Goal: Task Accomplishment & Management: Use online tool/utility

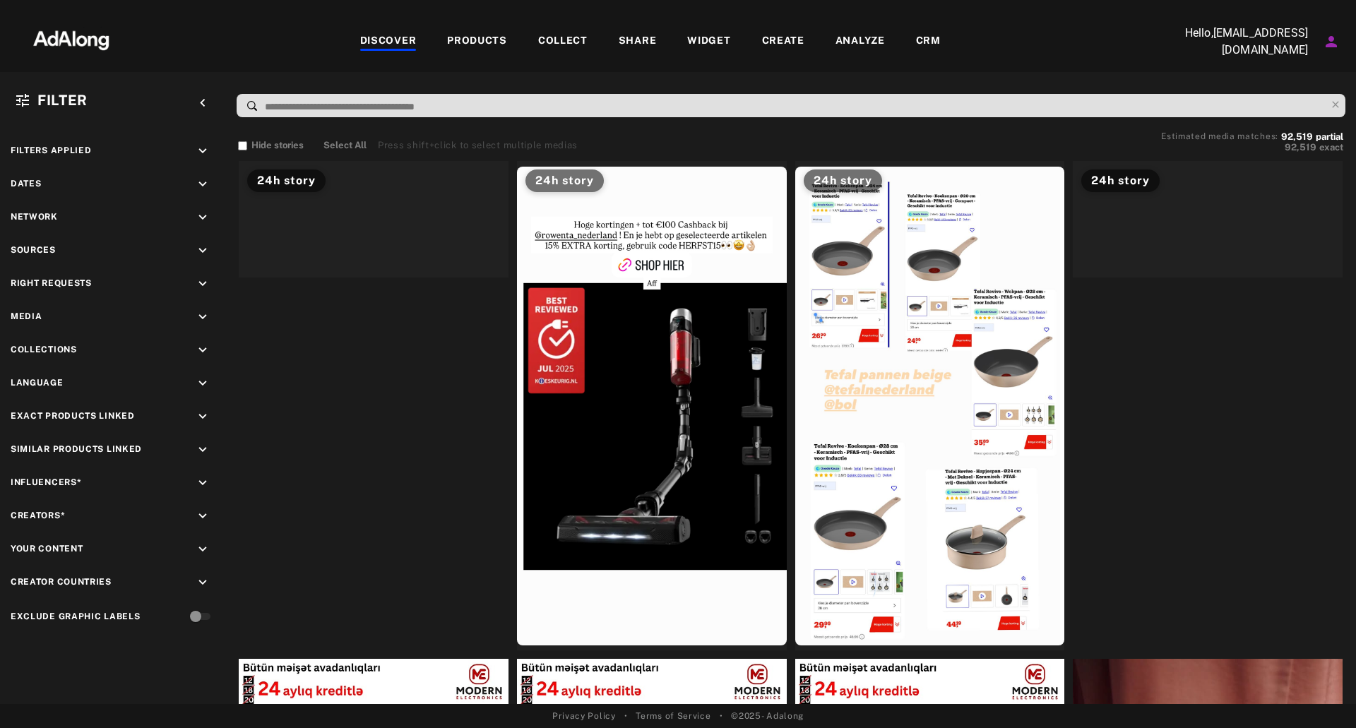
click at [716, 35] on div "WIDGET" at bounding box center [708, 41] width 43 height 17
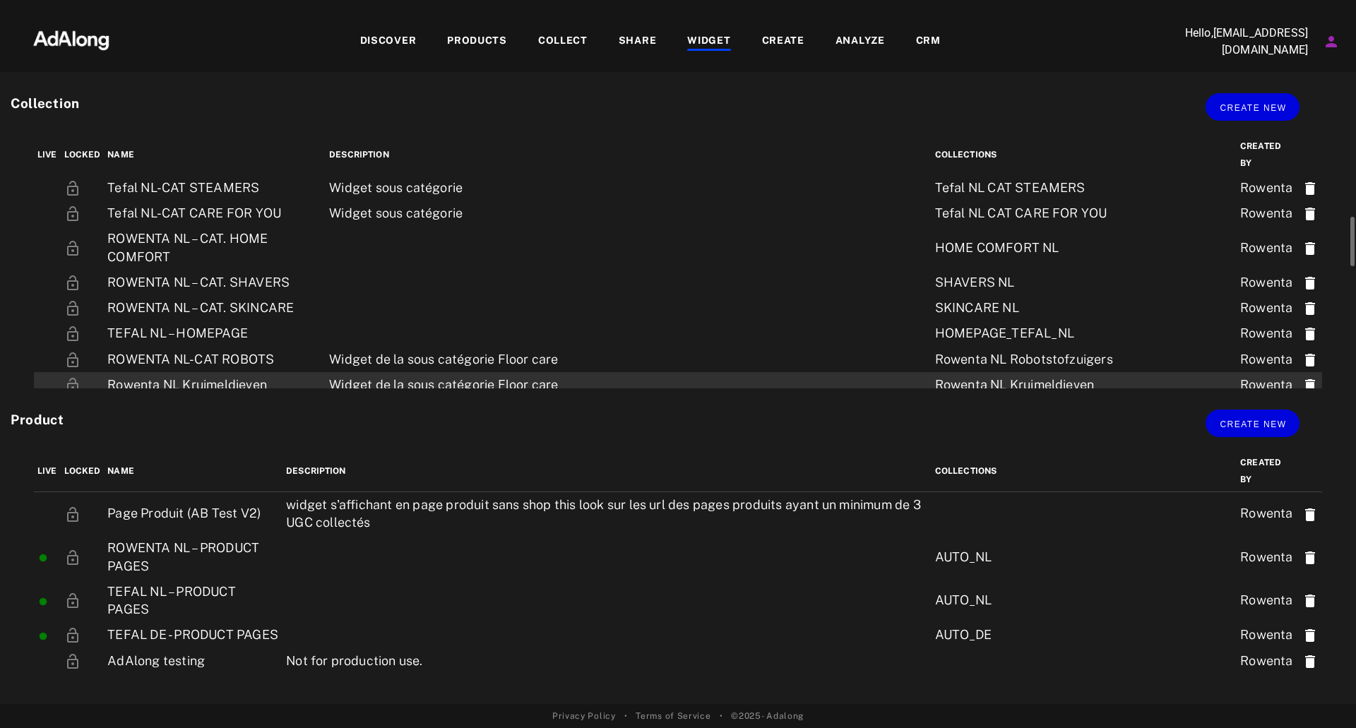
scroll to position [494, 0]
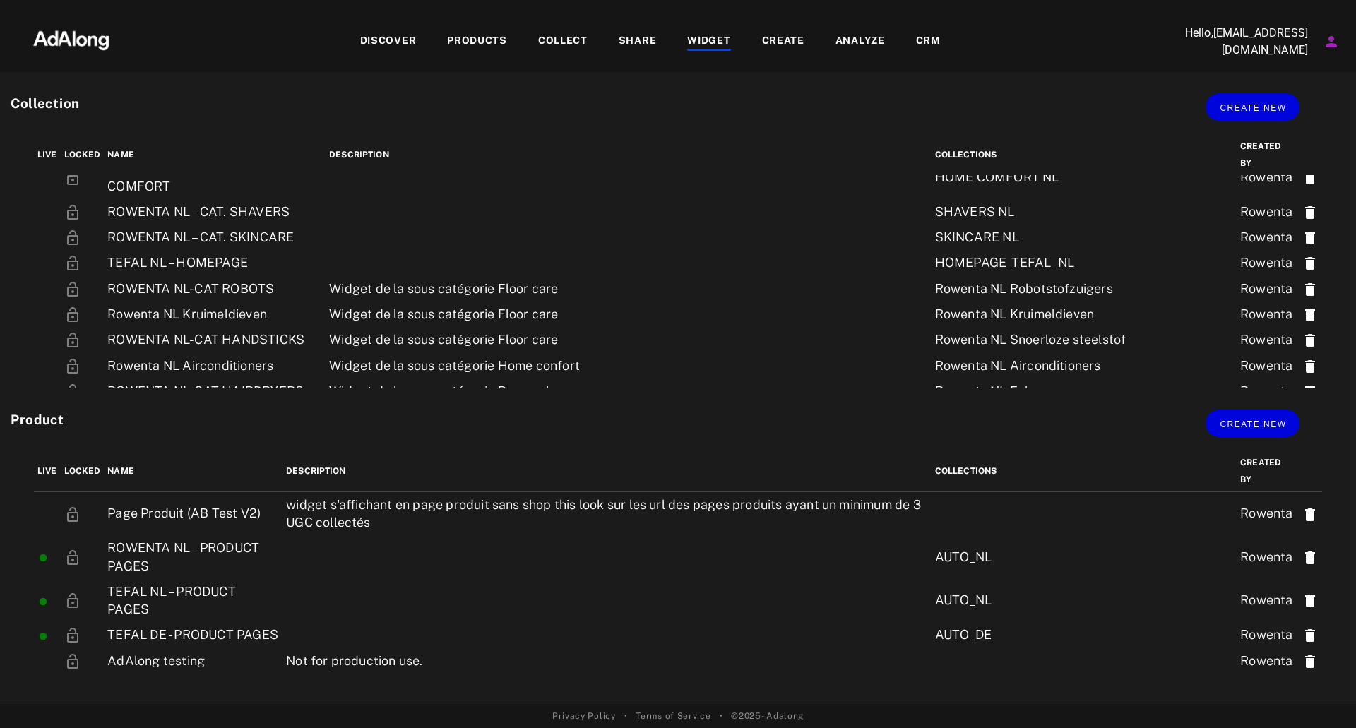
click at [571, 42] on div "COLLECT" at bounding box center [562, 41] width 49 height 17
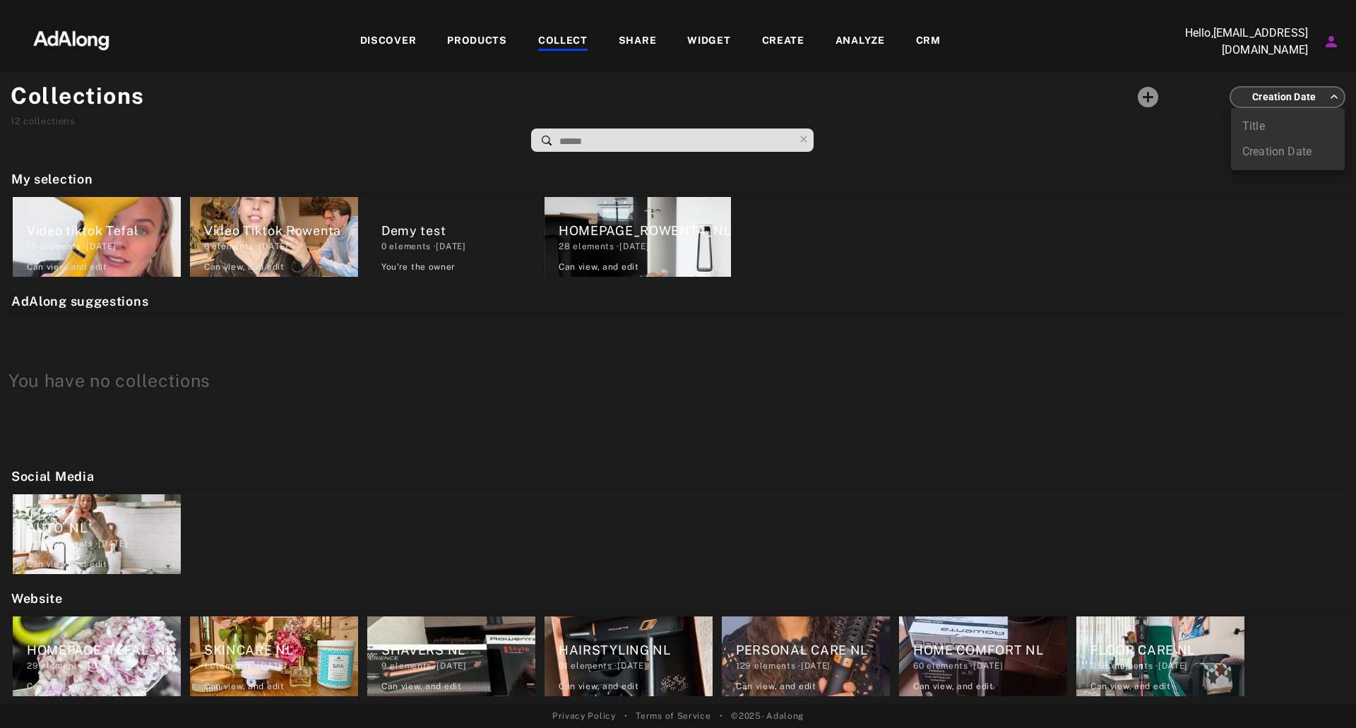
click at [1290, 96] on body "DISCOVER PRODUCTS COLLECT SHARE WIDGET CREATE ANALYZE CRM Hello, [EMAIL_ADDRESS…" at bounding box center [678, 364] width 1356 height 728
click at [1059, 151] on div at bounding box center [678, 364] width 1356 height 728
click at [1160, 92] on icon "Add a collecton" at bounding box center [1148, 97] width 25 height 25
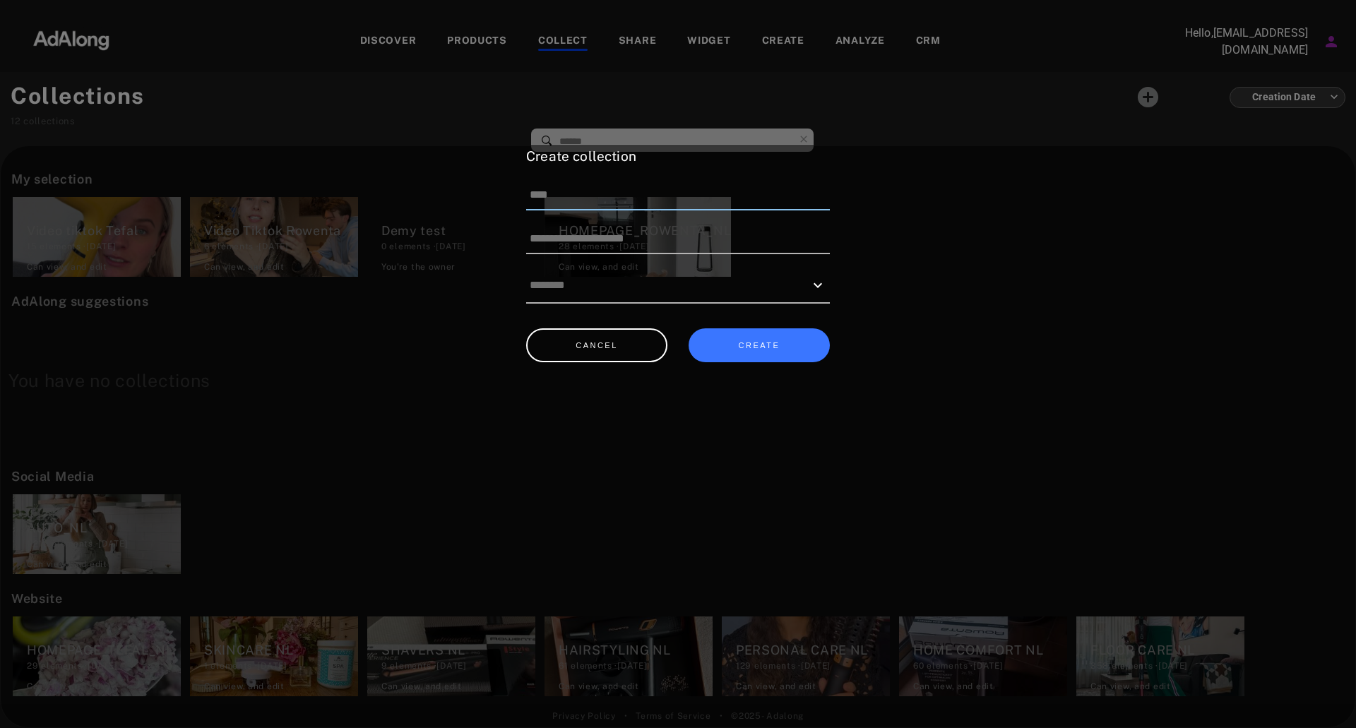
click at [673, 202] on input at bounding box center [678, 196] width 304 height 30
type input "**********"
click at [685, 274] on input "text" at bounding box center [667, 285] width 275 height 22
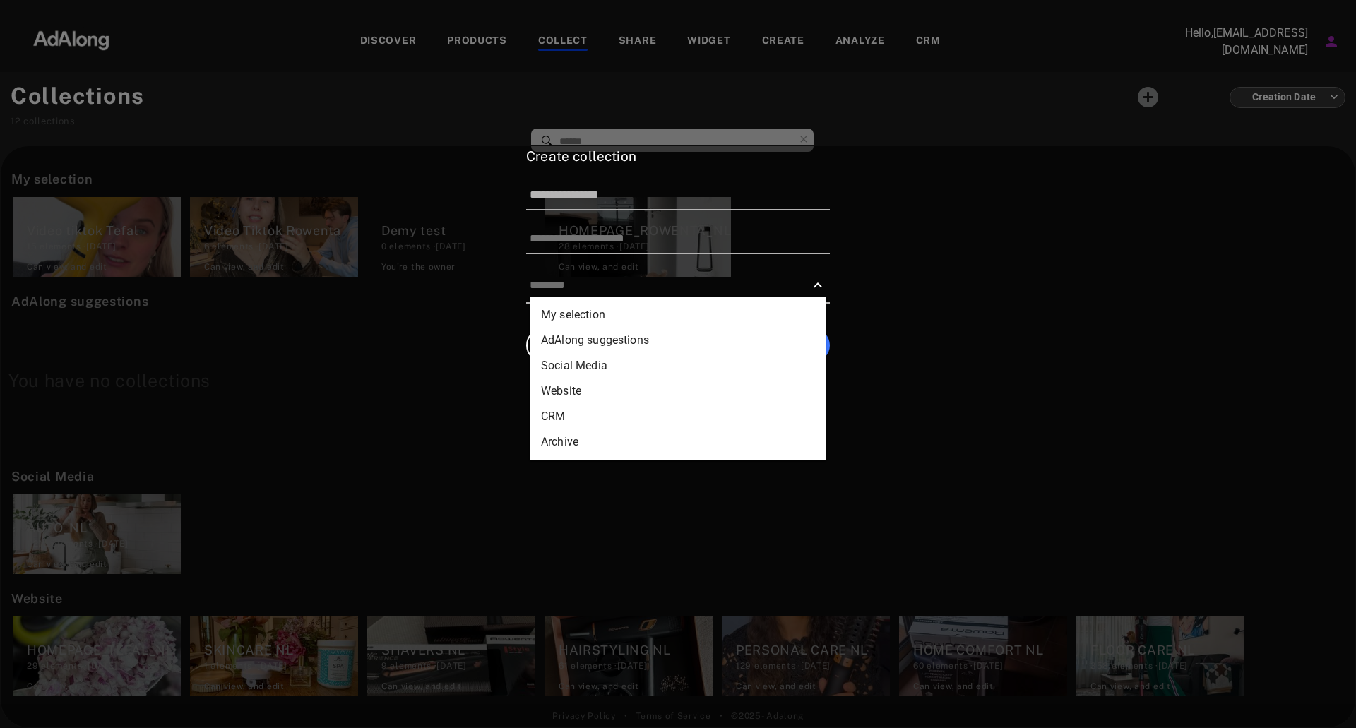
click at [670, 269] on div at bounding box center [678, 285] width 304 height 35
click at [645, 251] on input at bounding box center [678, 240] width 304 height 30
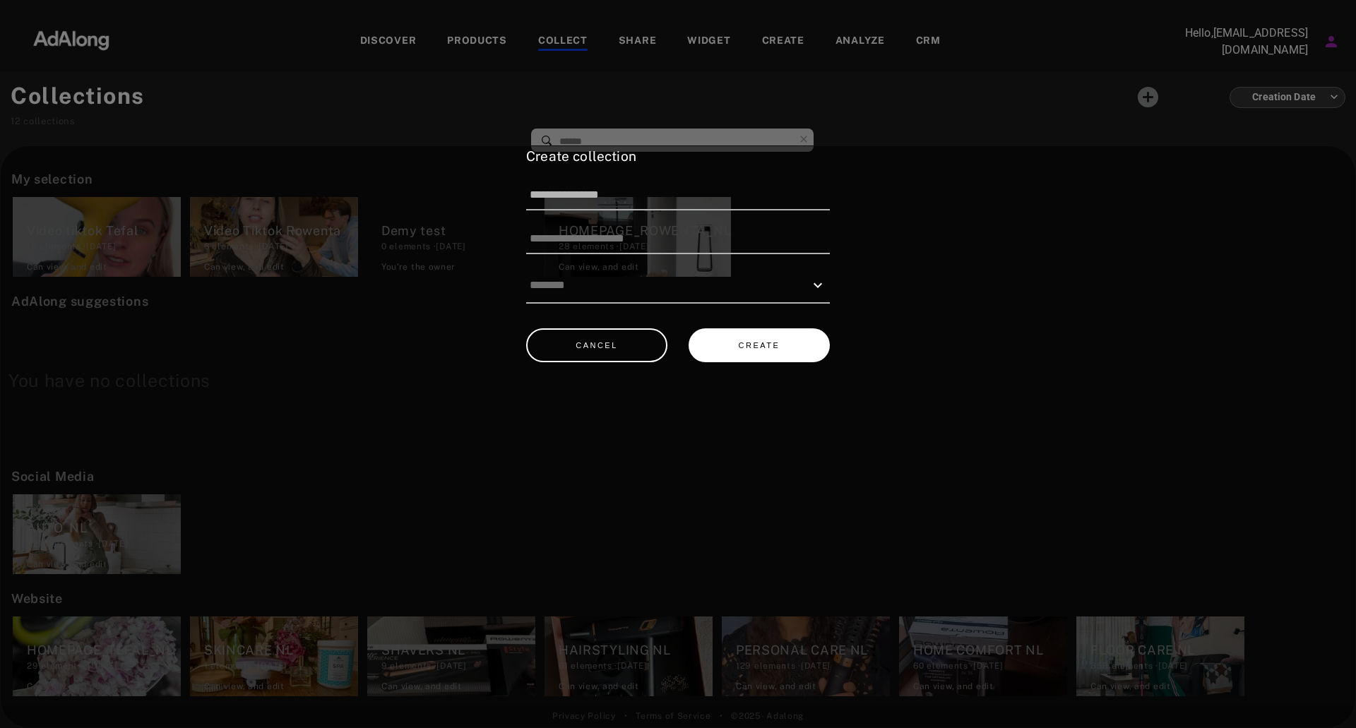
click at [773, 338] on button "CREATE" at bounding box center [759, 345] width 141 height 35
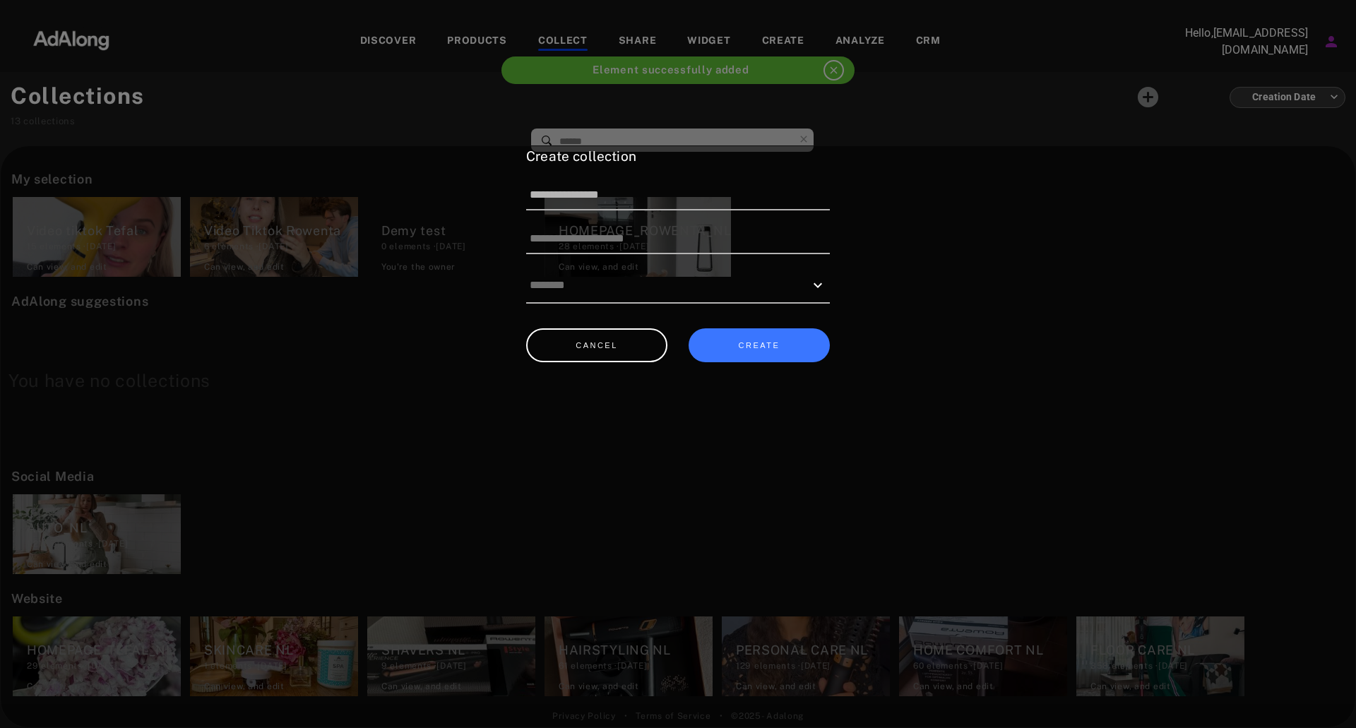
click at [501, 43] on div at bounding box center [678, 364] width 1356 height 728
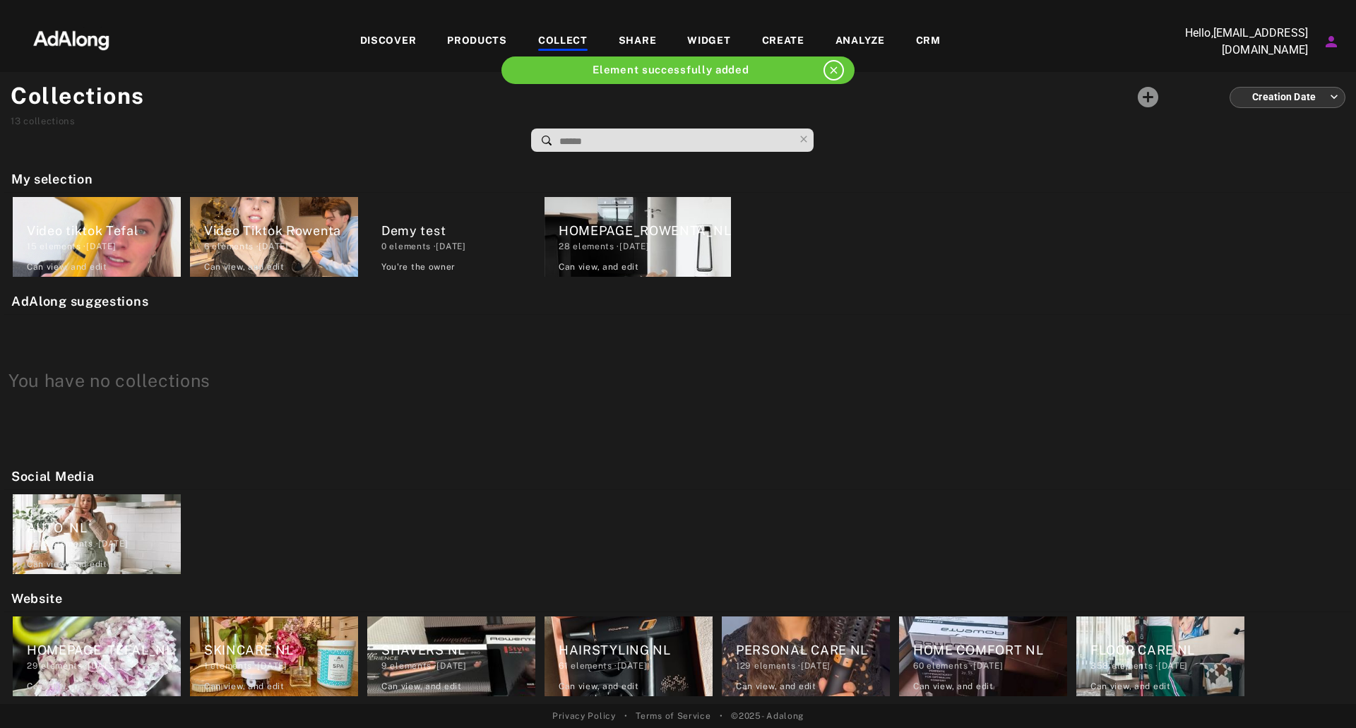
click at [494, 39] on div "PRODUCTS" at bounding box center [477, 41] width 60 height 17
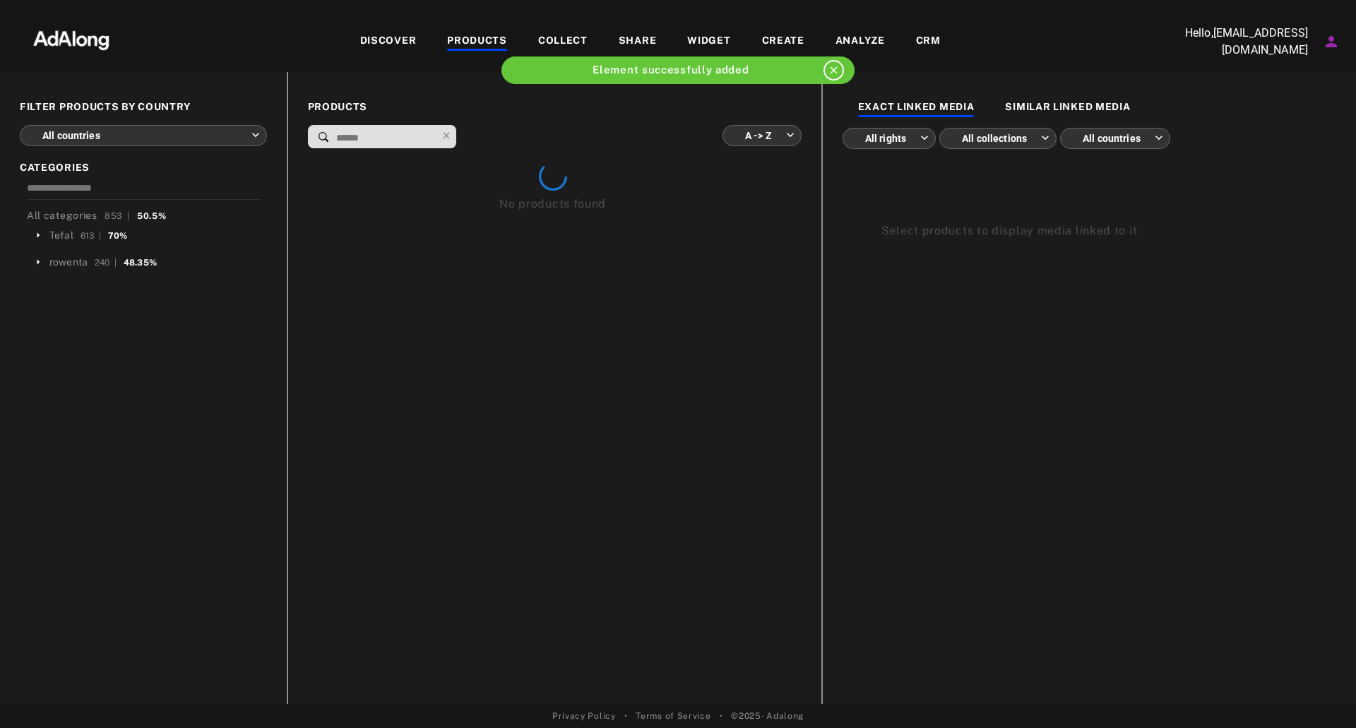
click at [434, 136] on input at bounding box center [386, 138] width 102 height 19
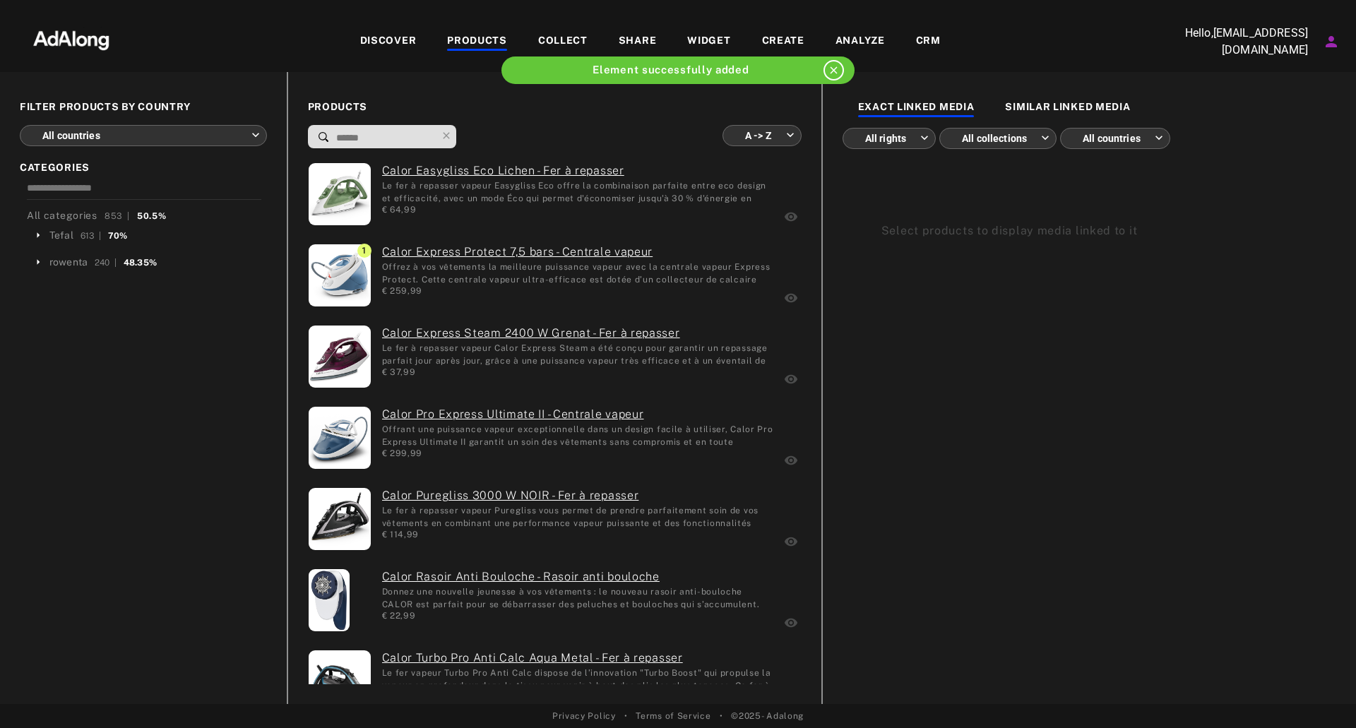
type input "*"
type input "**********"
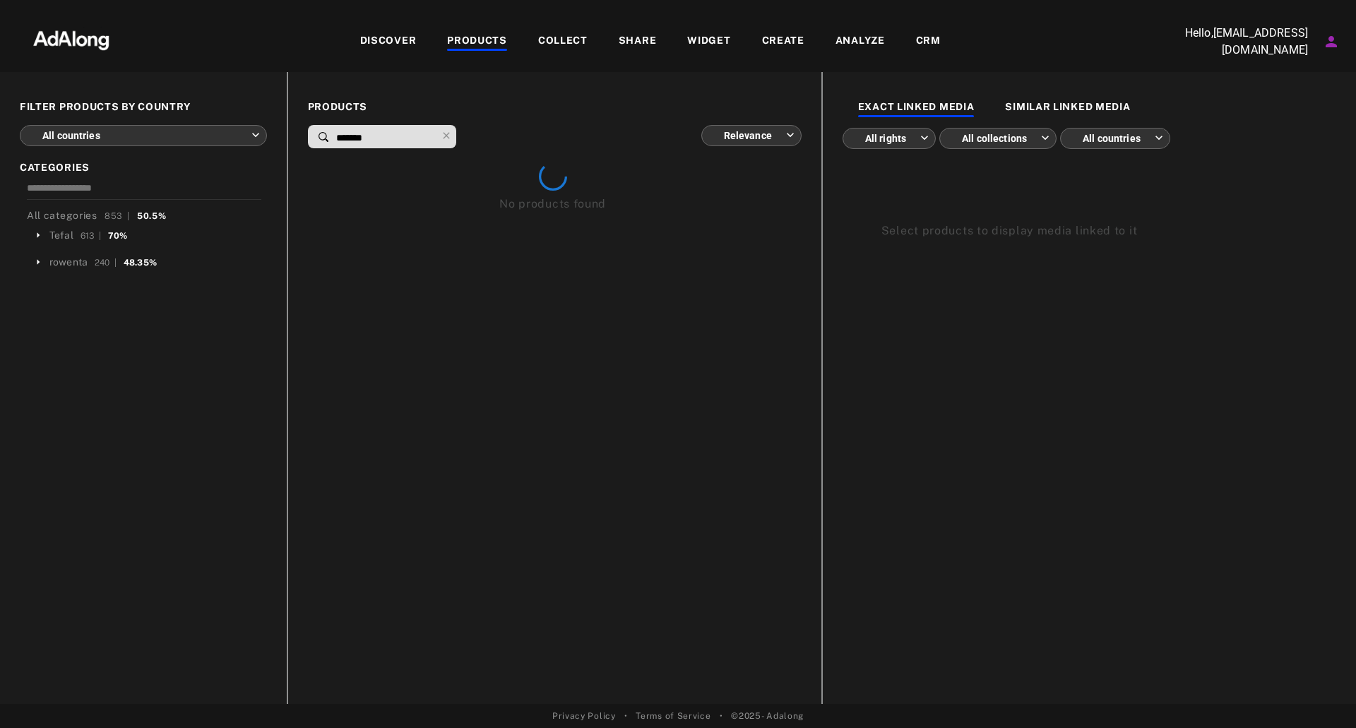
type input "*******"
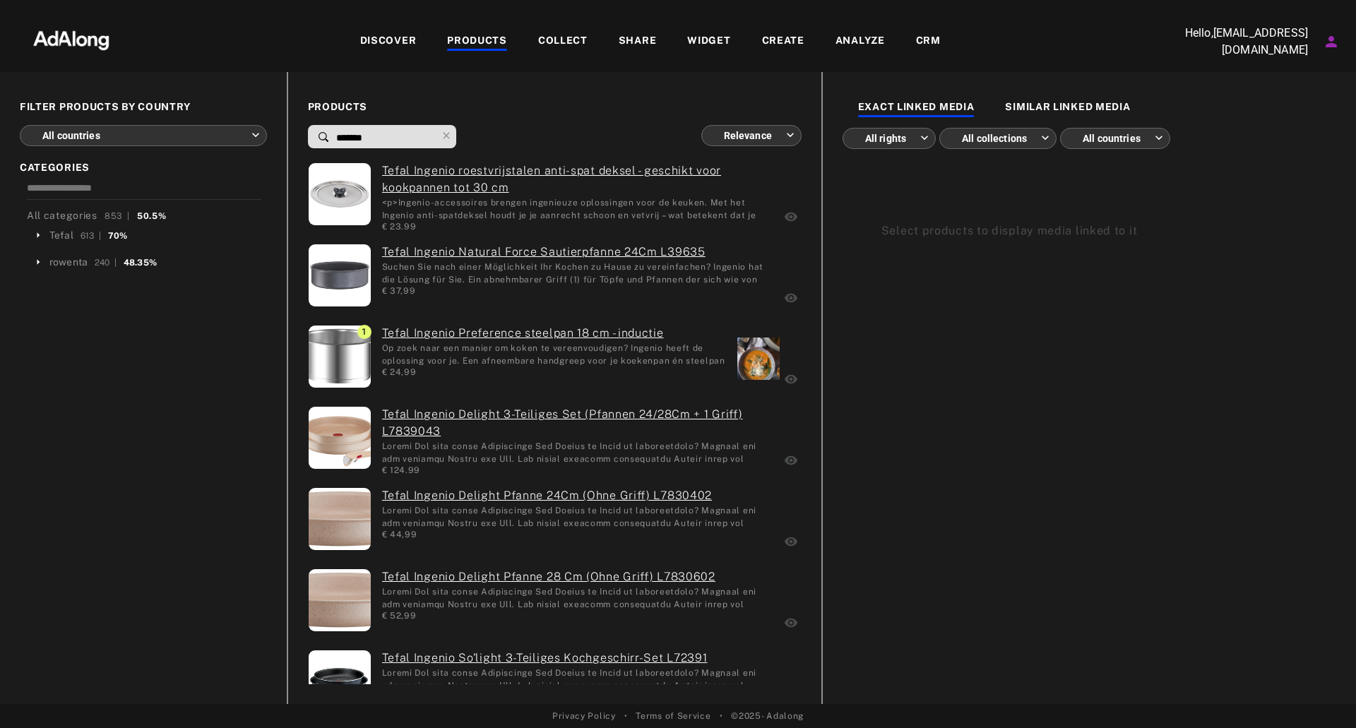
click at [726, 133] on body "**********" at bounding box center [678, 364] width 1356 height 728
click at [722, 263] on li "More media first" at bounding box center [752, 266] width 106 height 25
type input "**********"
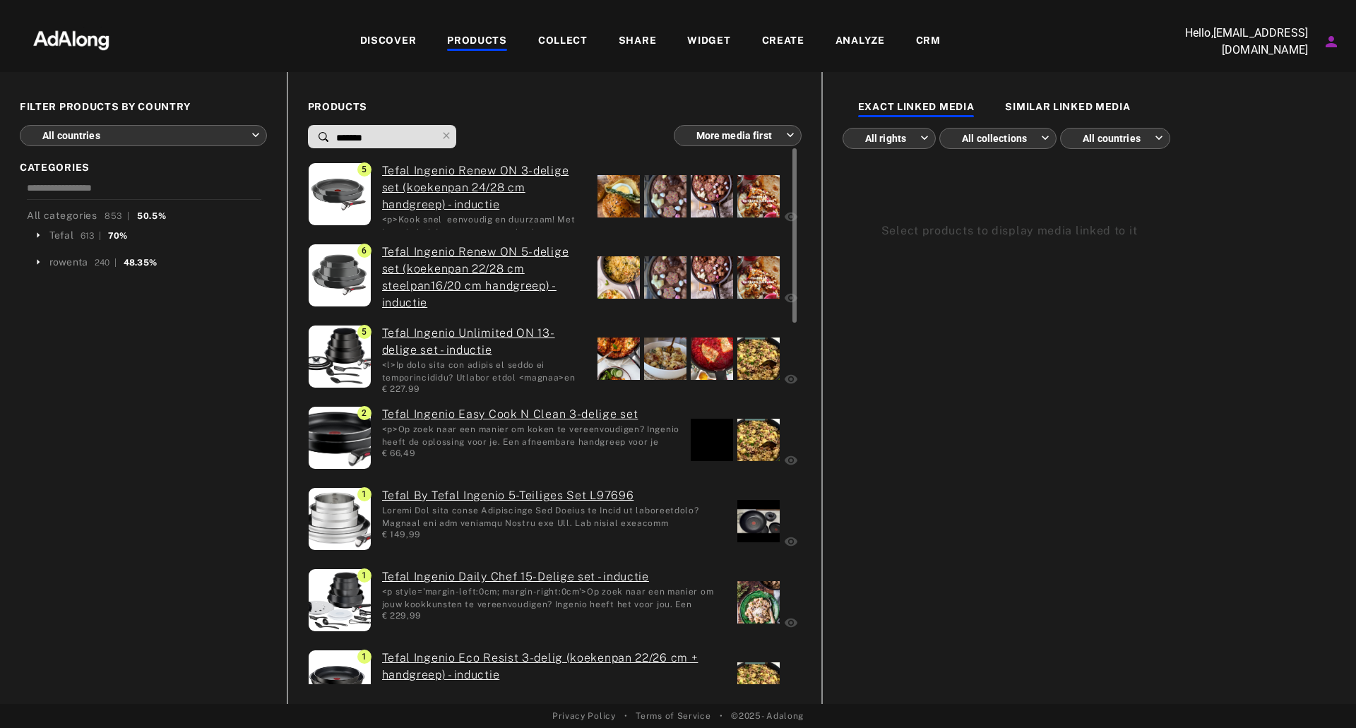
click at [659, 273] on div at bounding box center [665, 277] width 42 height 42
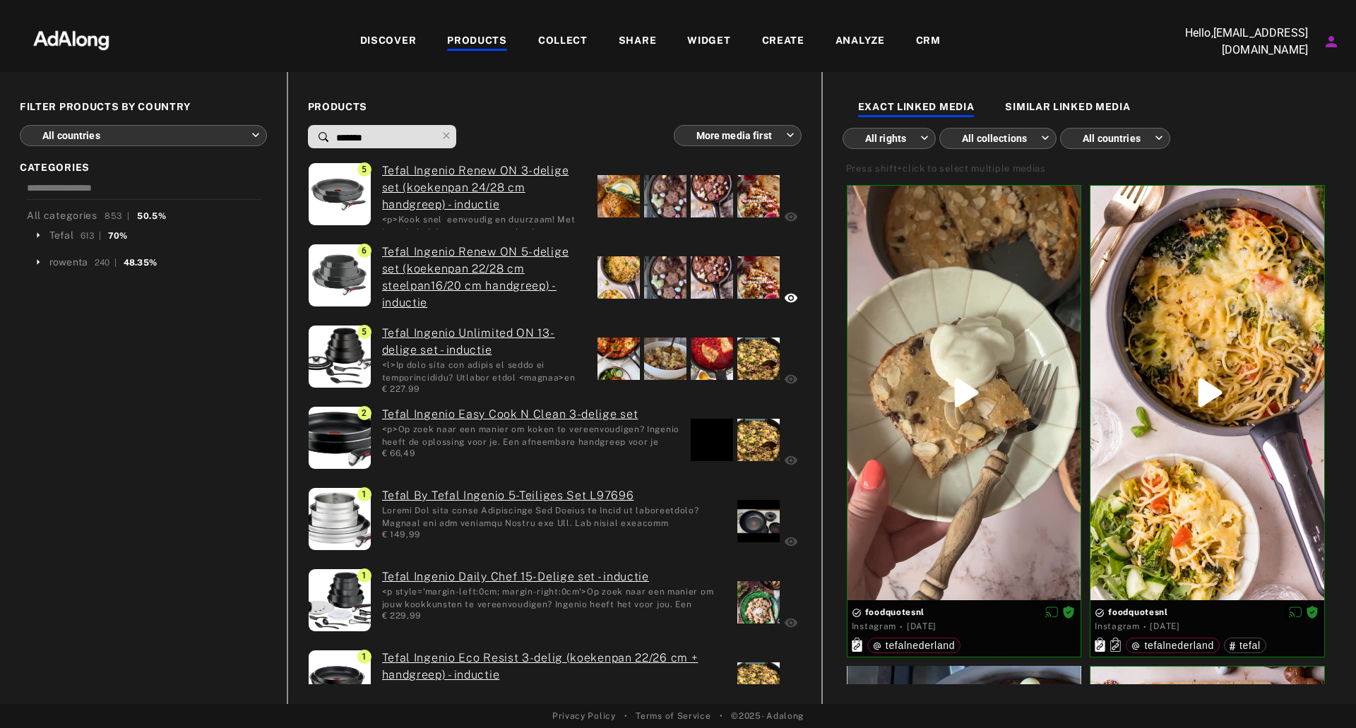
click at [403, 46] on div "DISCOVER" at bounding box center [388, 41] width 57 height 17
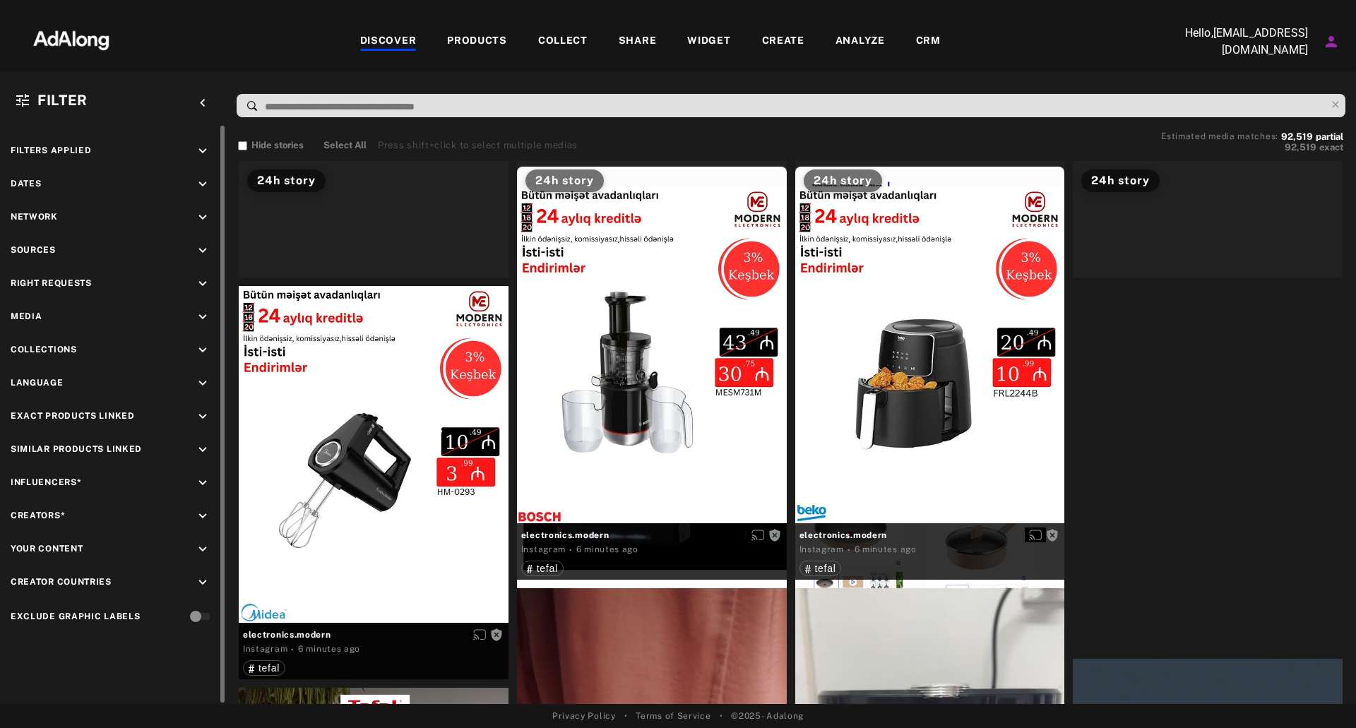
click at [202, 480] on icon "keyboard_arrow_down" at bounding box center [203, 483] width 16 height 16
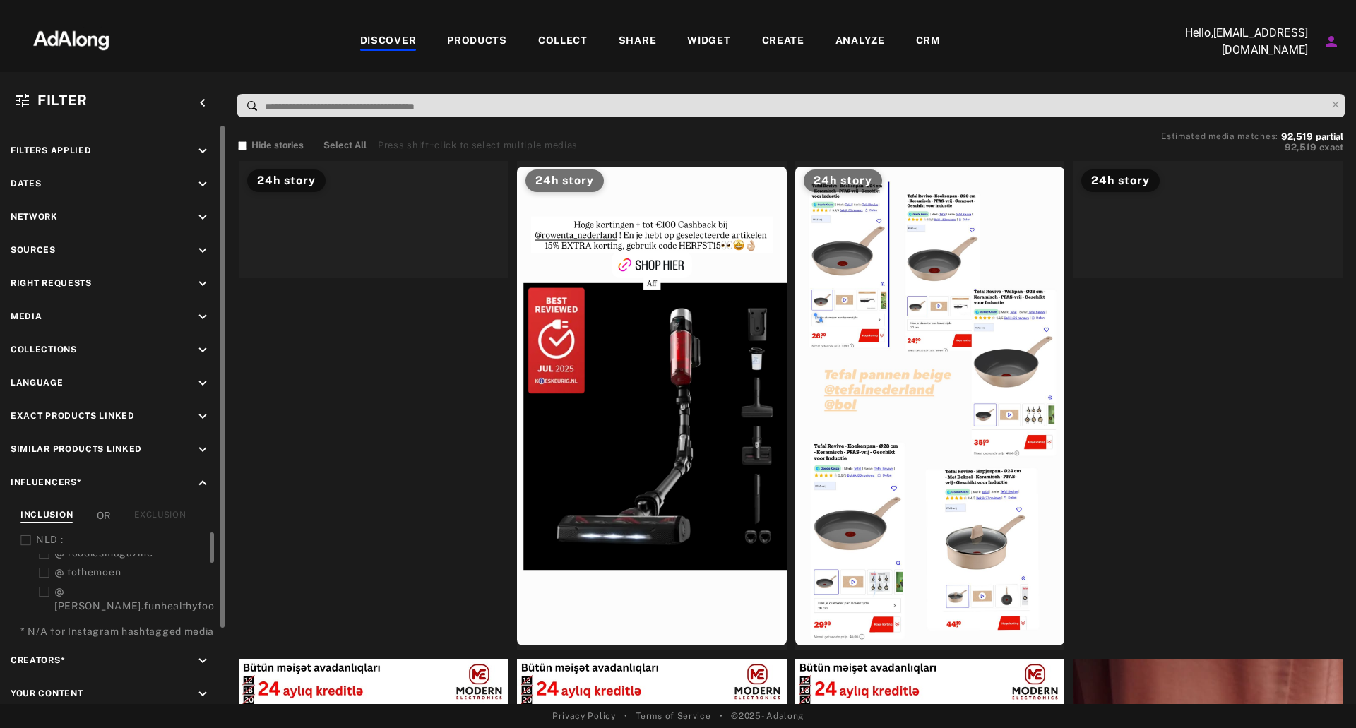
scroll to position [127, 0]
click at [122, 577] on span "foodquotesnl" at bounding box center [100, 582] width 66 height 11
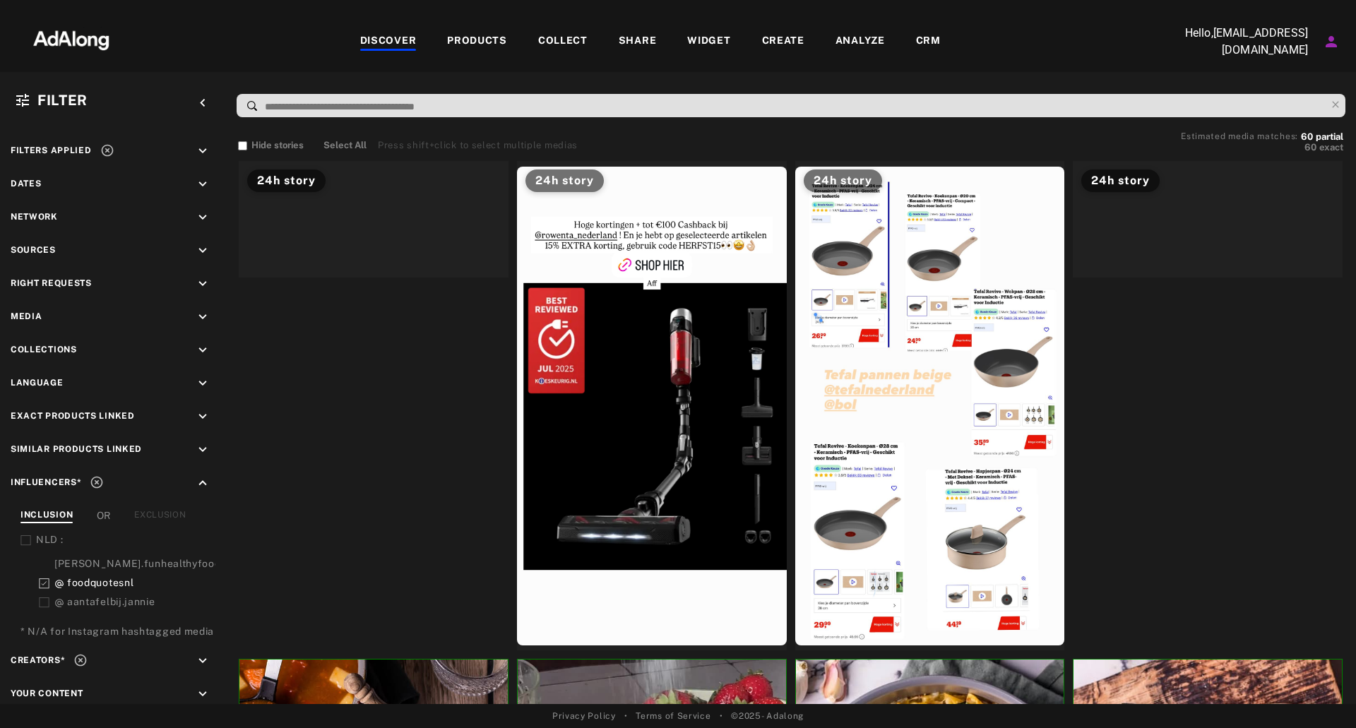
click at [404, 83] on div "Filter keyboard_arrow_left Filters applied keyboard_arrow_down Dates keyboard_a…" at bounding box center [678, 388] width 1356 height 632
click at [414, 278] on div at bounding box center [374, 219] width 270 height 117
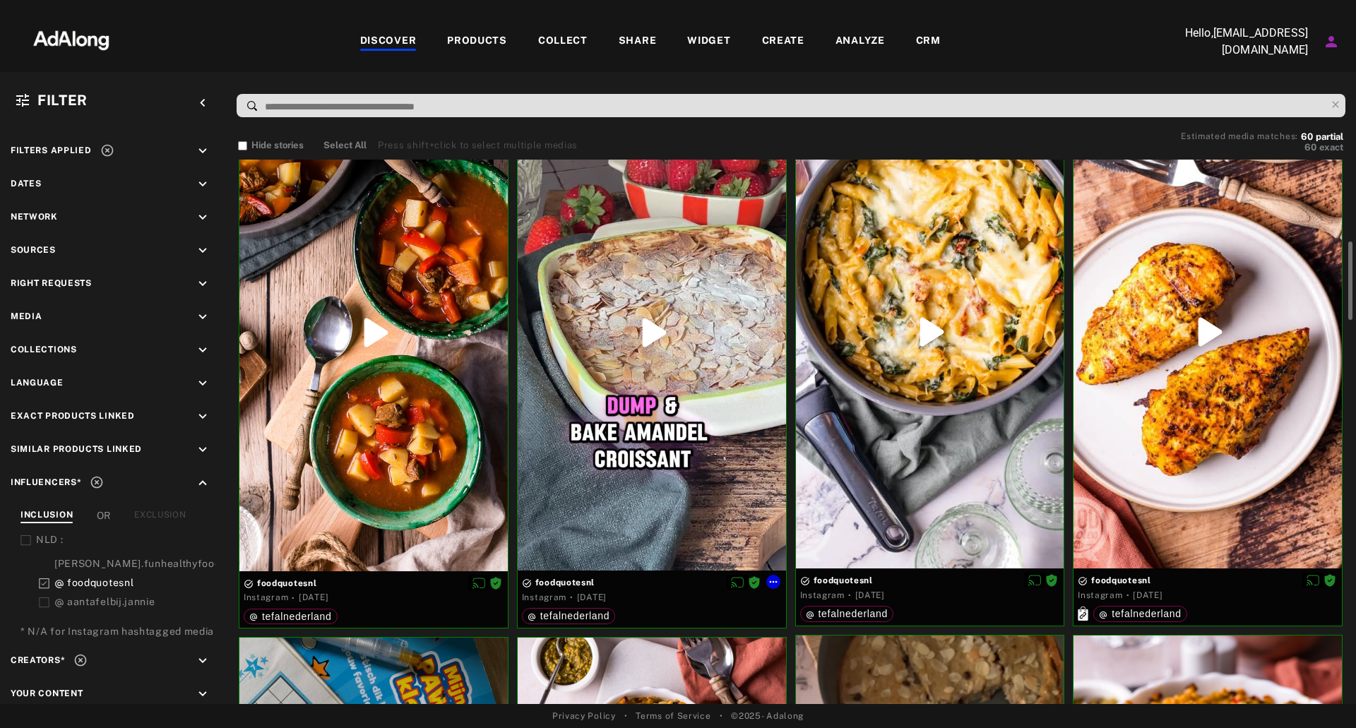
scroll to position [636, 0]
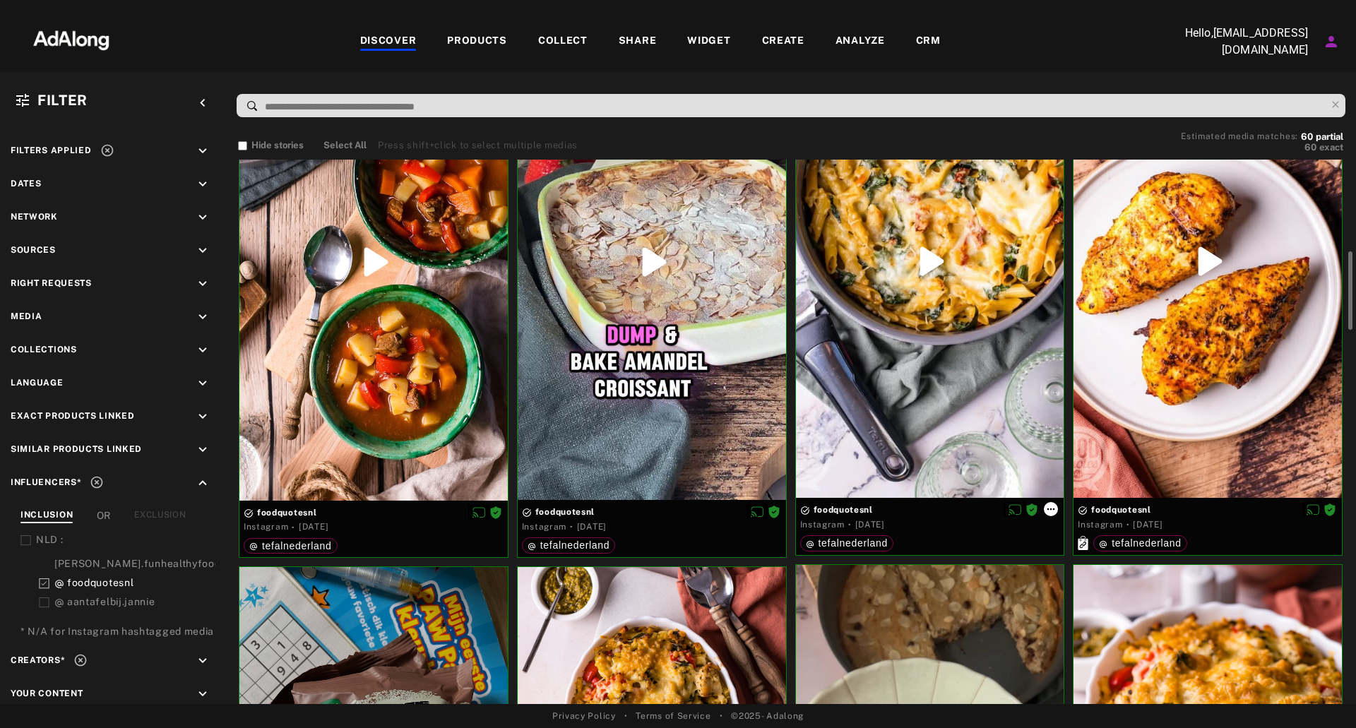
click at [1047, 508] on icon at bounding box center [1050, 509] width 11 height 11
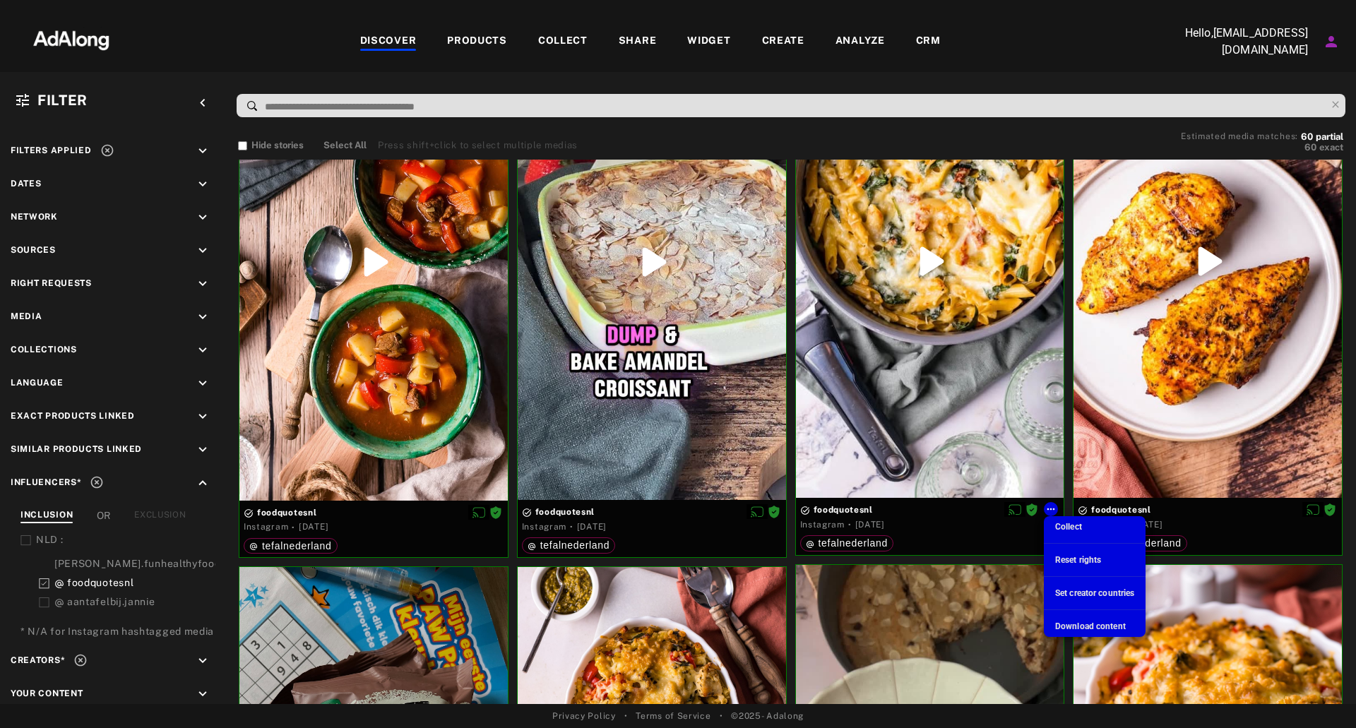
click at [956, 405] on div at bounding box center [678, 364] width 1356 height 728
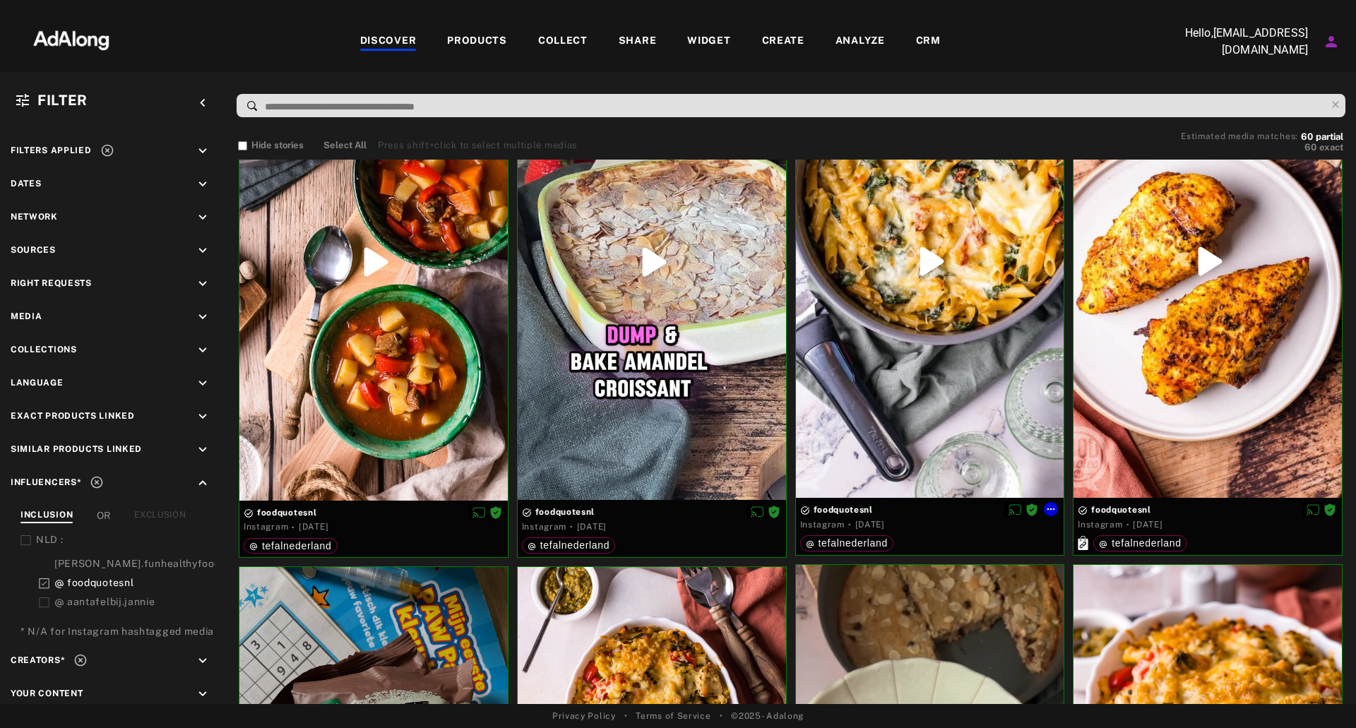
click at [976, 338] on div at bounding box center [930, 261] width 268 height 474
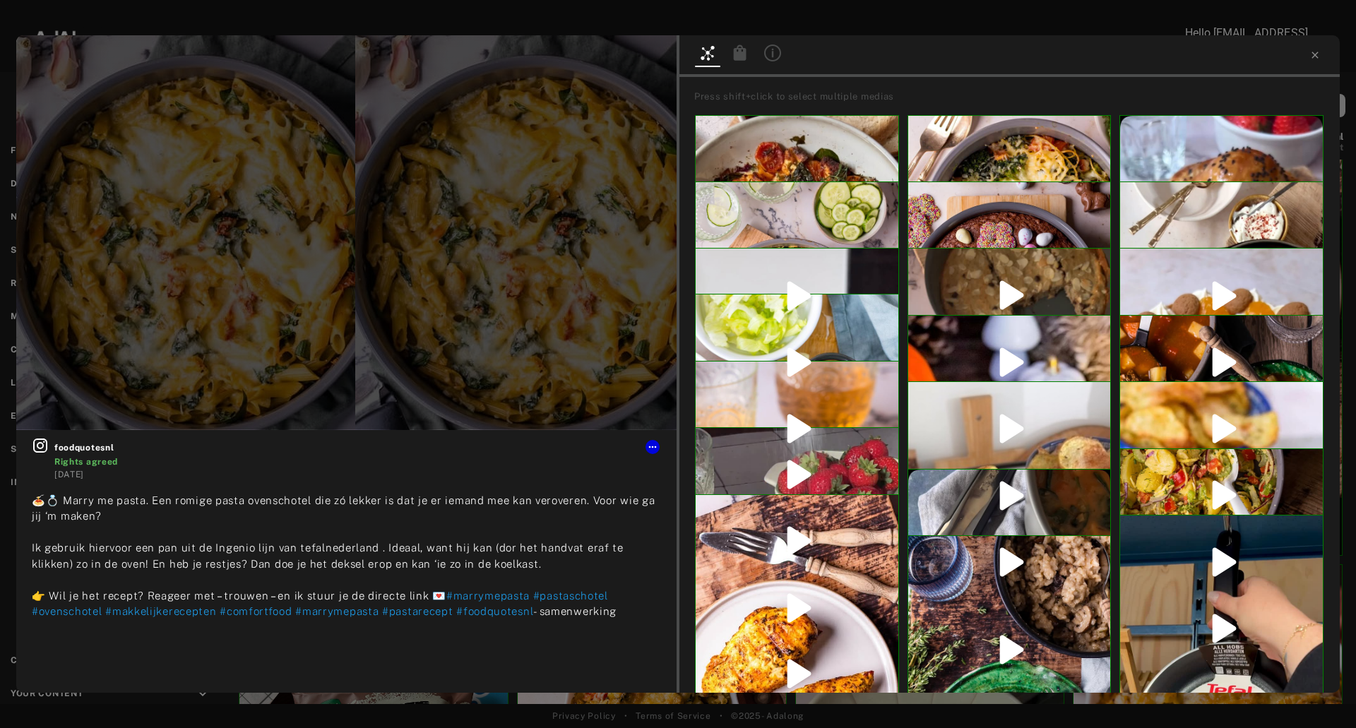
click at [732, 50] on icon at bounding box center [740, 52] width 17 height 17
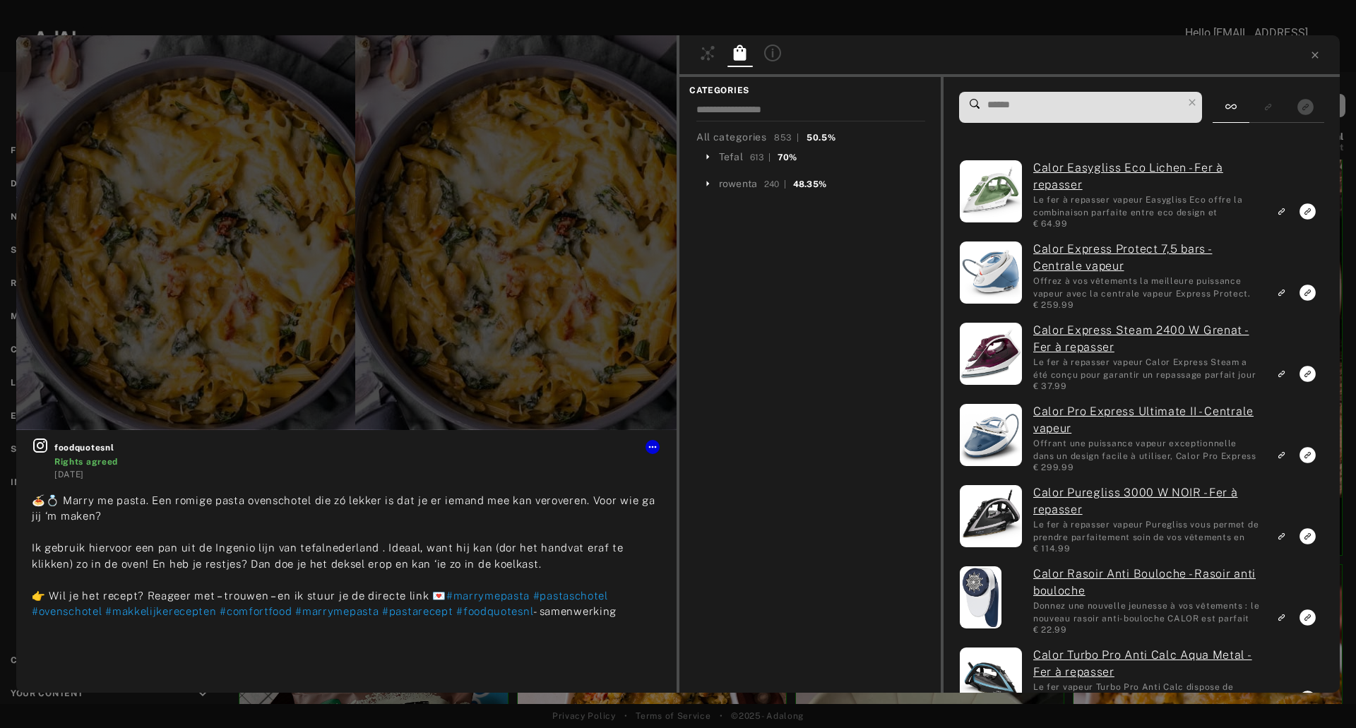
click at [1051, 105] on input at bounding box center [1084, 104] width 196 height 19
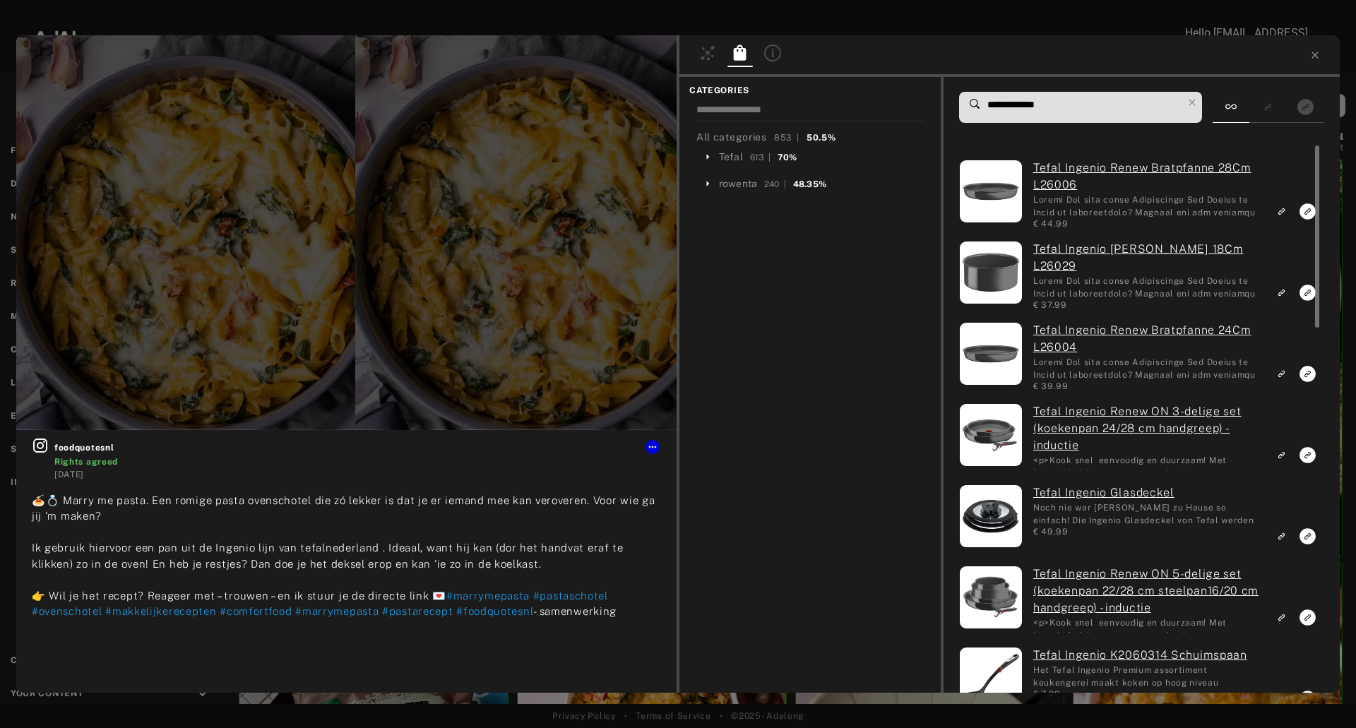
scroll to position [212, 0]
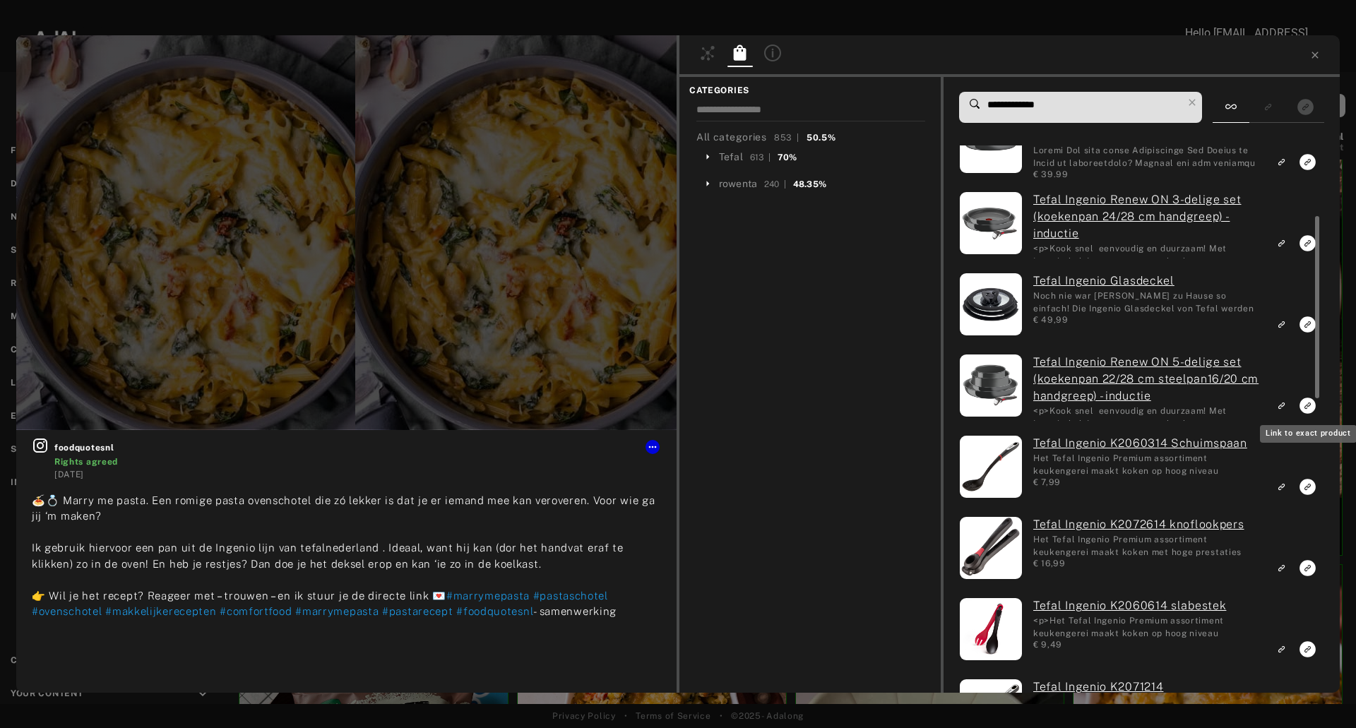
type input "**********"
click at [1302, 402] on icon "Link to exact product" at bounding box center [1308, 406] width 16 height 16
click at [1302, 237] on rect "Link to exact product" at bounding box center [1308, 243] width 18 height 18
click at [1311, 54] on icon at bounding box center [1314, 54] width 11 height 11
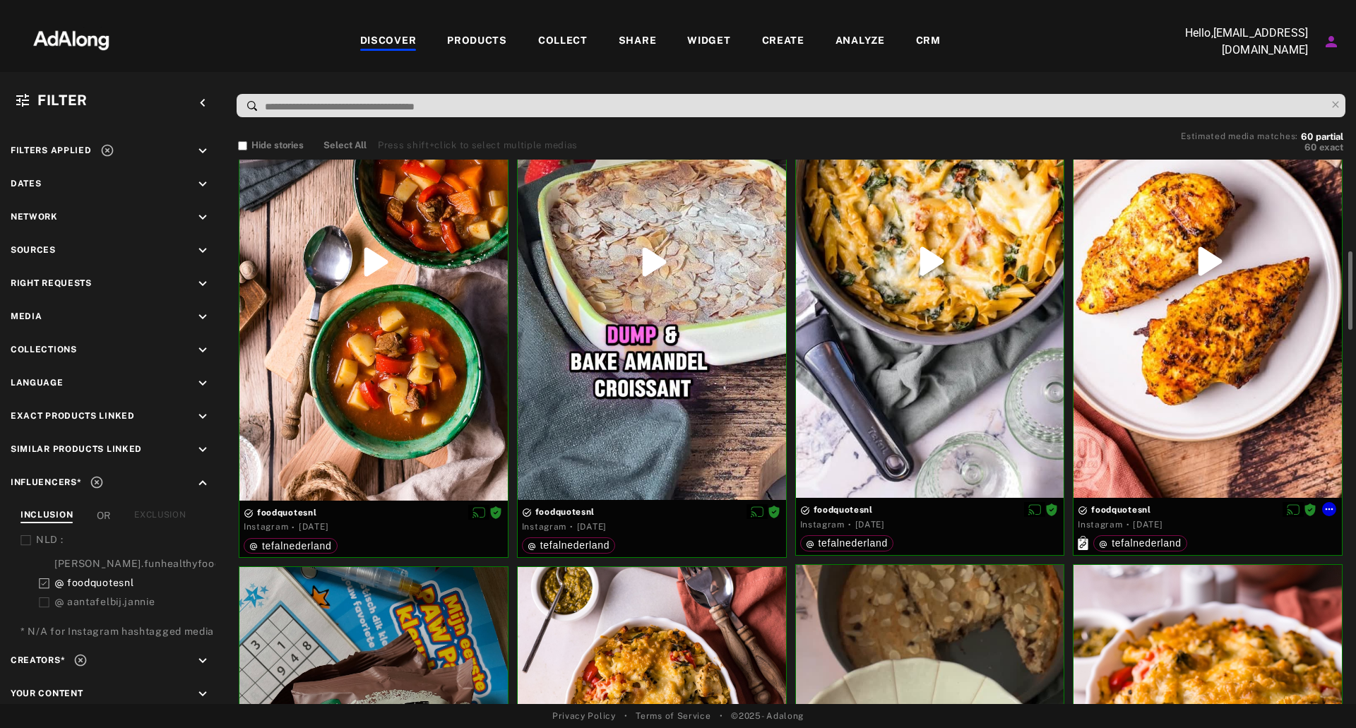
click at [1172, 376] on div at bounding box center [1208, 261] width 268 height 474
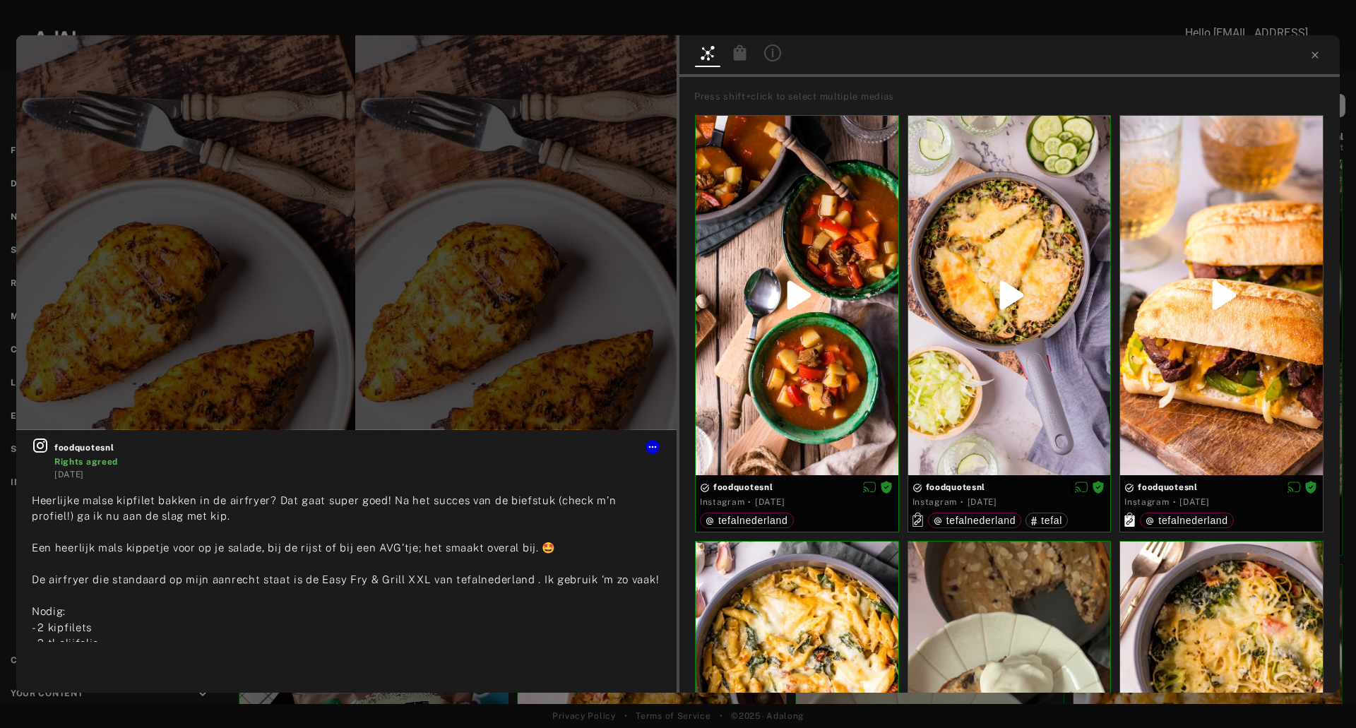
click at [741, 51] on icon at bounding box center [740, 52] width 13 height 16
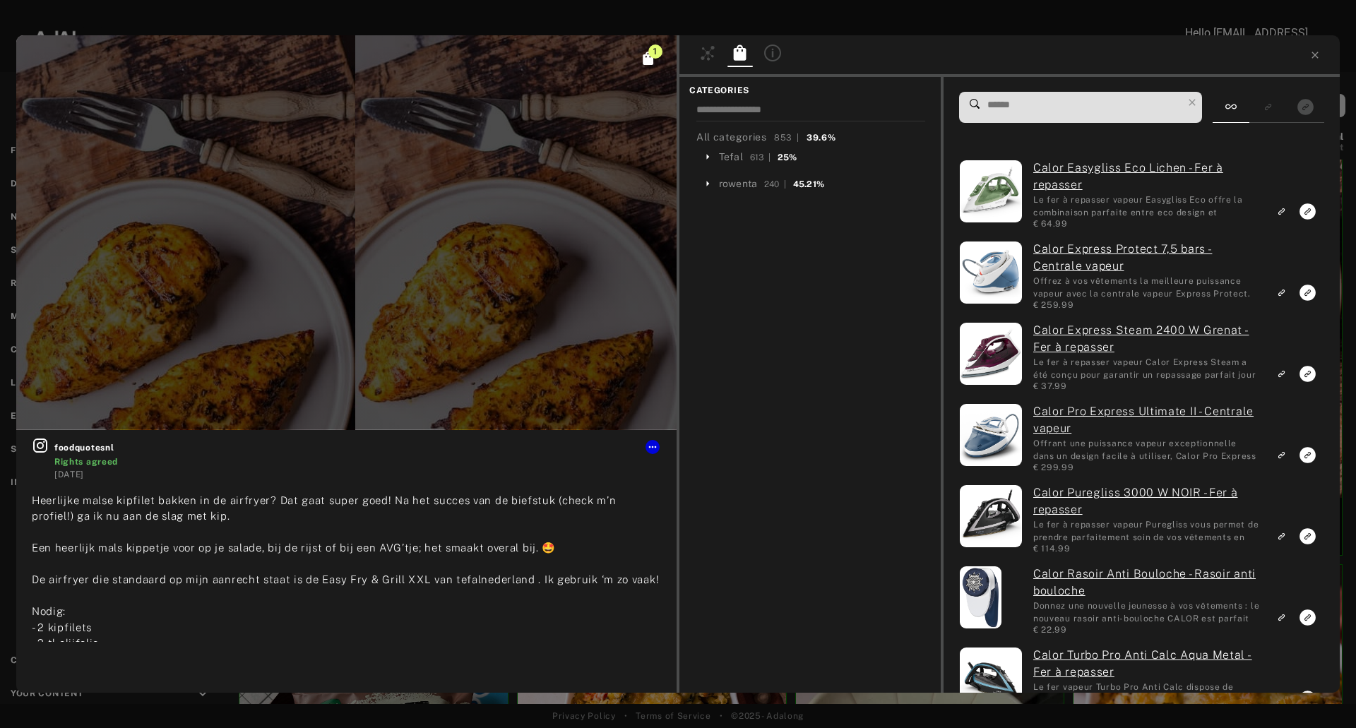
click at [1006, 103] on input at bounding box center [1084, 104] width 196 height 19
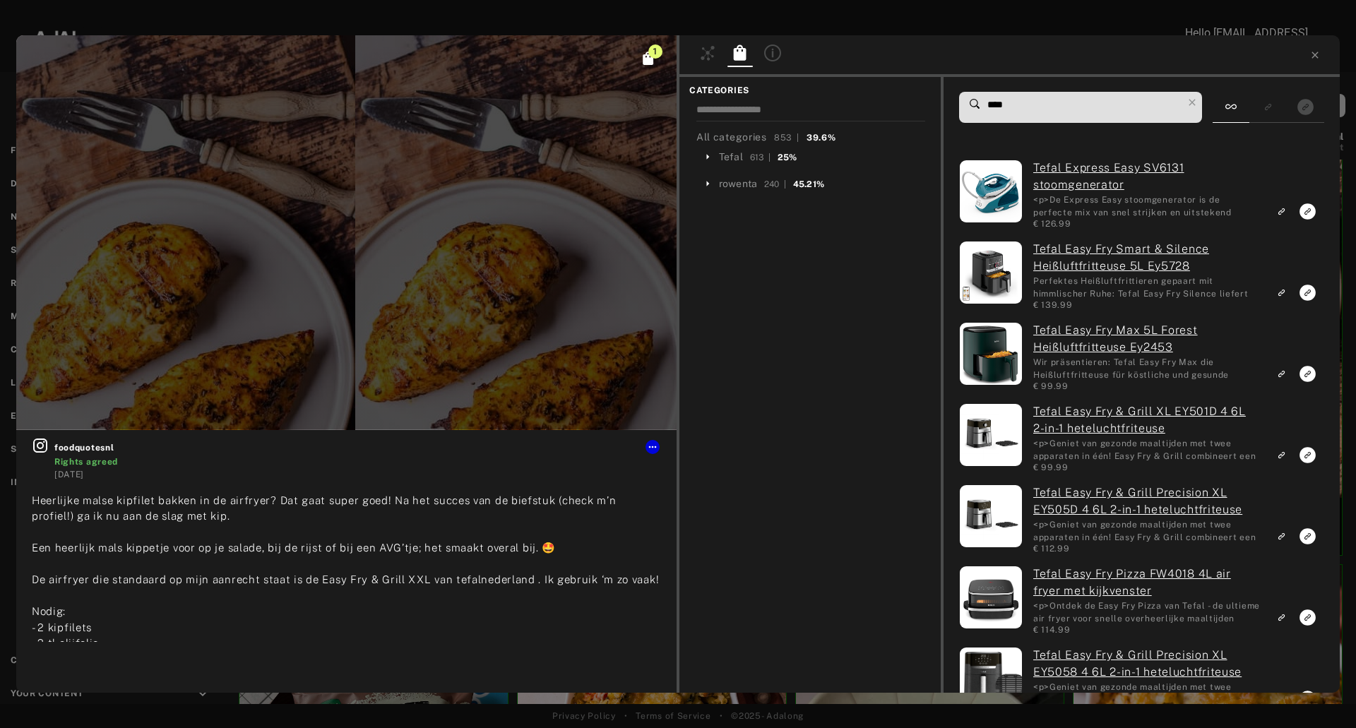
type input "****"
click at [647, 54] on icon "Click to see all exact linked products" at bounding box center [648, 58] width 11 height 13
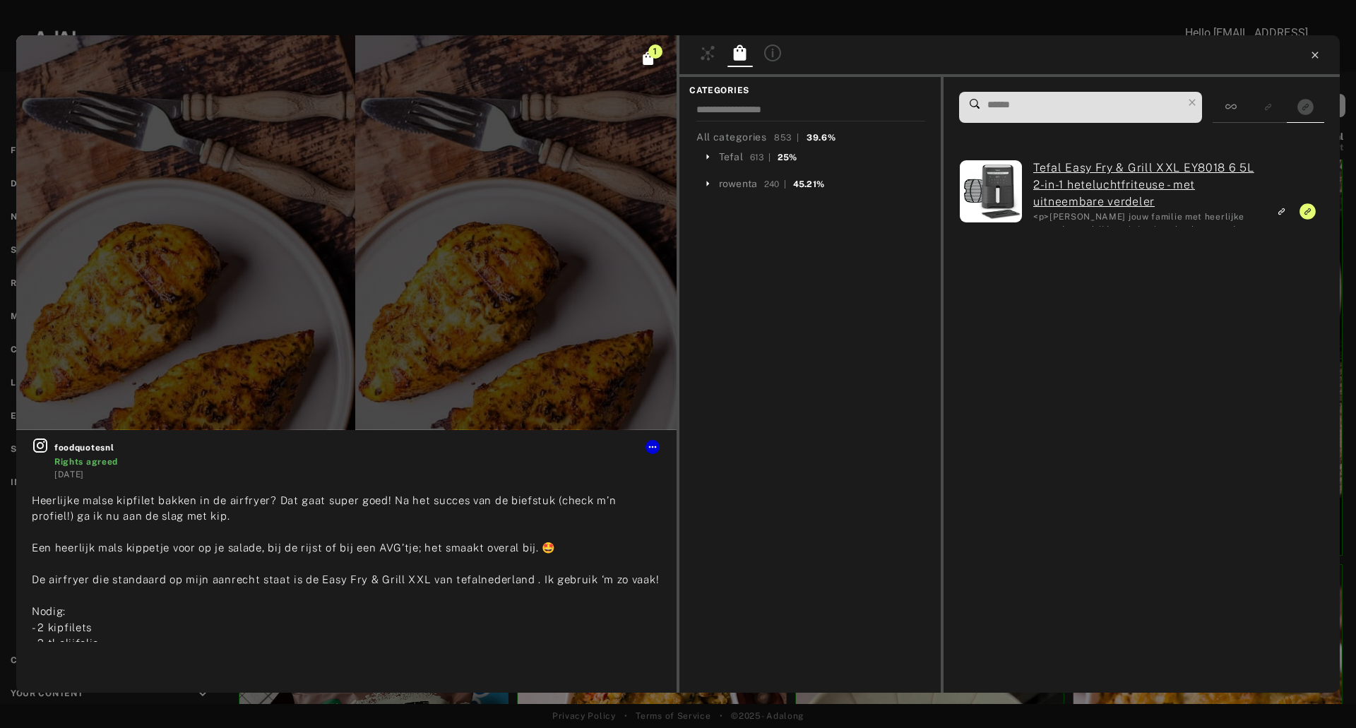
click at [1315, 58] on icon at bounding box center [1314, 54] width 11 height 11
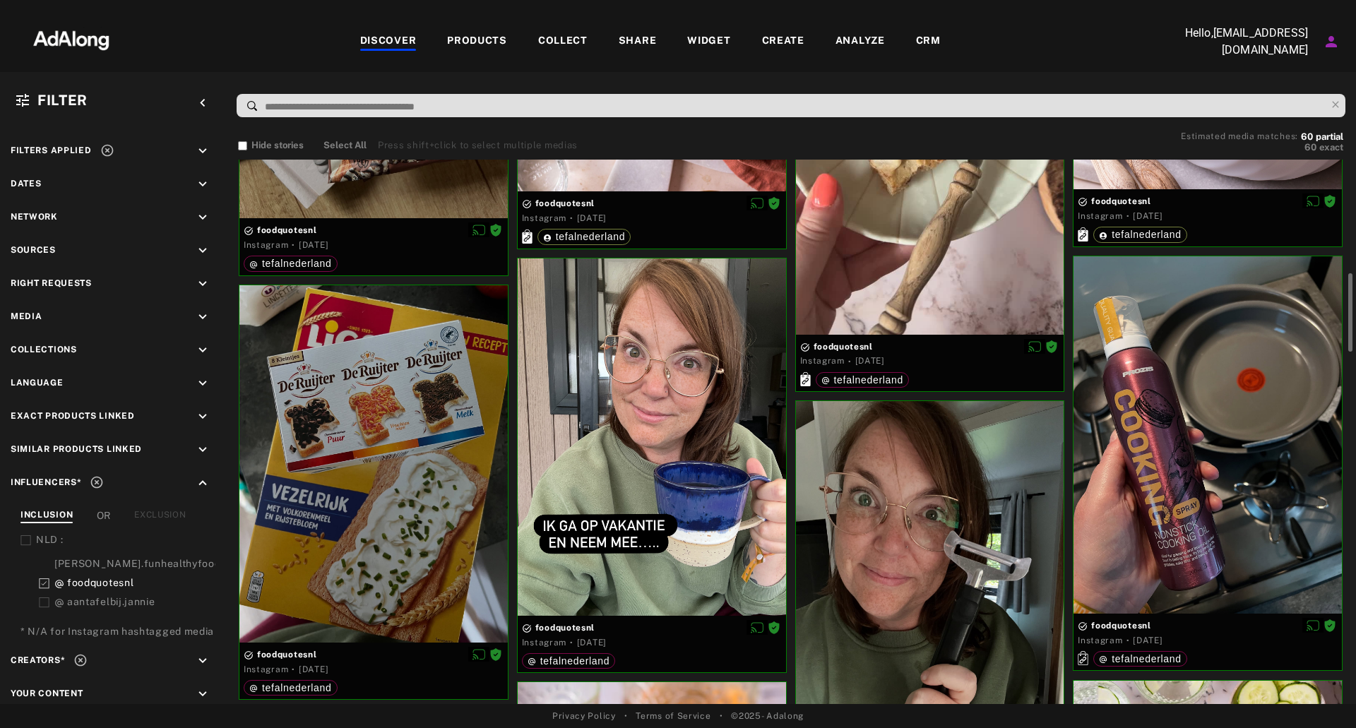
scroll to position [1413, 0]
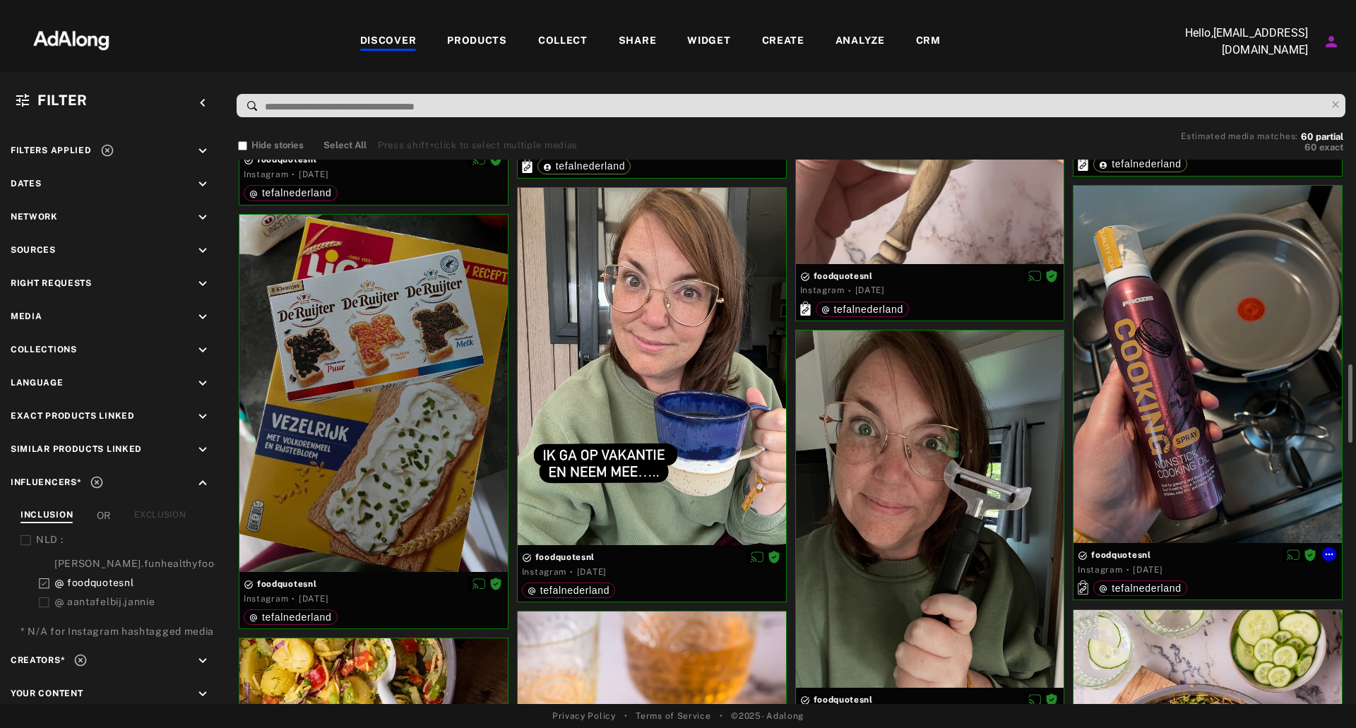
click at [1262, 372] on div at bounding box center [1208, 364] width 268 height 357
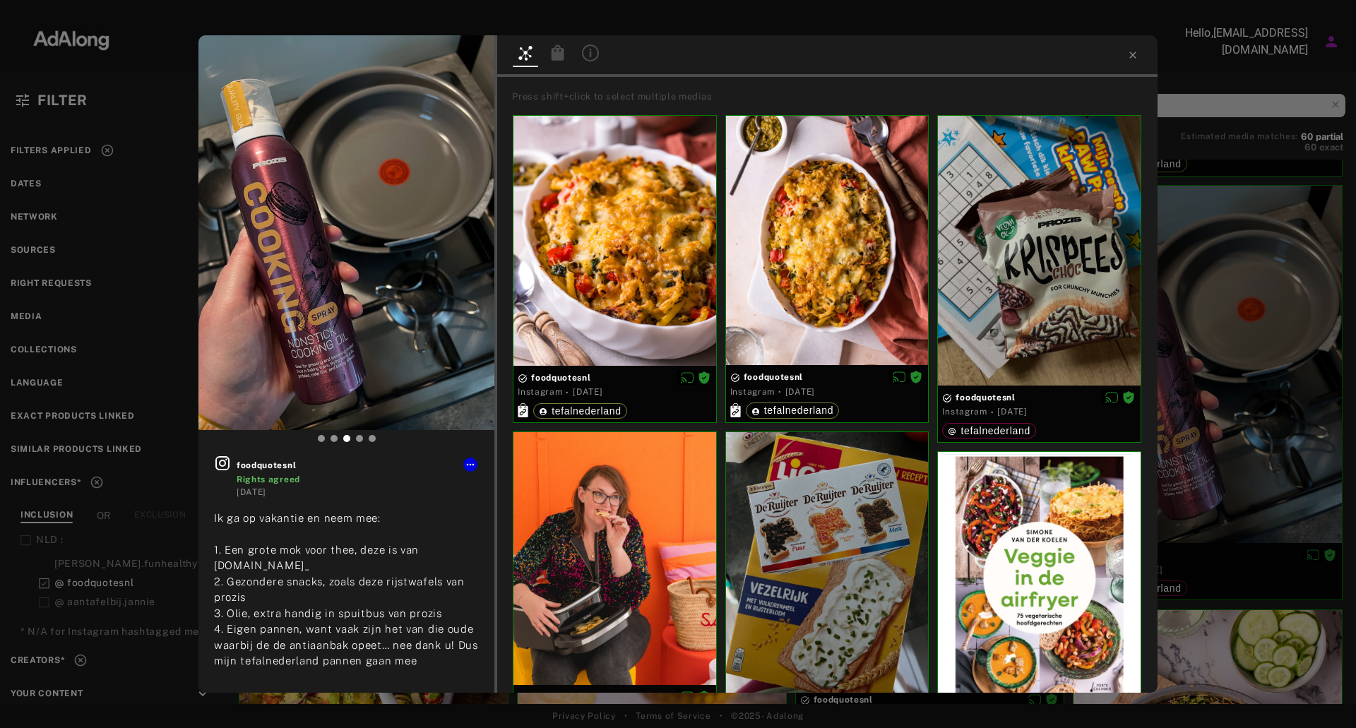
click at [1124, 57] on div at bounding box center [827, 56] width 660 height 42
click at [1130, 60] on icon at bounding box center [1132, 54] width 11 height 11
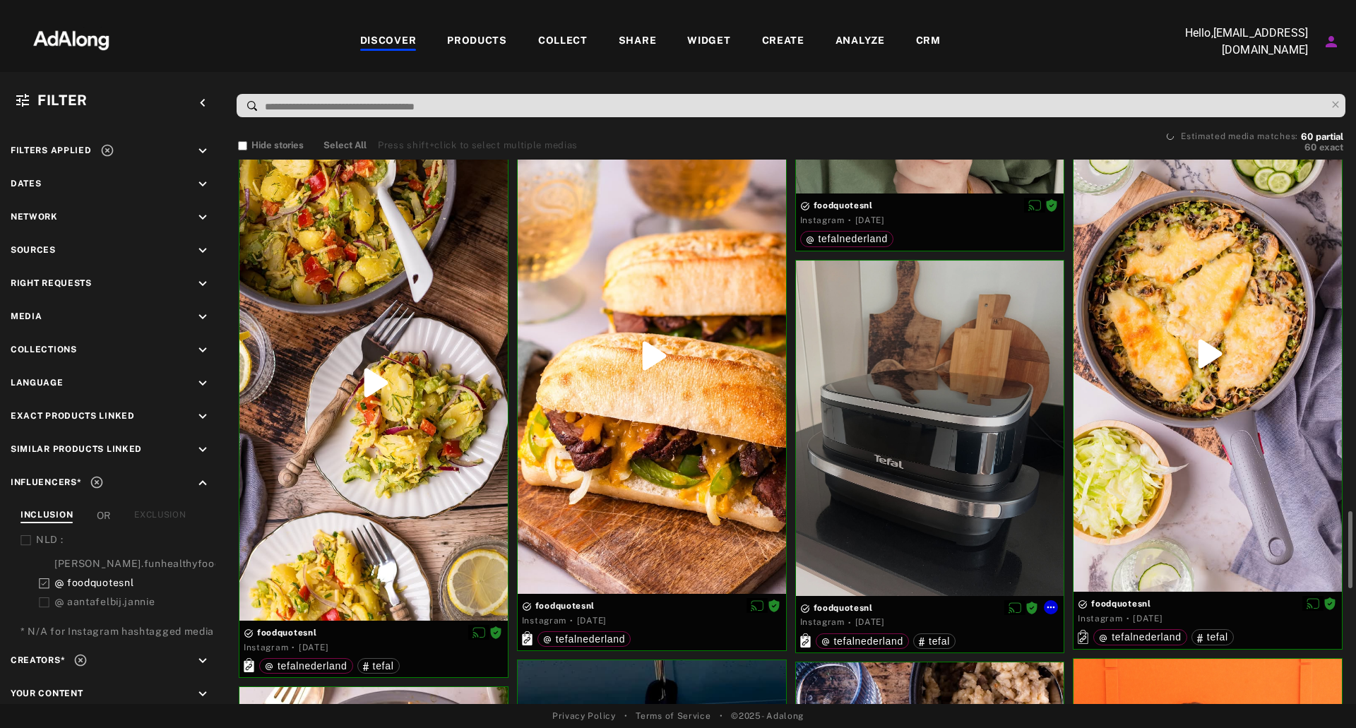
scroll to position [1836, 0]
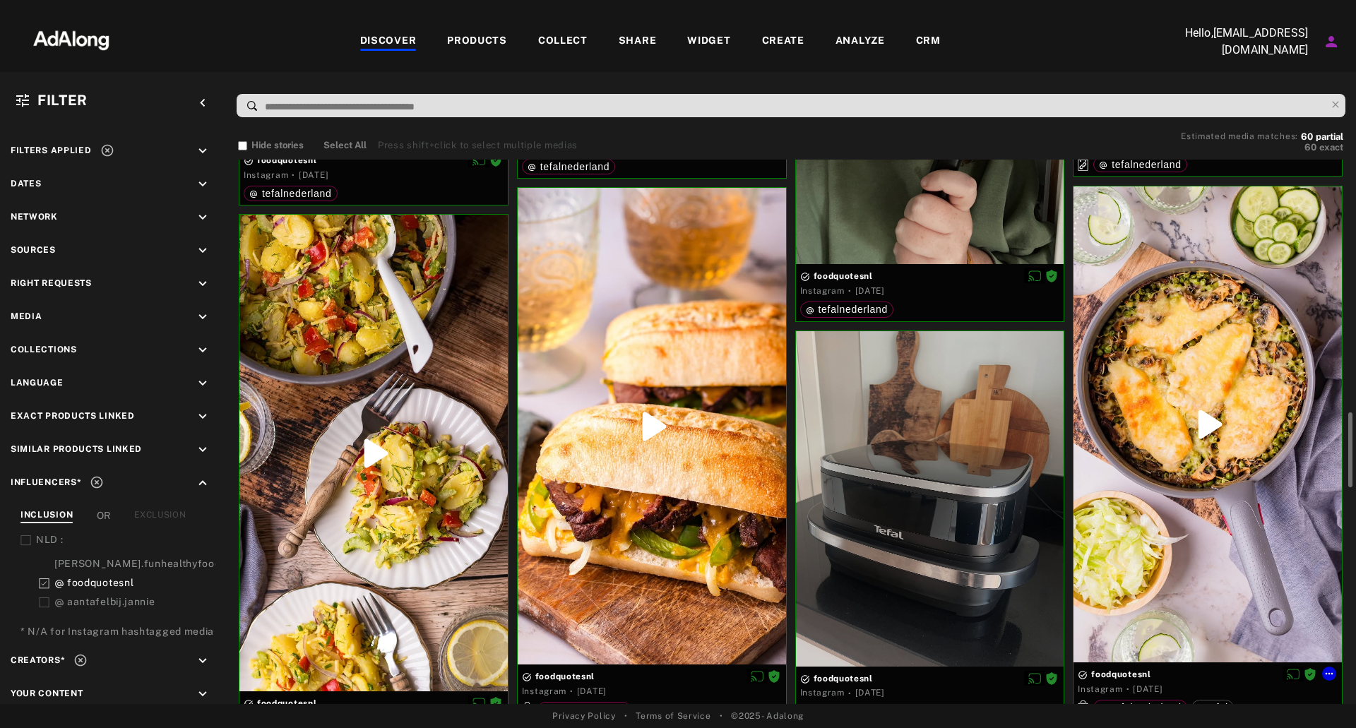
click at [1256, 343] on div at bounding box center [1208, 424] width 268 height 477
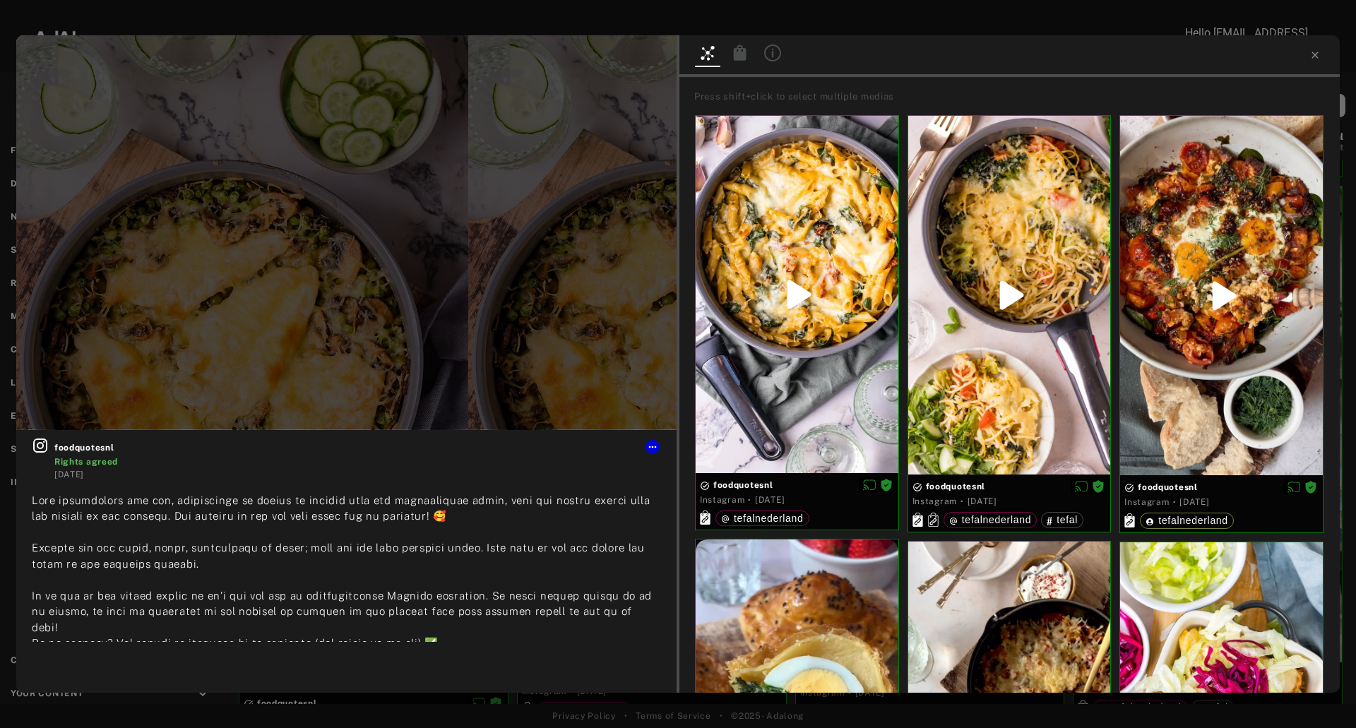
click at [742, 59] on icon at bounding box center [740, 52] width 13 height 16
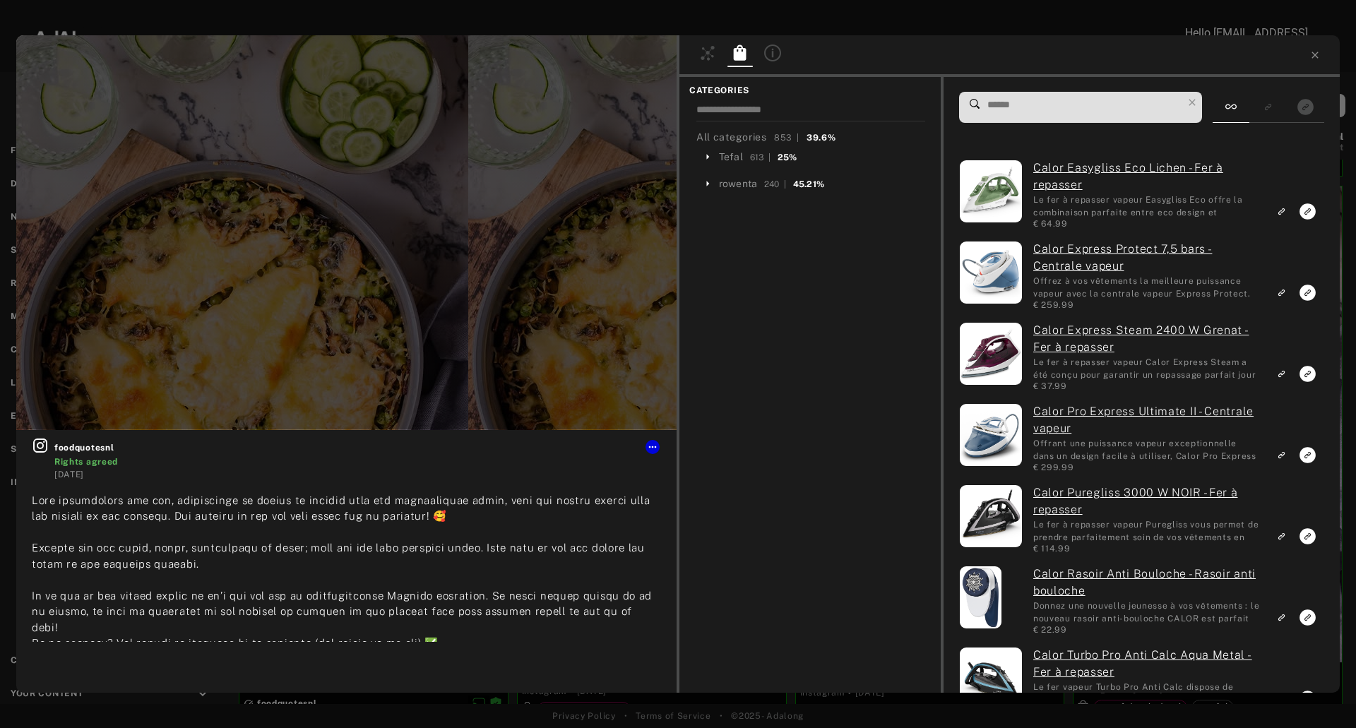
click at [1013, 90] on div "Calor Easygliss Eco Lichen - Fer à repasser Le fer à repasser vapeur Easygliss …" at bounding box center [1142, 385] width 396 height 616
click at [1013, 100] on input at bounding box center [1084, 104] width 196 height 19
drag, startPoint x: 1013, startPoint y: 100, endPoint x: 1013, endPoint y: 134, distance: 34.6
click at [1013, 104] on input at bounding box center [1084, 104] width 196 height 19
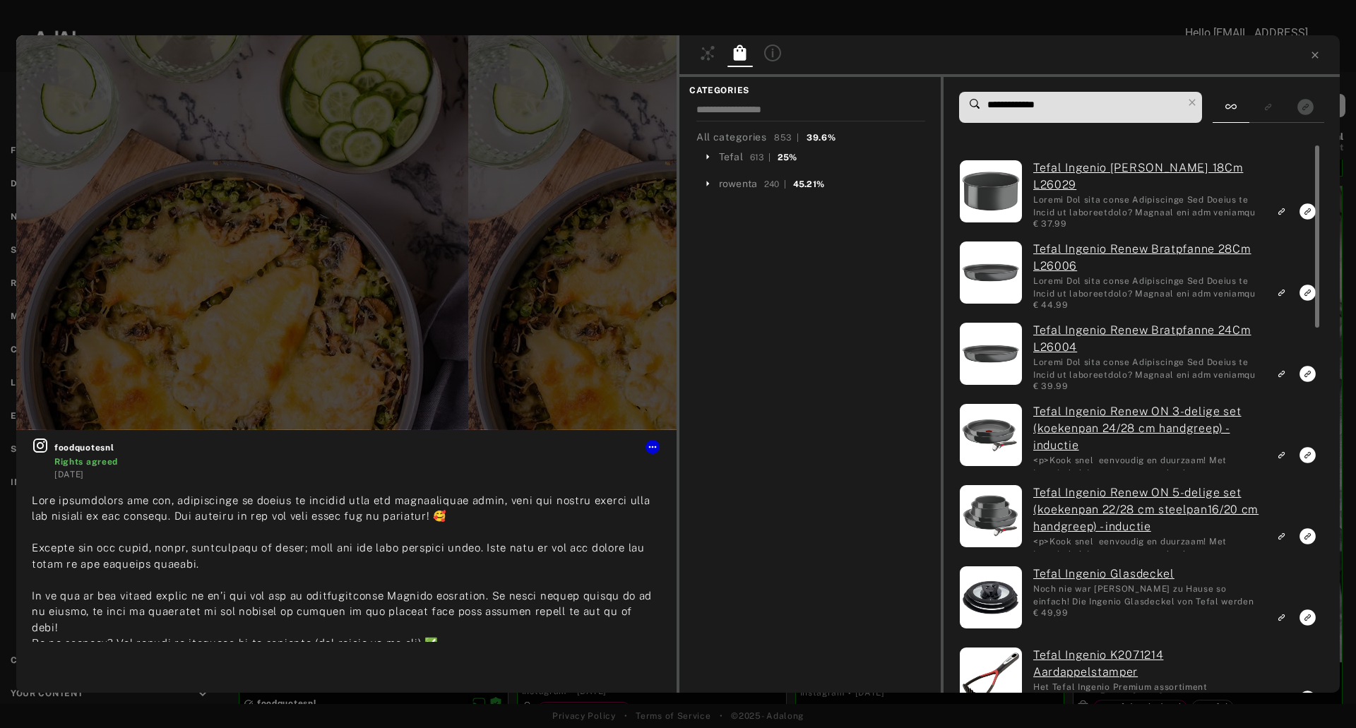
type input "**********"
click at [1309, 528] on rect "Link to exact product" at bounding box center [1308, 537] width 18 height 18
click at [1310, 457] on div at bounding box center [1315, 418] width 11 height 547
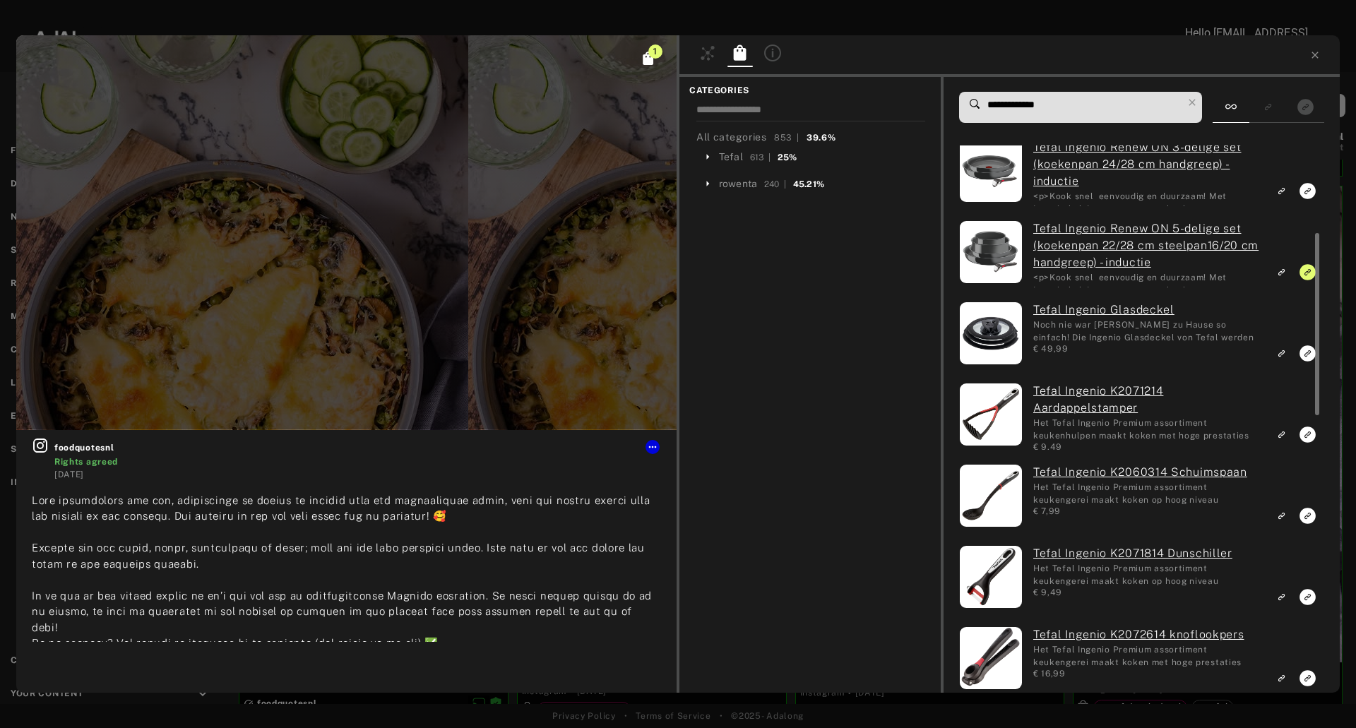
scroll to position [194, 0]
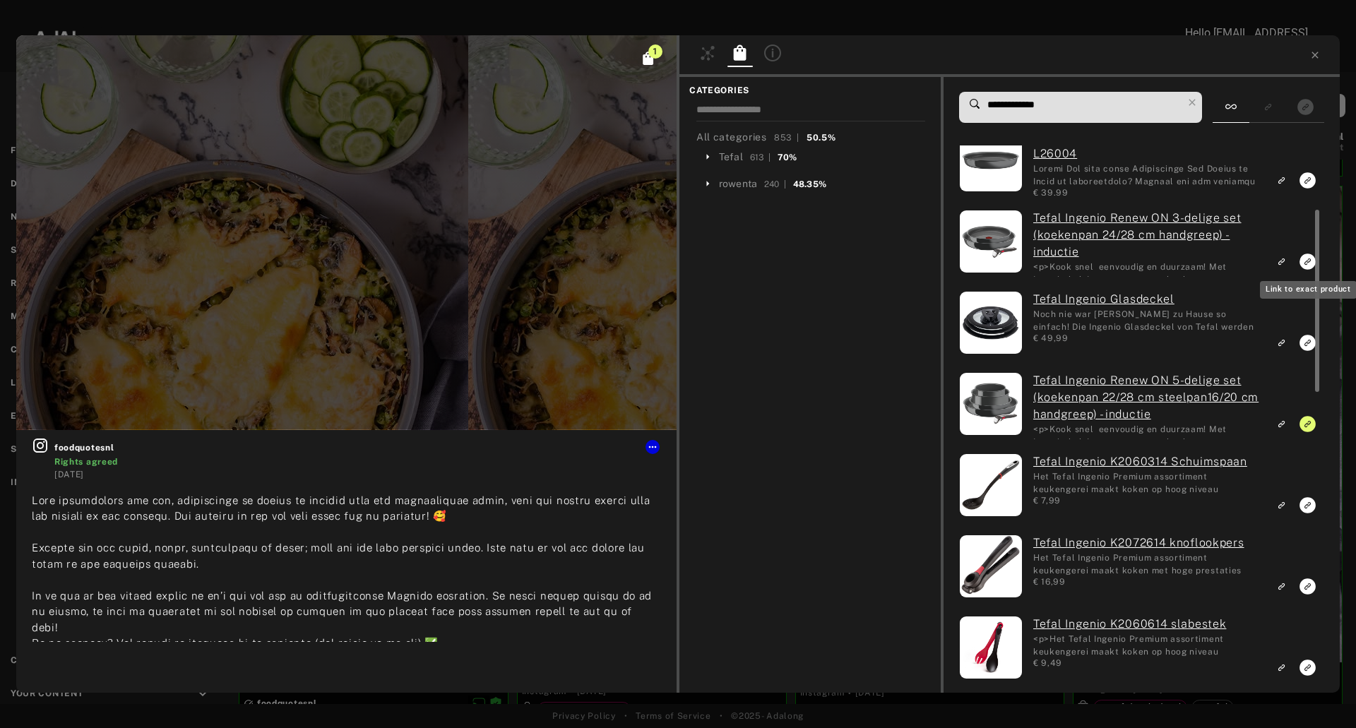
click at [1309, 266] on icon "Link to exact product" at bounding box center [1308, 262] width 16 height 16
click at [1316, 52] on icon at bounding box center [1314, 54] width 11 height 11
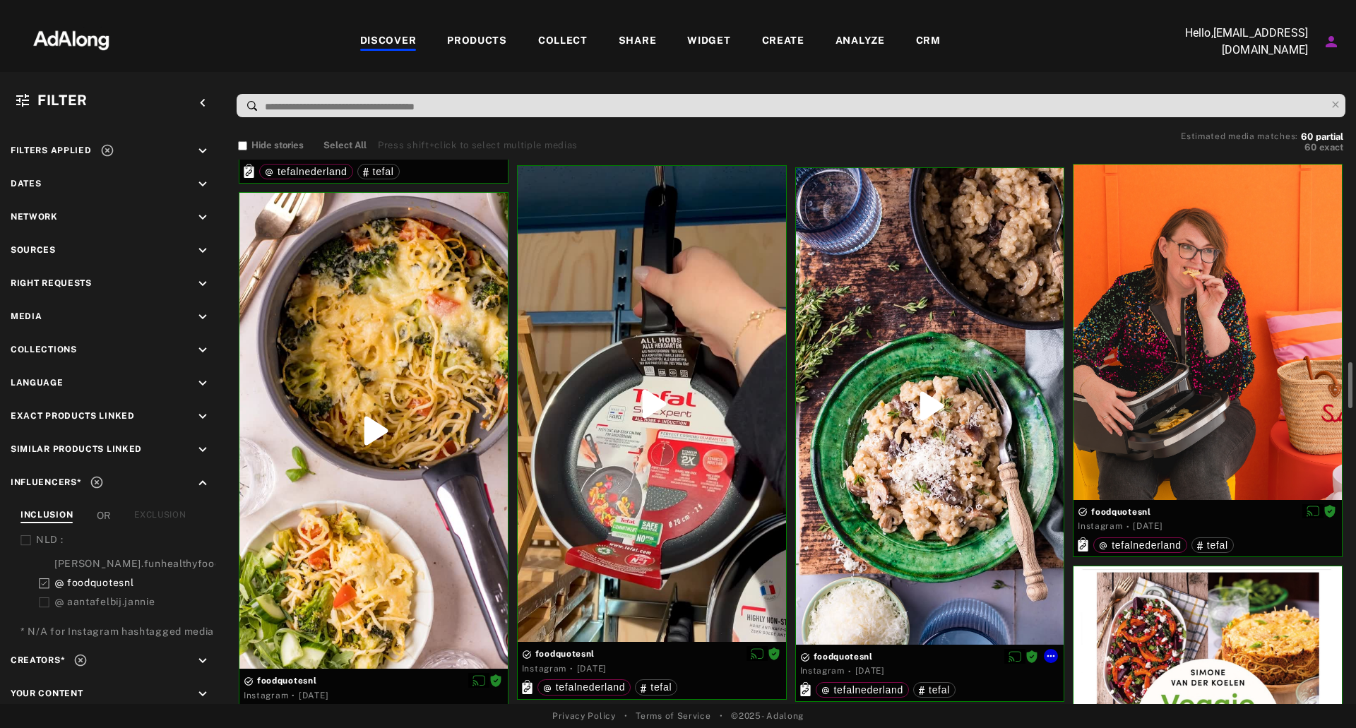
scroll to position [2472, 0]
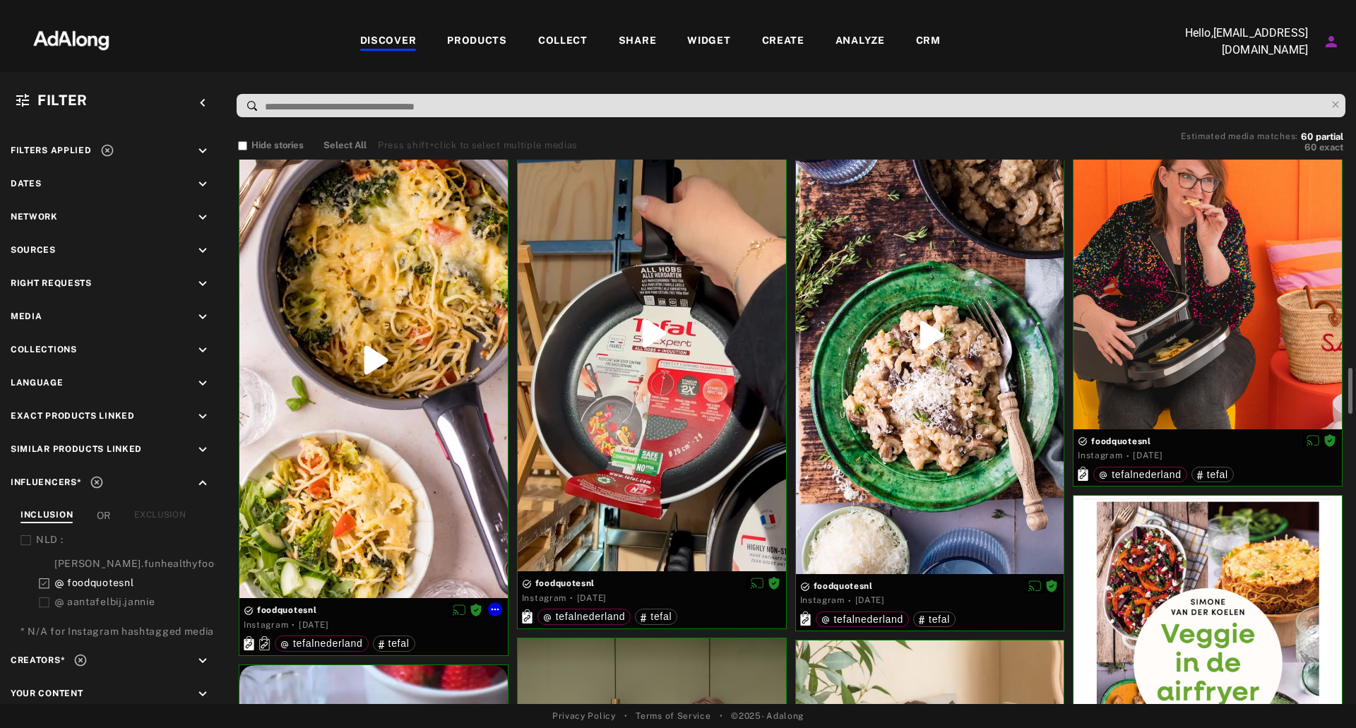
click at [432, 468] on div at bounding box center [373, 360] width 268 height 476
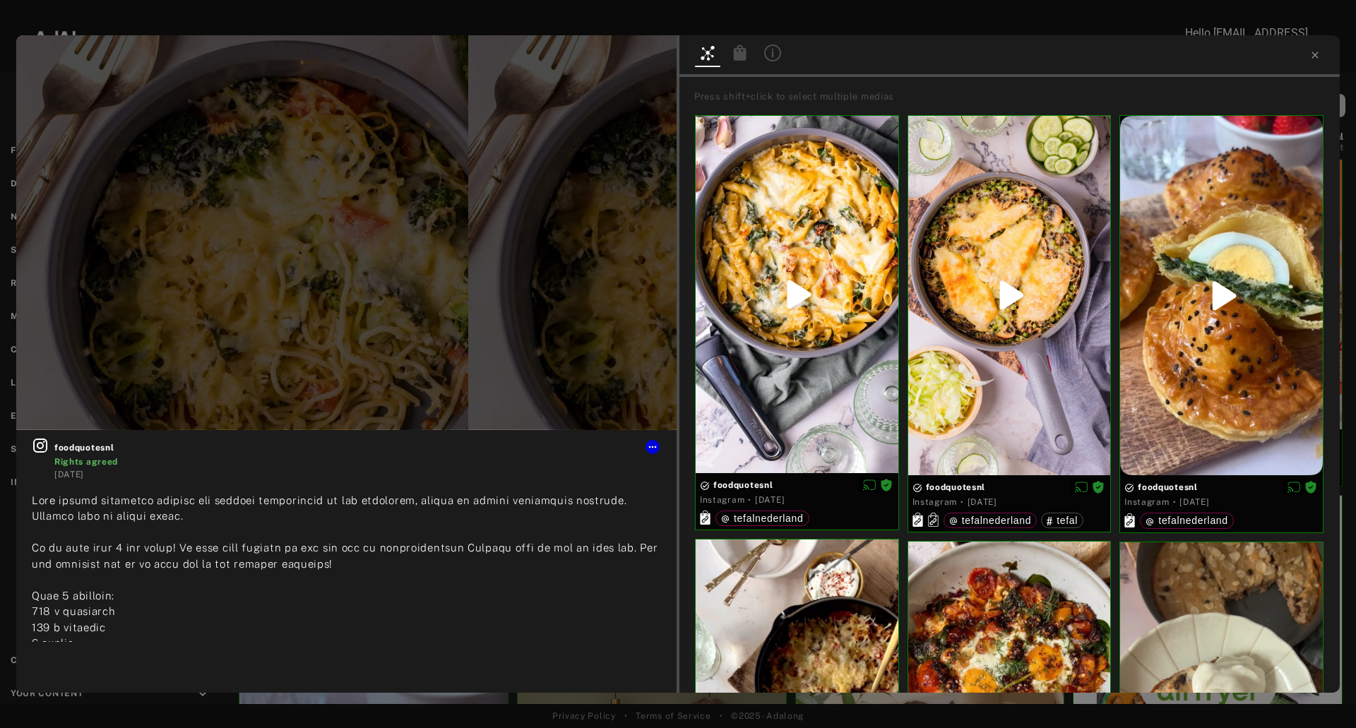
click at [737, 55] on icon at bounding box center [740, 52] width 13 height 16
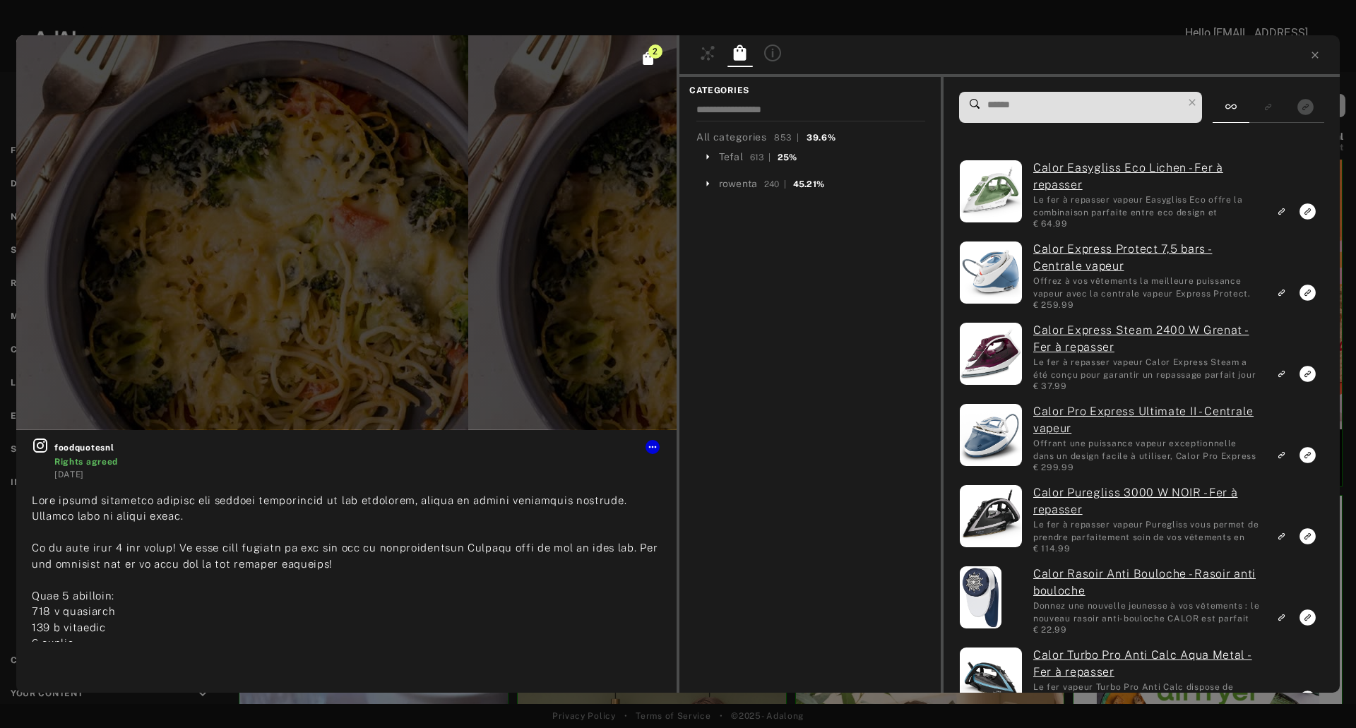
click at [652, 52] on span "2" at bounding box center [655, 51] width 14 height 14
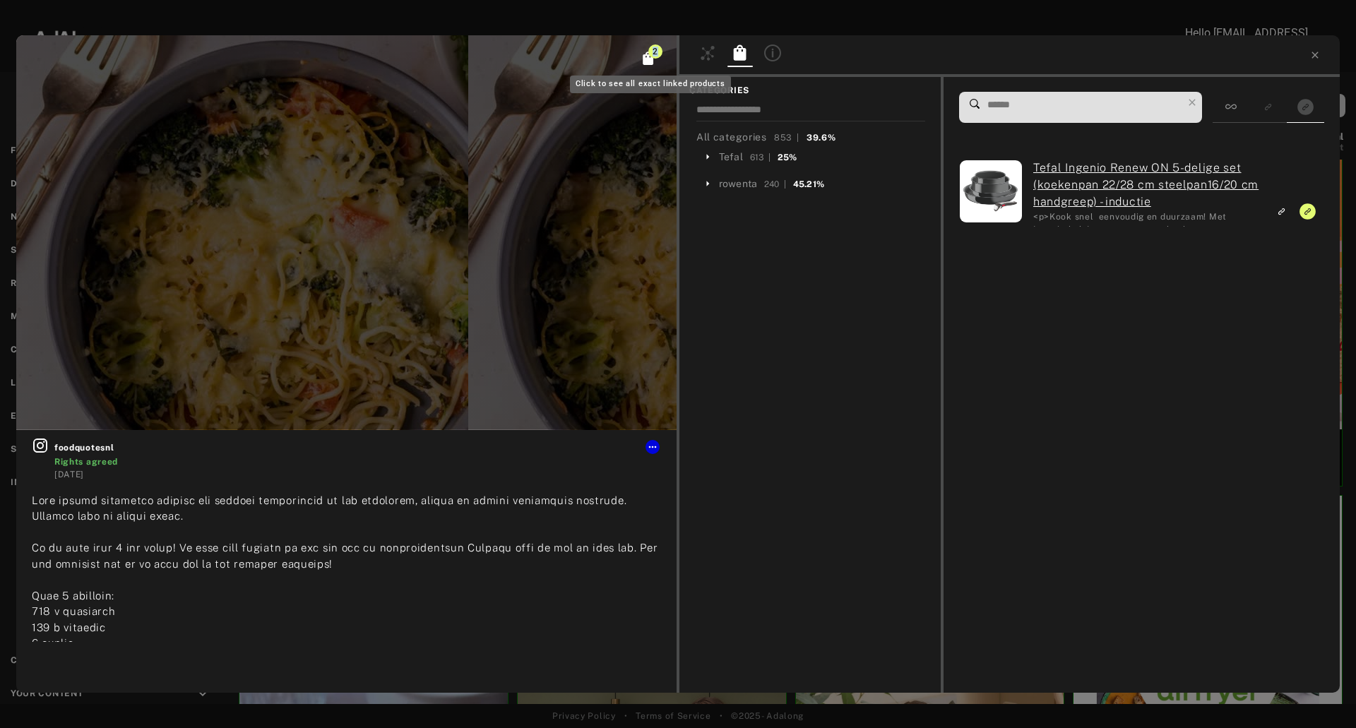
click at [652, 52] on span "2" at bounding box center [655, 51] width 14 height 14
click at [1272, 100] on rect "Show only similar products linked" at bounding box center [1268, 107] width 18 height 18
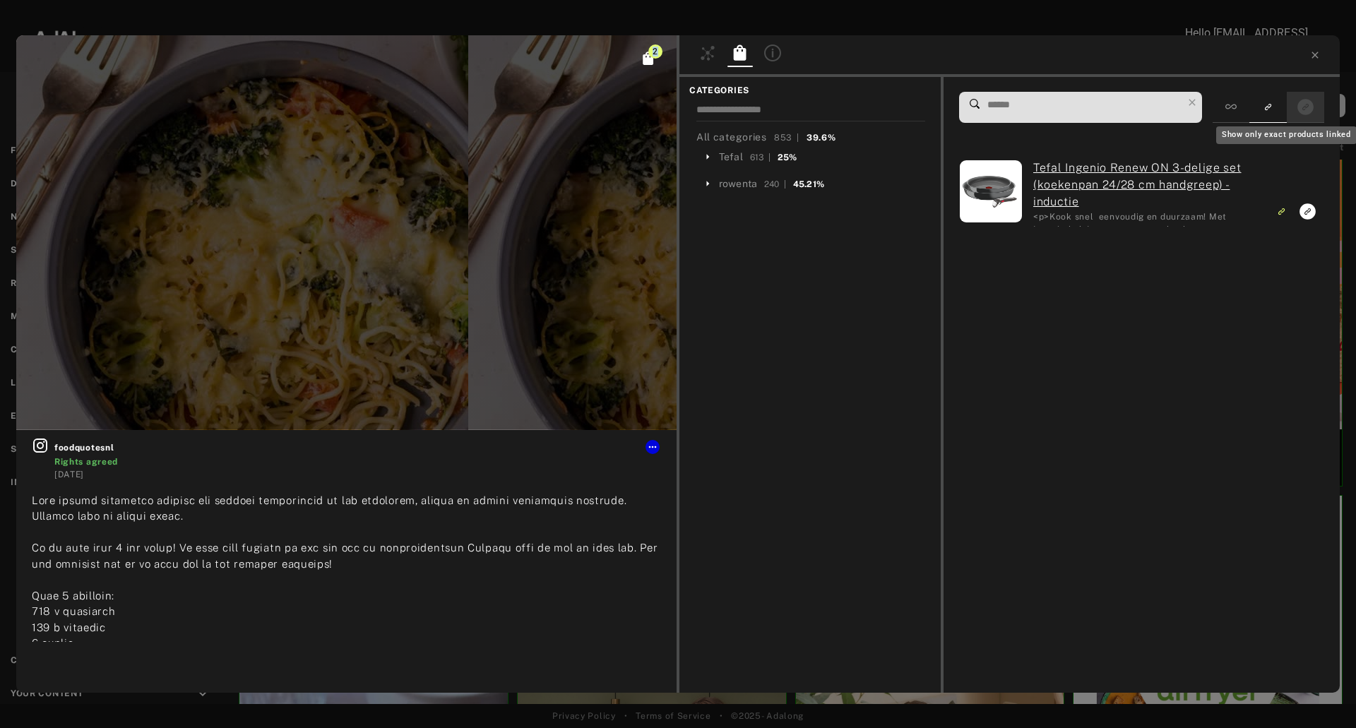
click at [1307, 102] on icon "Show only exact products linked" at bounding box center [1305, 107] width 16 height 16
click at [1317, 52] on icon at bounding box center [1314, 54] width 11 height 11
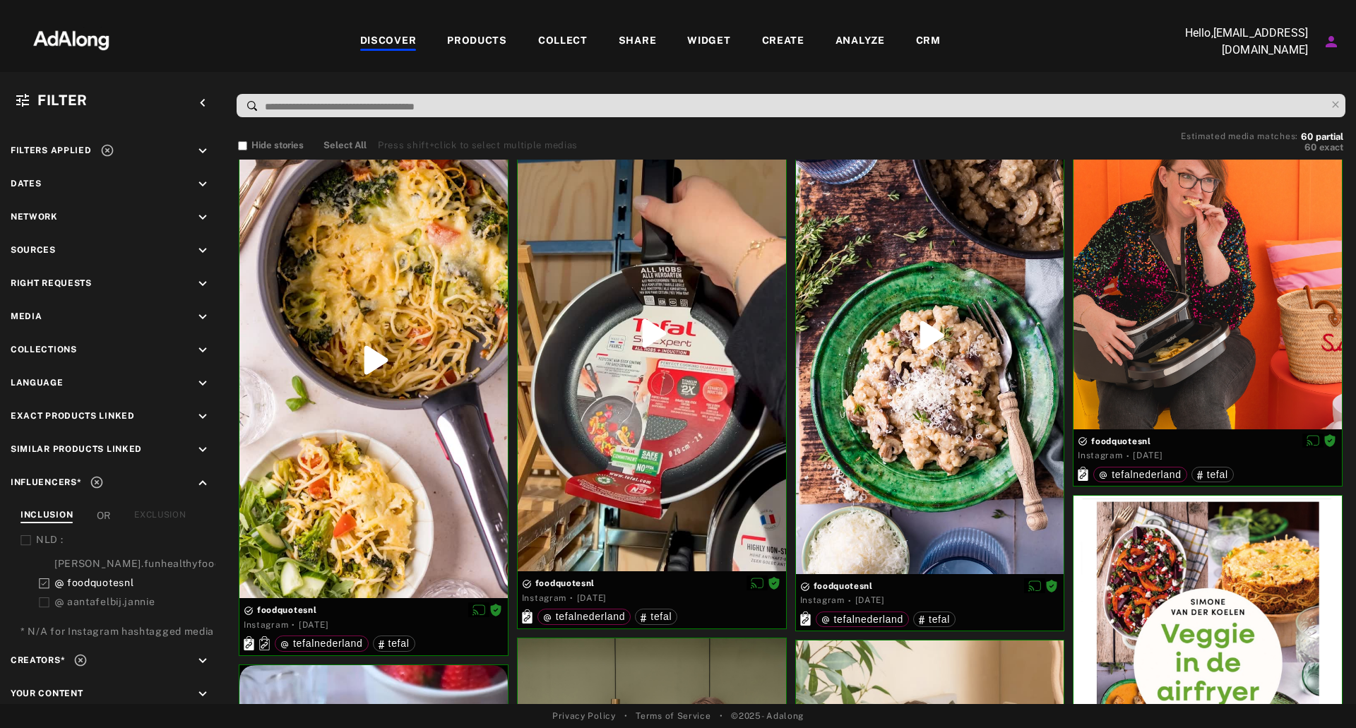
click at [579, 43] on div "COLLECT" at bounding box center [562, 41] width 49 height 17
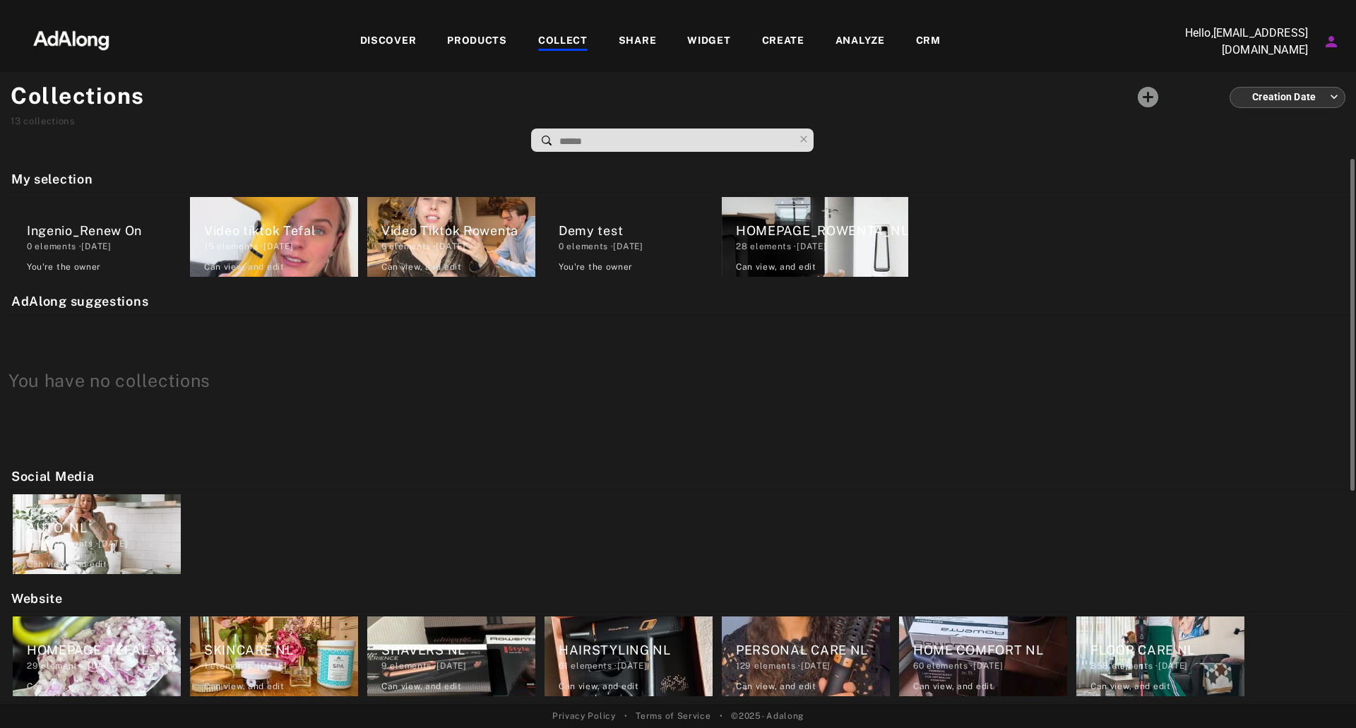
click at [69, 222] on div "Ingenio_Renew On" at bounding box center [104, 230] width 154 height 19
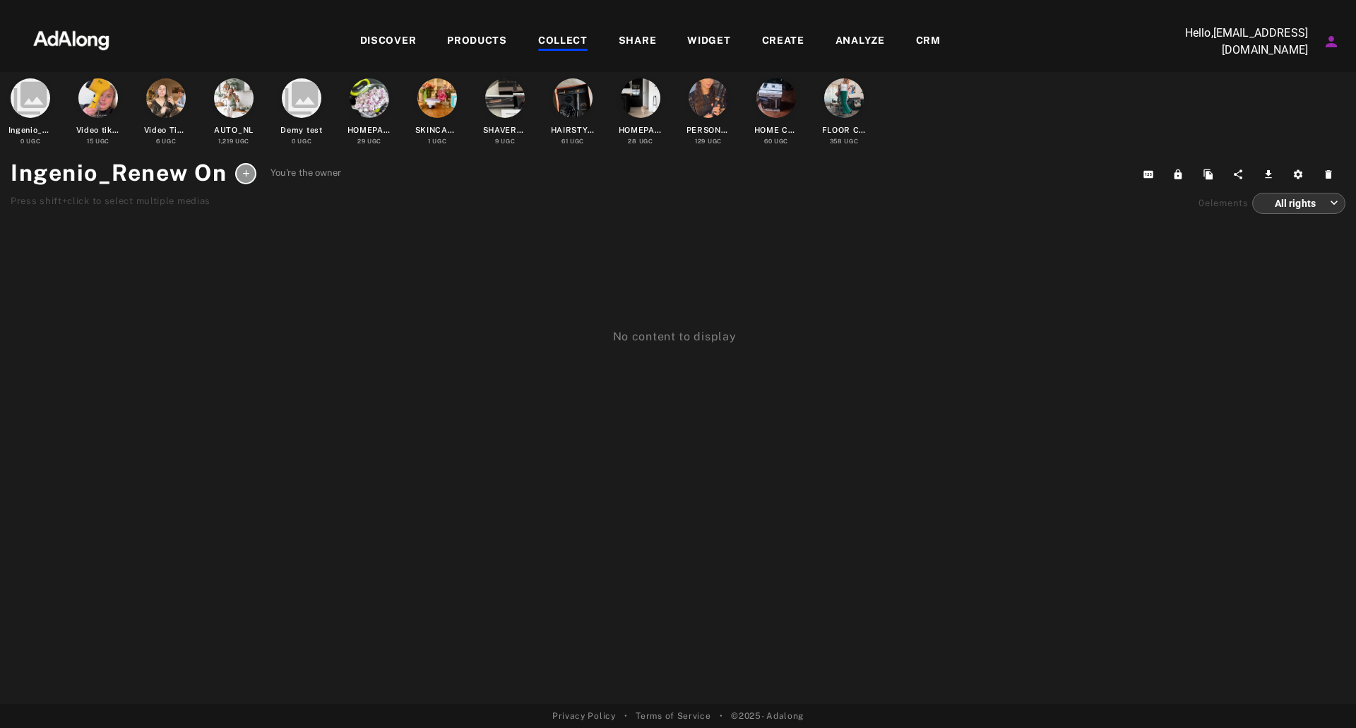
click at [457, 37] on div "PRODUCTS" at bounding box center [477, 41] width 60 height 17
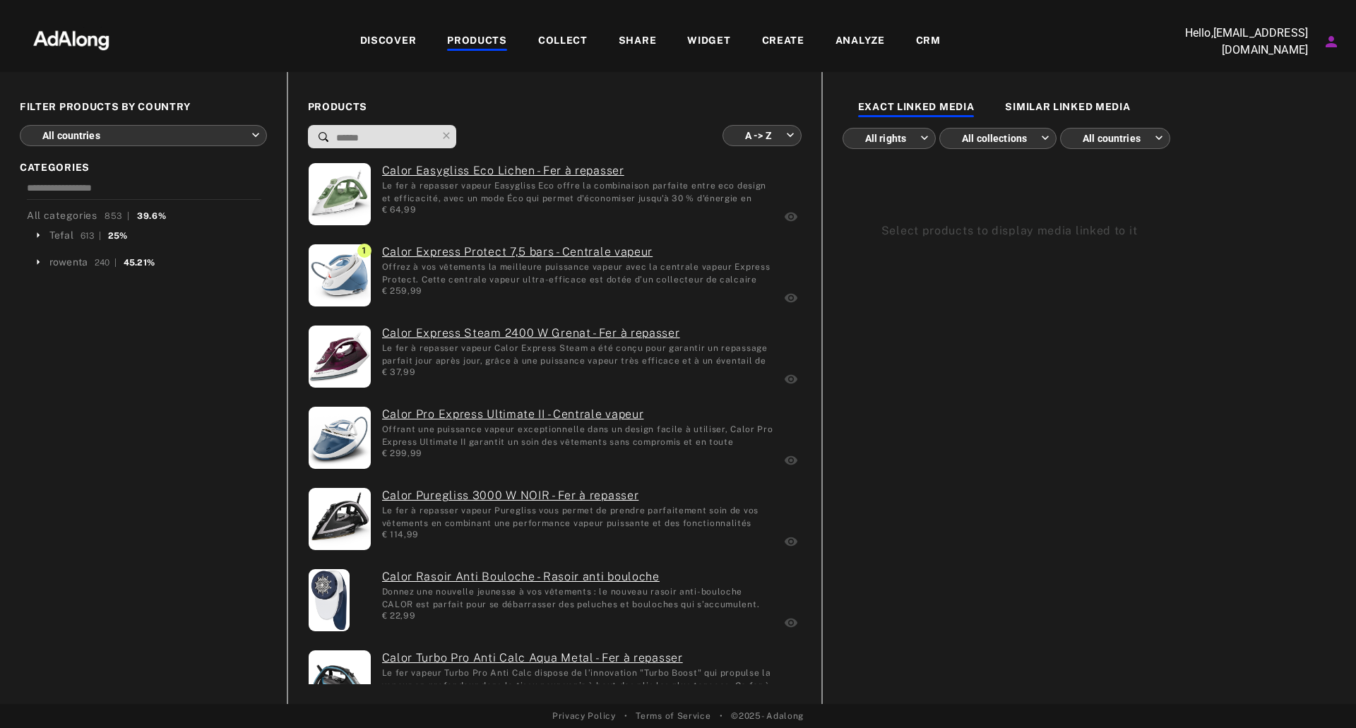
click at [398, 133] on input at bounding box center [386, 138] width 102 height 19
type input "*"
type input "**********"
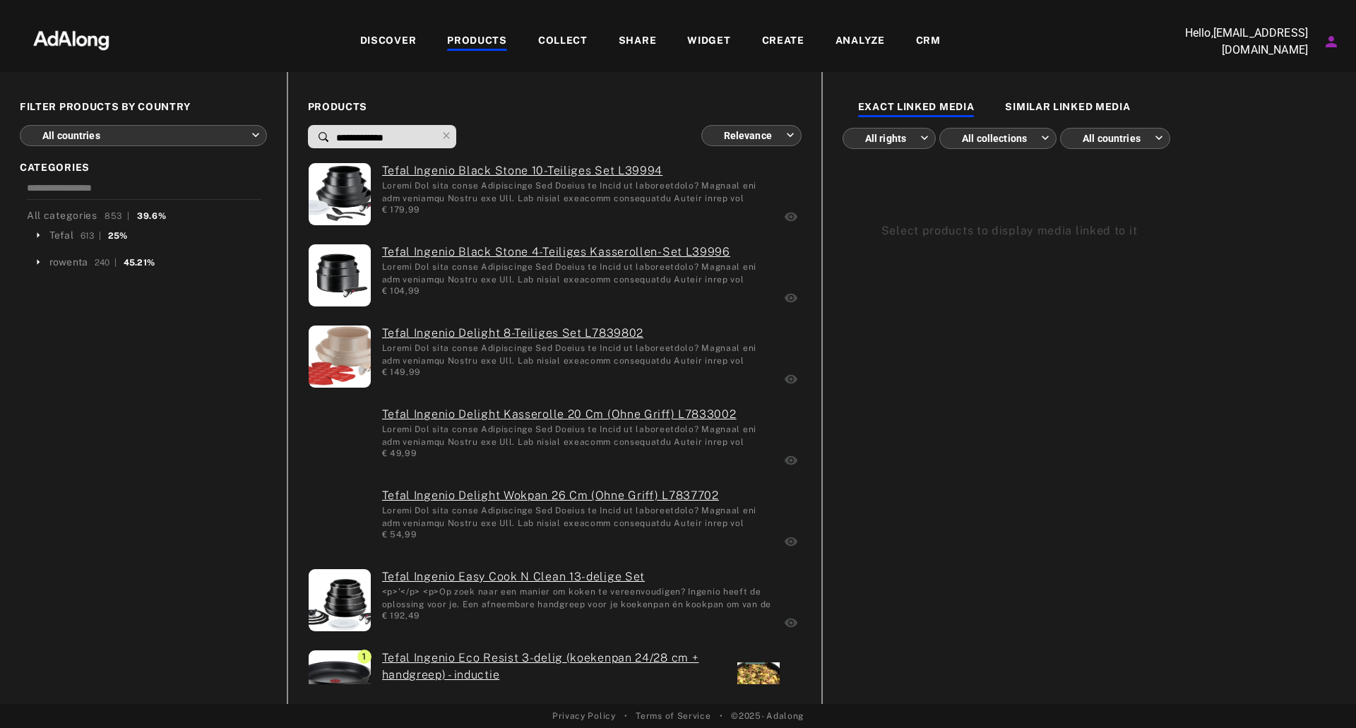
type input "**********"
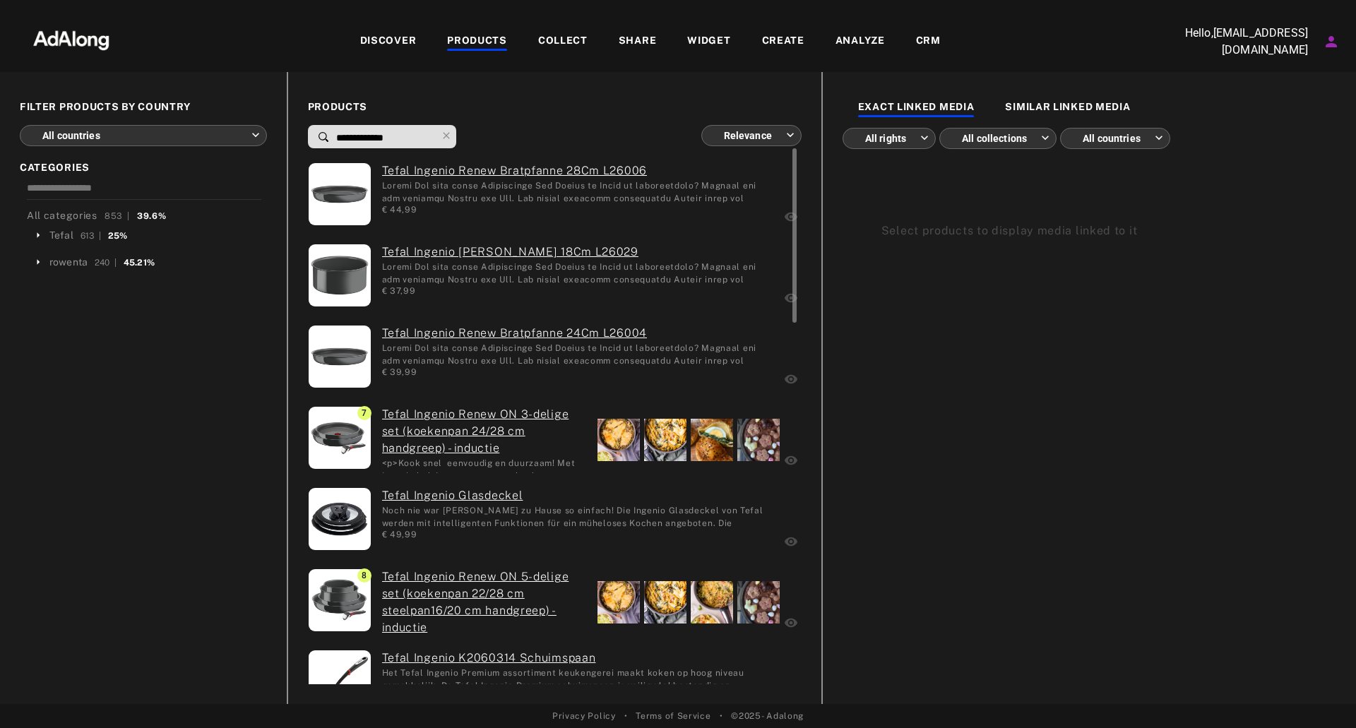
click at [674, 595] on div at bounding box center [665, 602] width 42 height 42
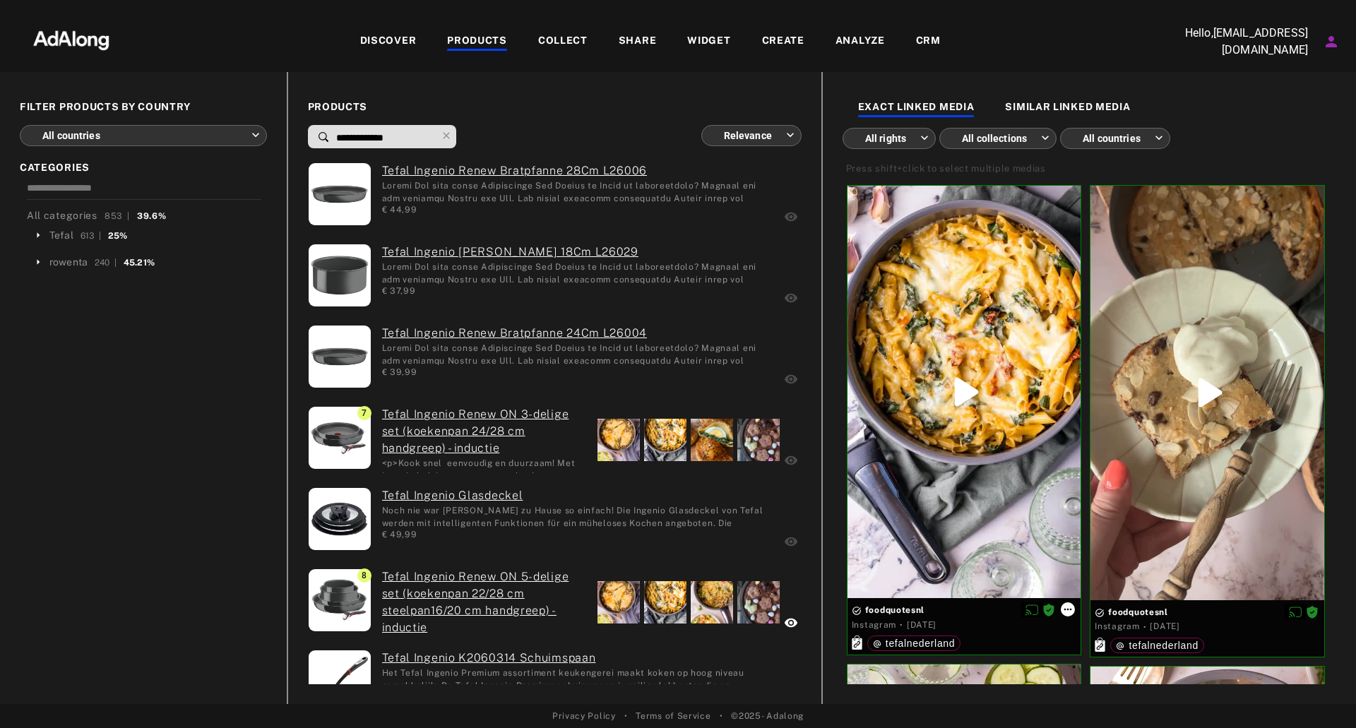
click at [1068, 610] on icon at bounding box center [1068, 610] width 8 height 2
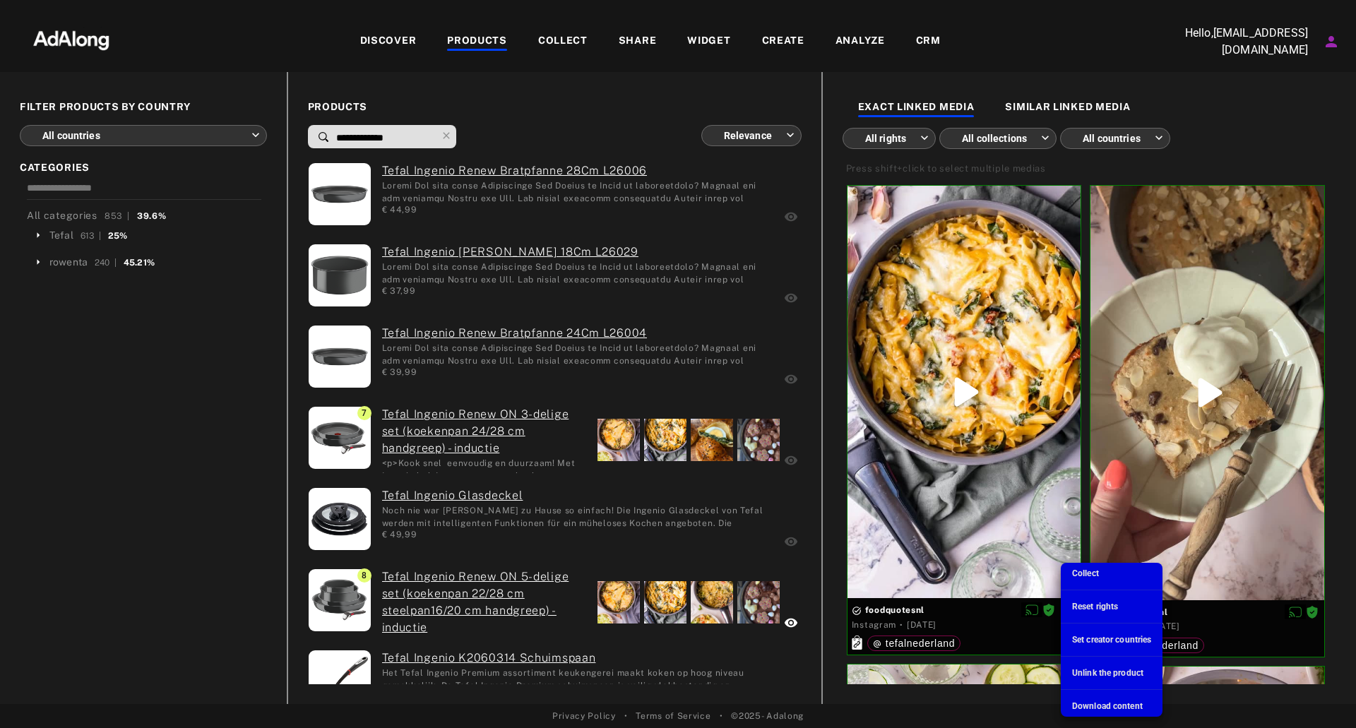
click at [1117, 576] on li "Collect" at bounding box center [1112, 573] width 102 height 21
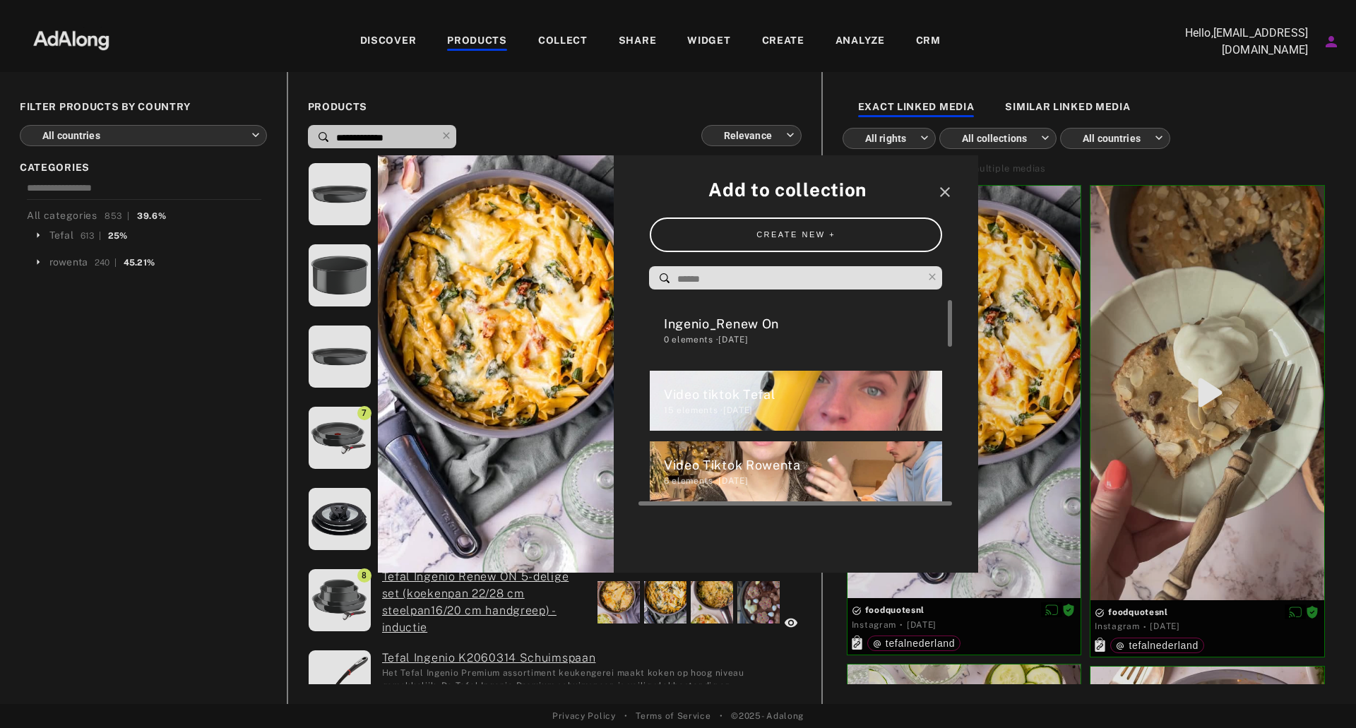
click at [719, 343] on div "0 elements · [DATE]" at bounding box center [803, 339] width 279 height 13
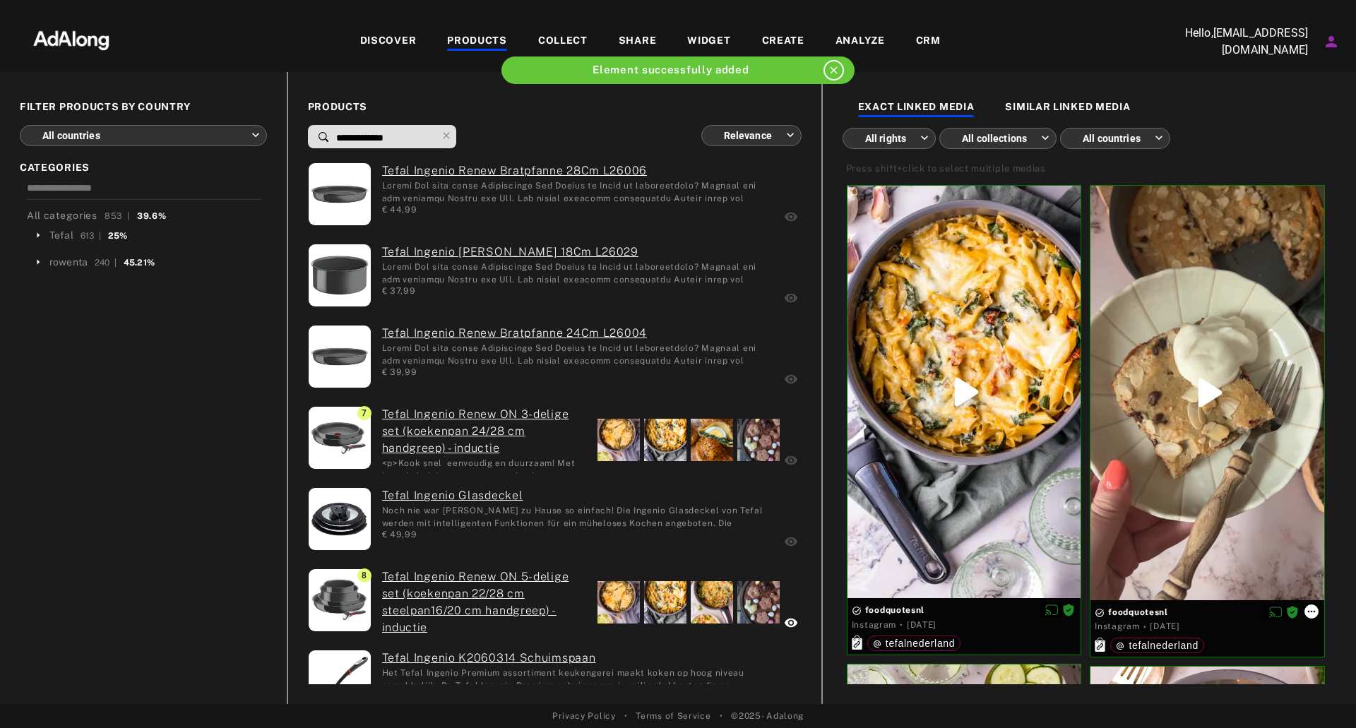
click at [1316, 611] on icon at bounding box center [1311, 611] width 11 height 11
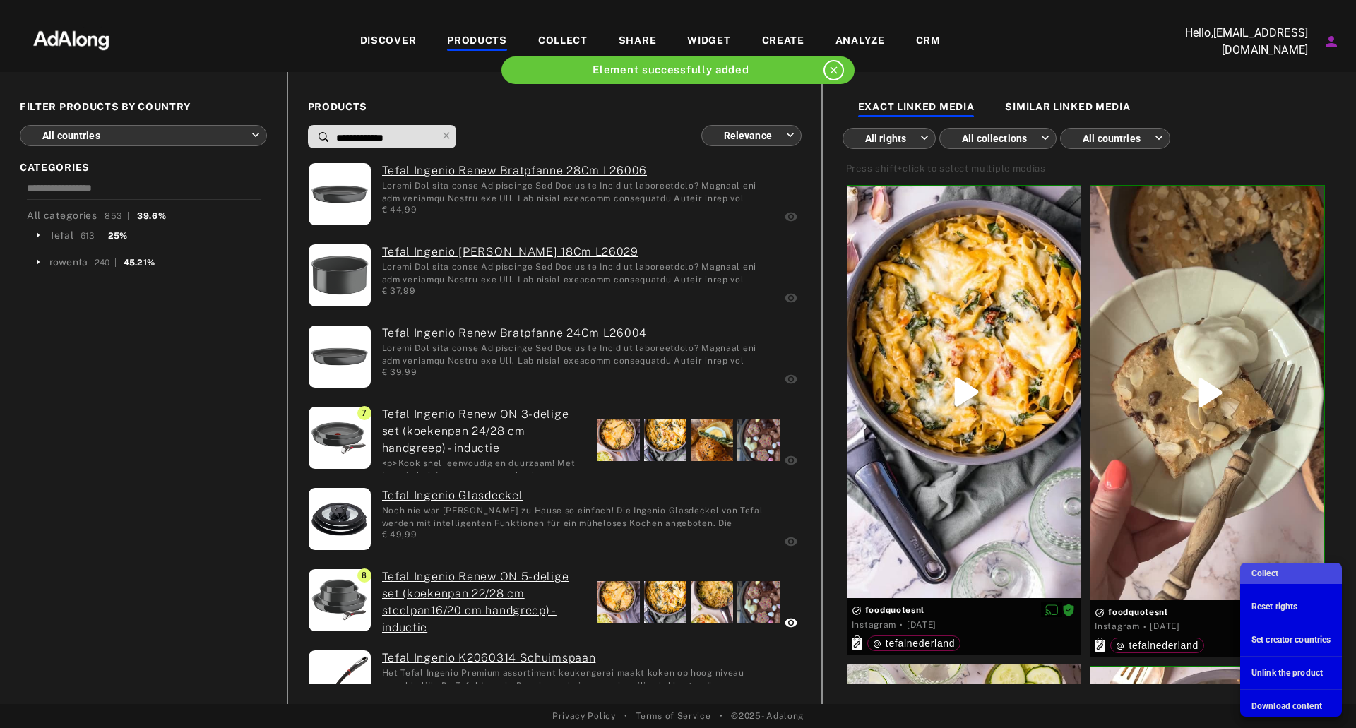
click at [1307, 578] on li "Collect" at bounding box center [1291, 573] width 102 height 21
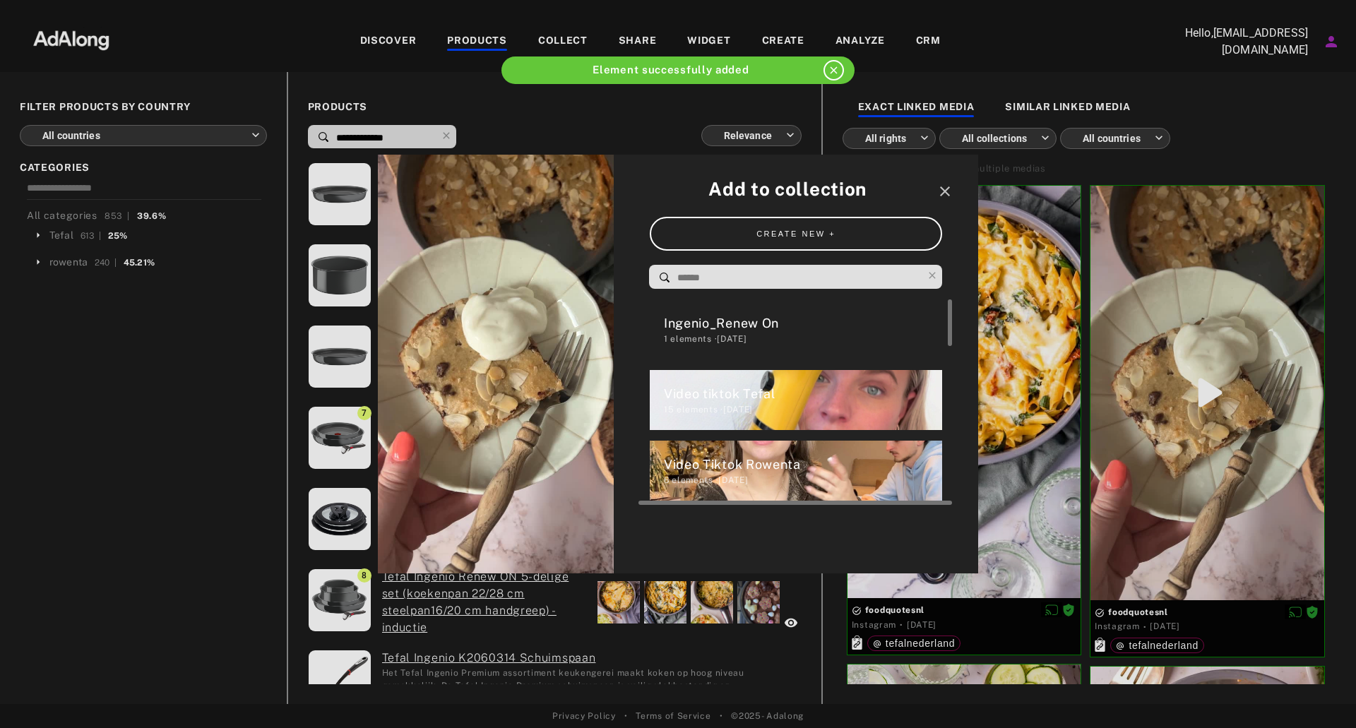
click at [791, 340] on div "1 elements · [DATE]" at bounding box center [803, 339] width 279 height 13
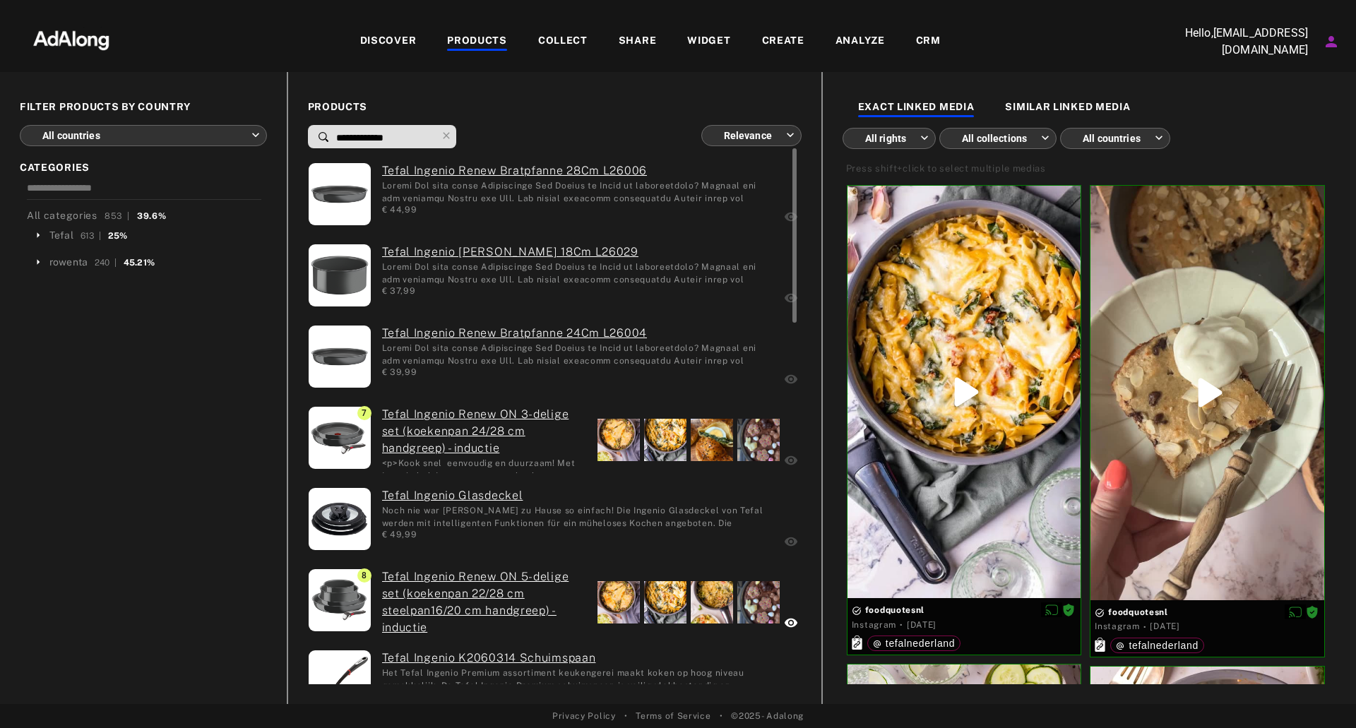
click at [720, 447] on div at bounding box center [712, 440] width 42 height 42
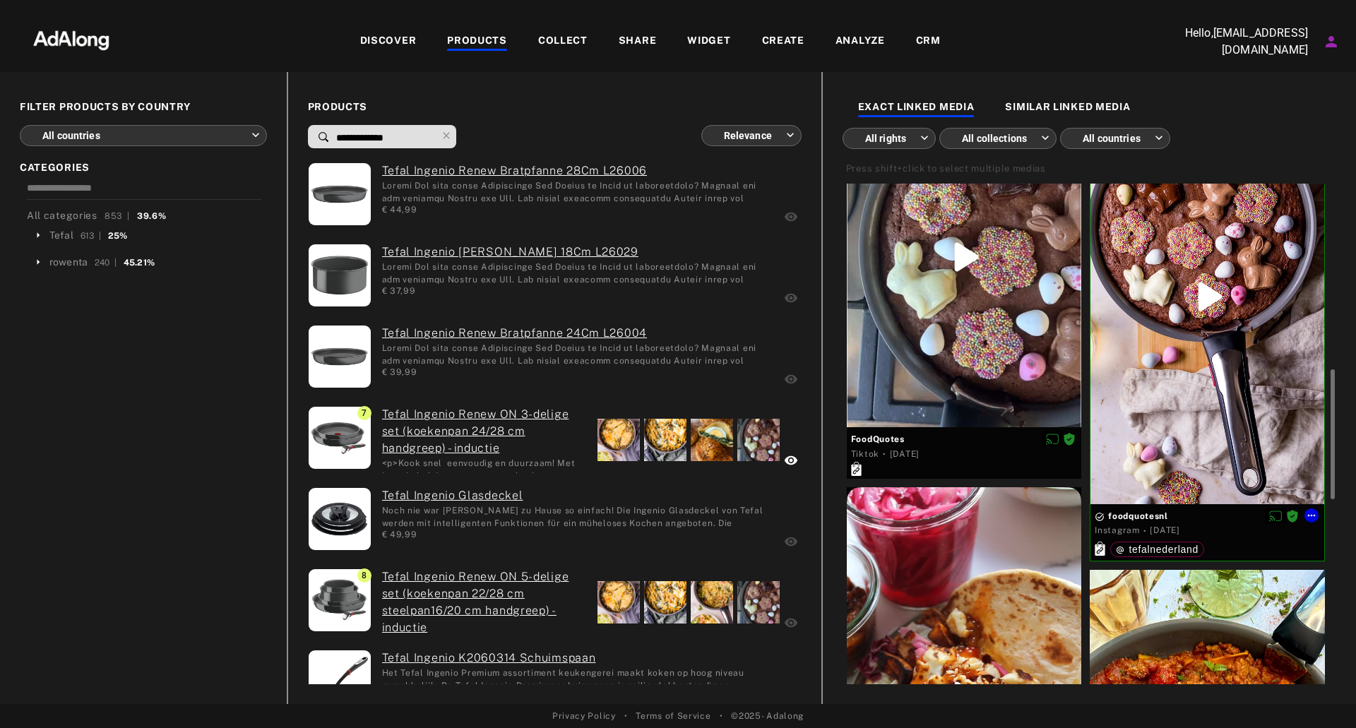
scroll to position [989, 0]
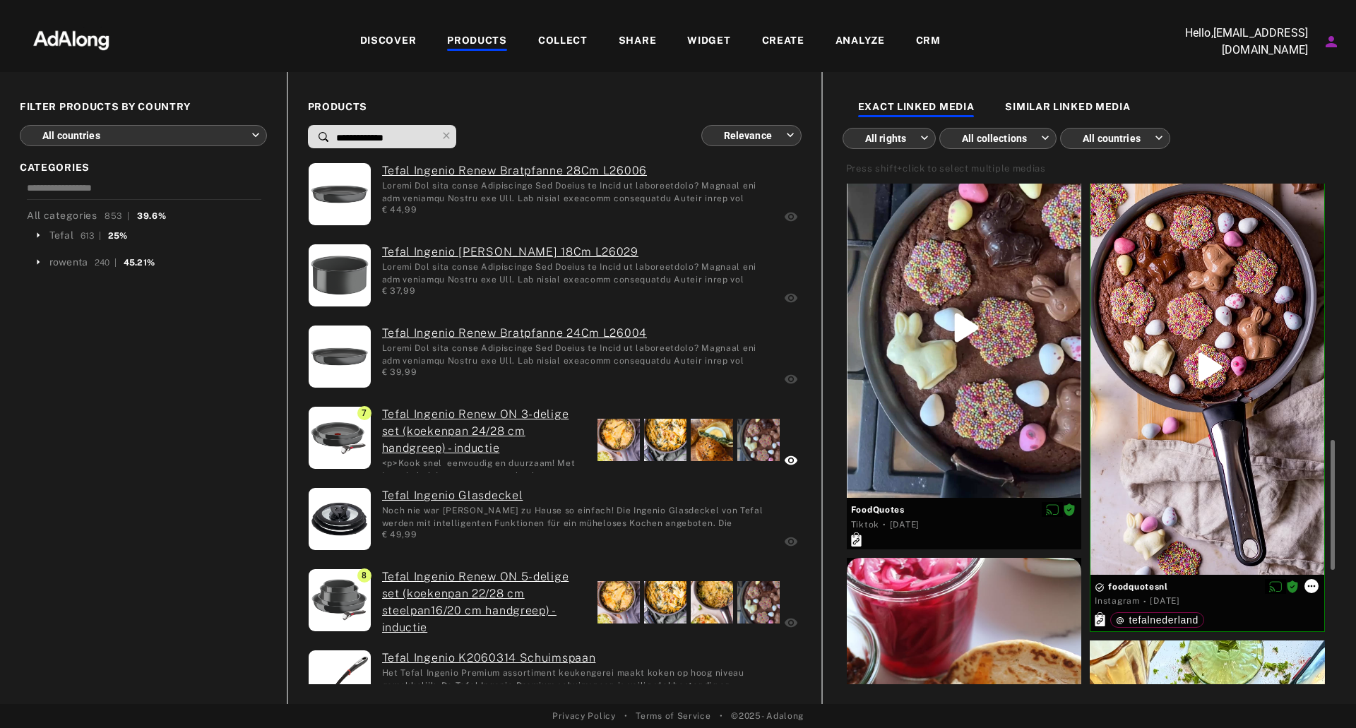
click at [1313, 586] on icon at bounding box center [1311, 586] width 11 height 11
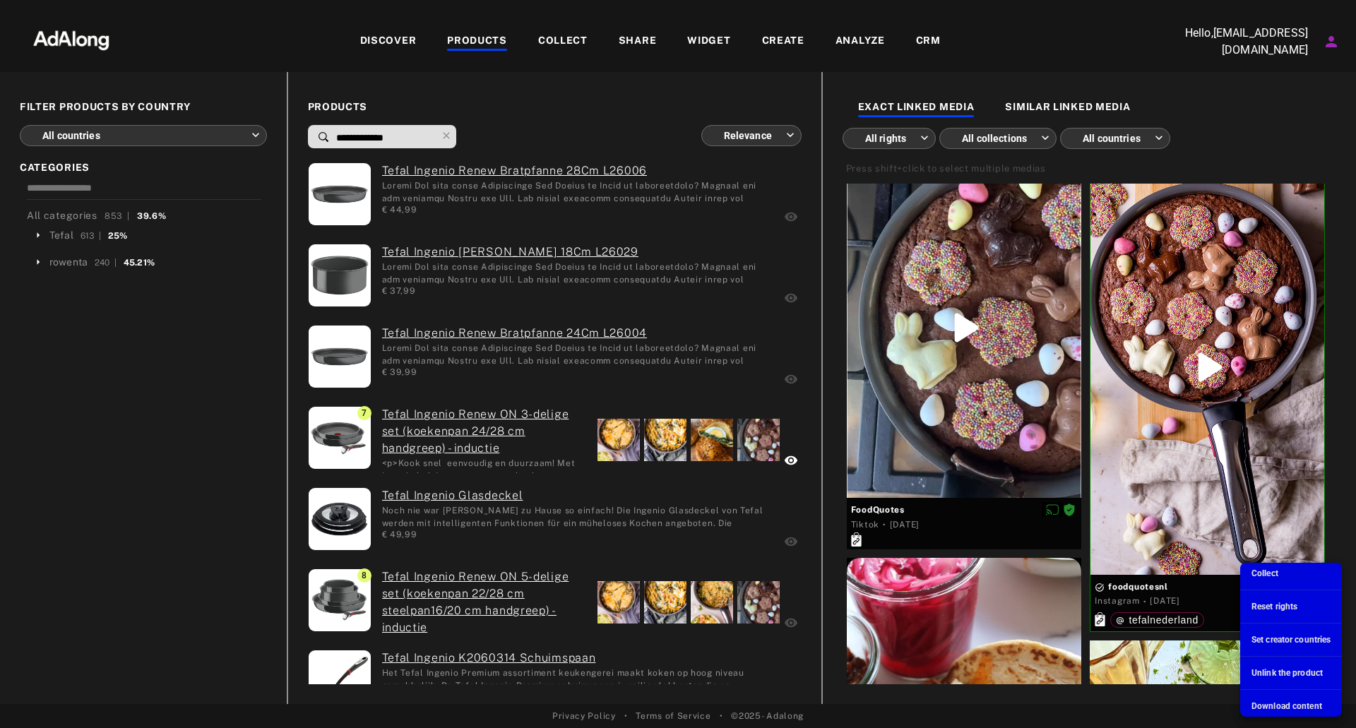
click at [1278, 580] on li "Collect" at bounding box center [1291, 573] width 102 height 21
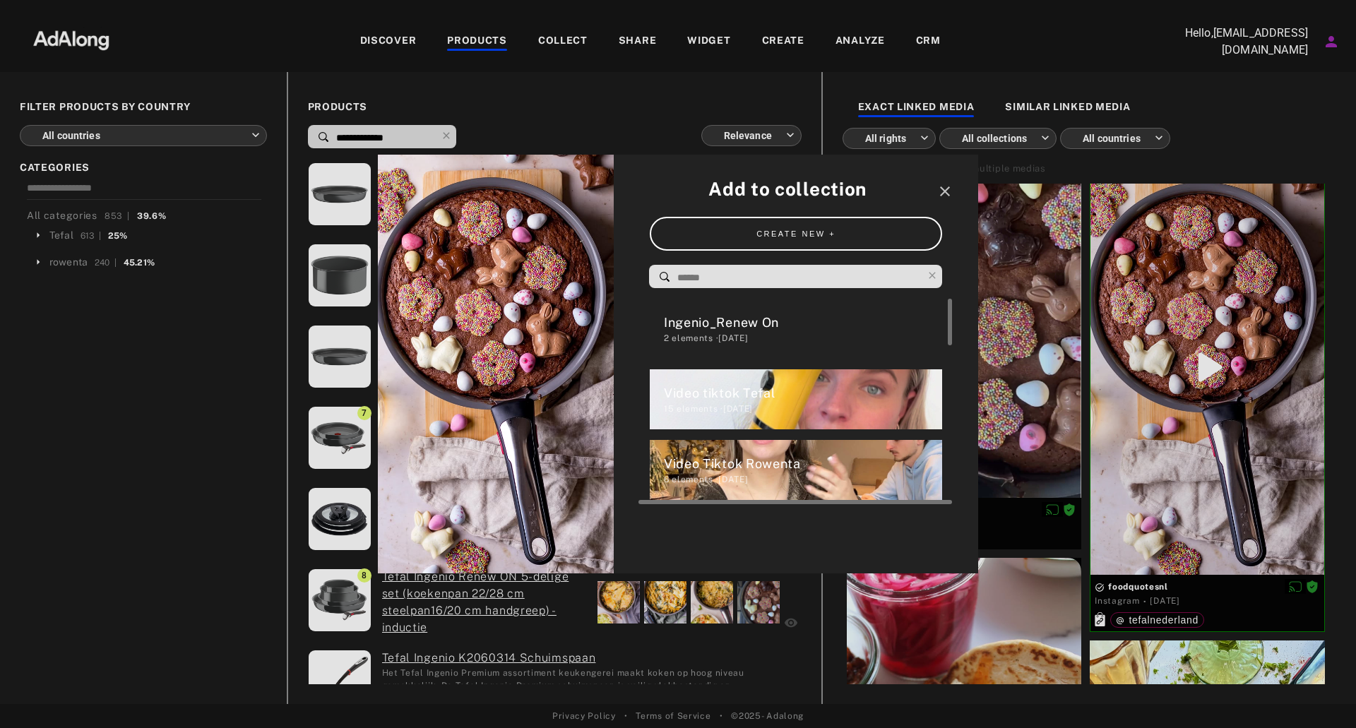
click at [721, 313] on div "Ingenio_Renew On" at bounding box center [803, 322] width 279 height 19
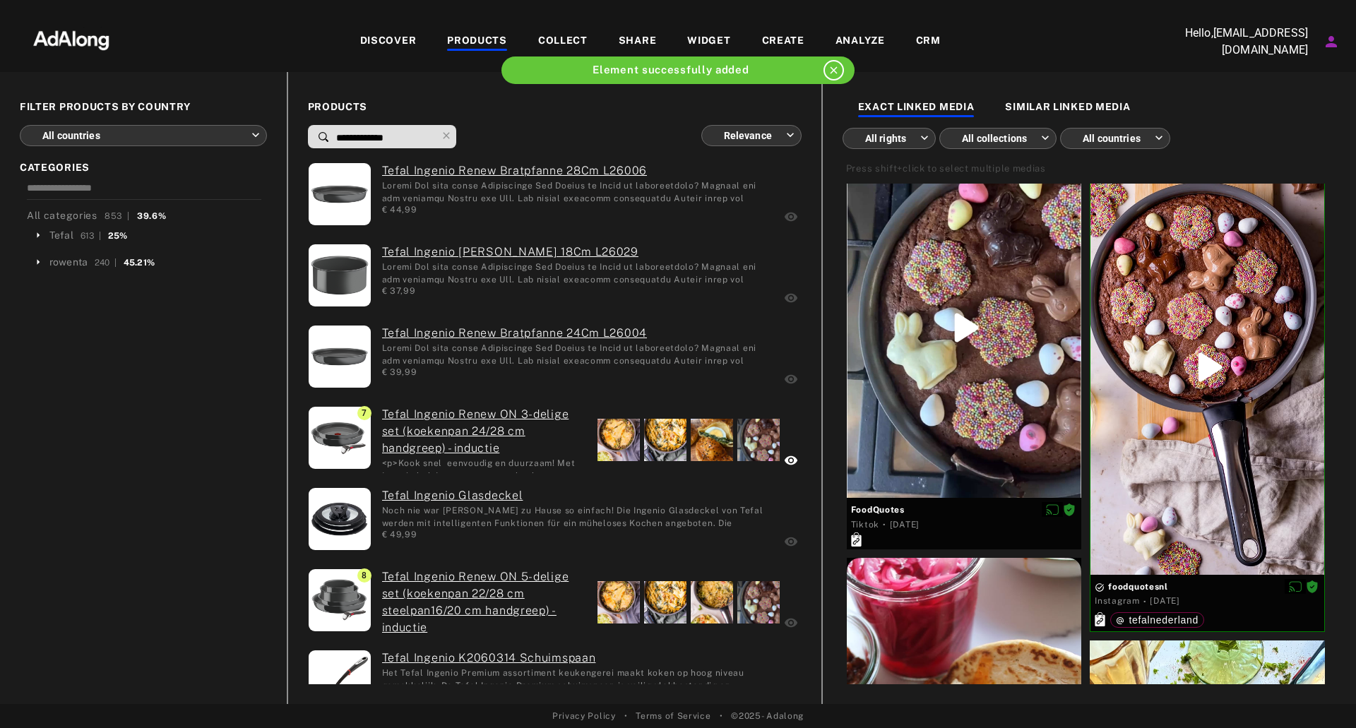
click at [559, 38] on div "COLLECT" at bounding box center [562, 41] width 49 height 17
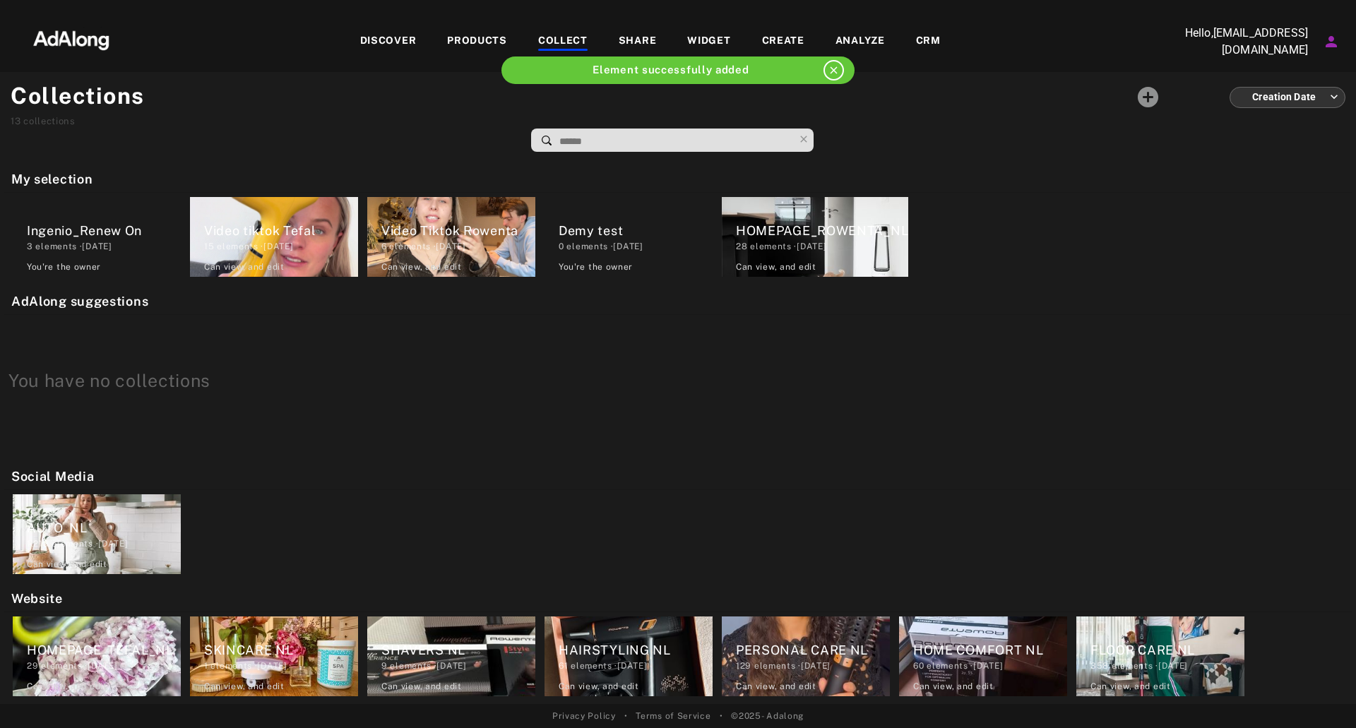
click at [399, 35] on div "DISCOVER" at bounding box center [388, 41] width 57 height 17
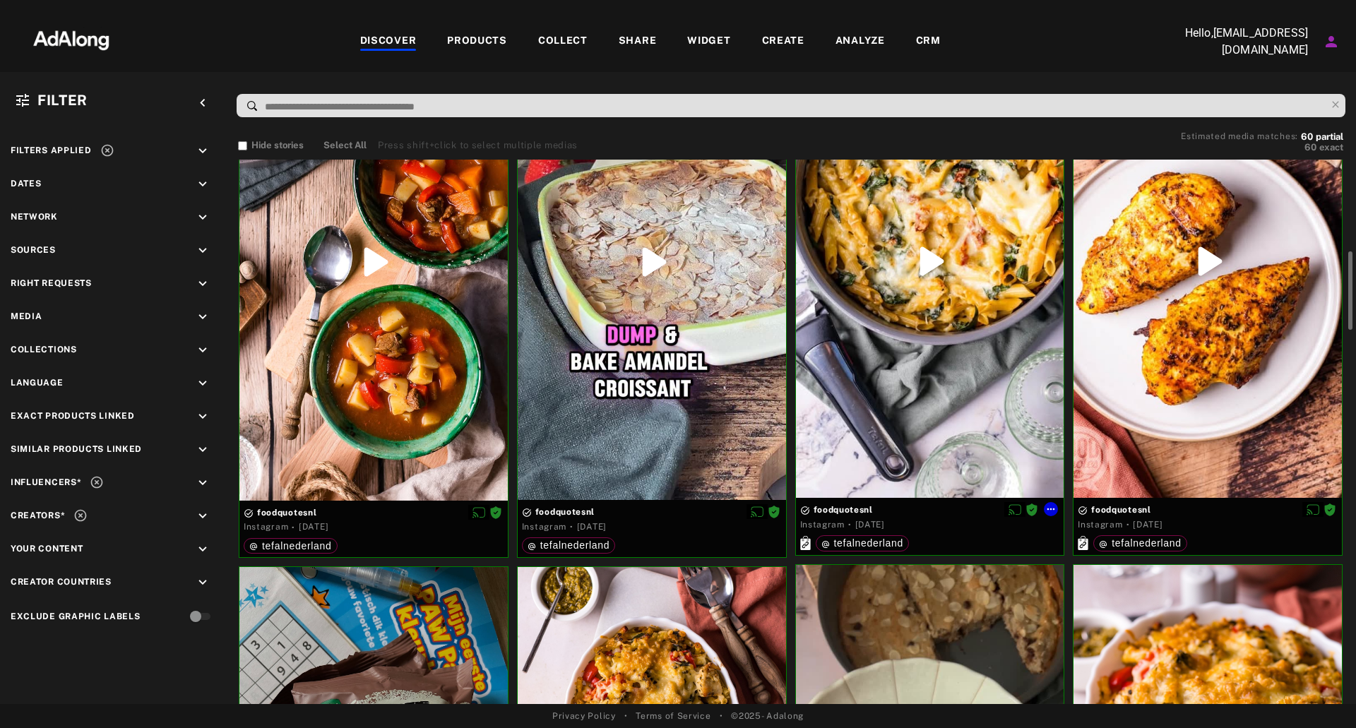
scroll to position [565, 0]
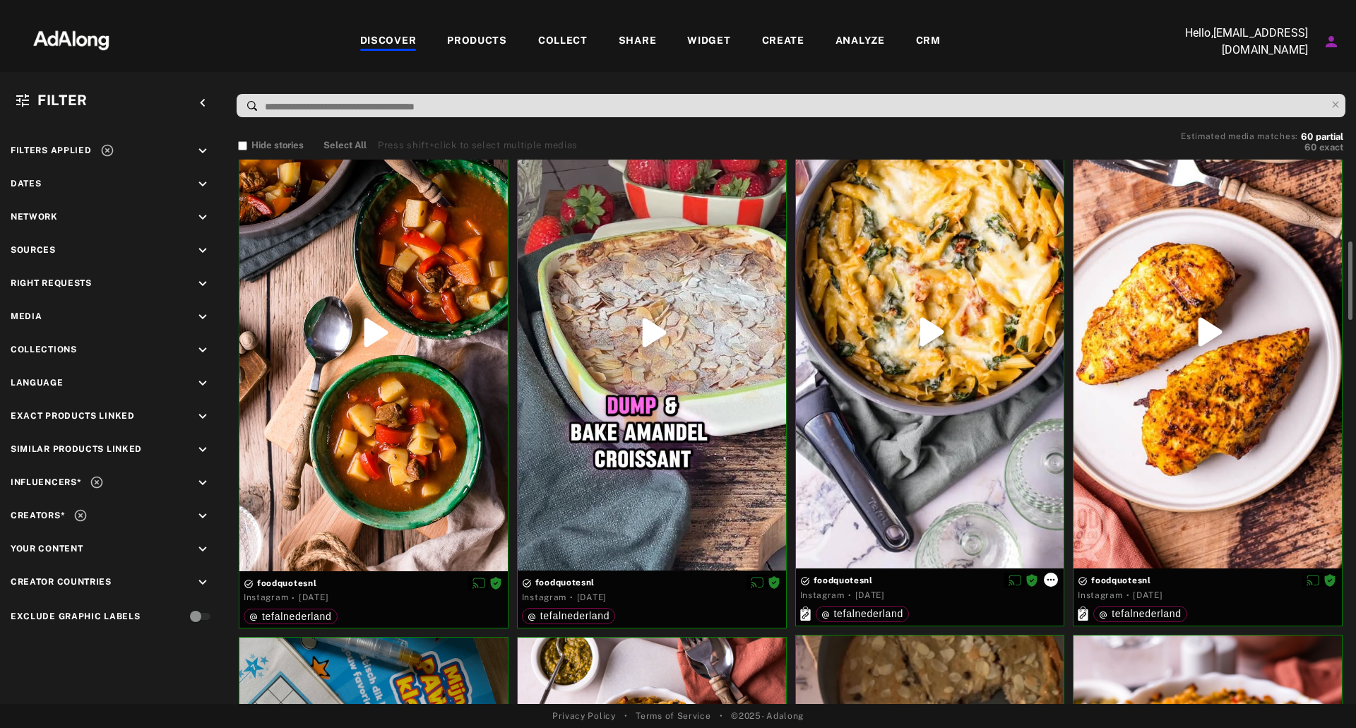
click at [1050, 581] on icon at bounding box center [1050, 579] width 11 height 11
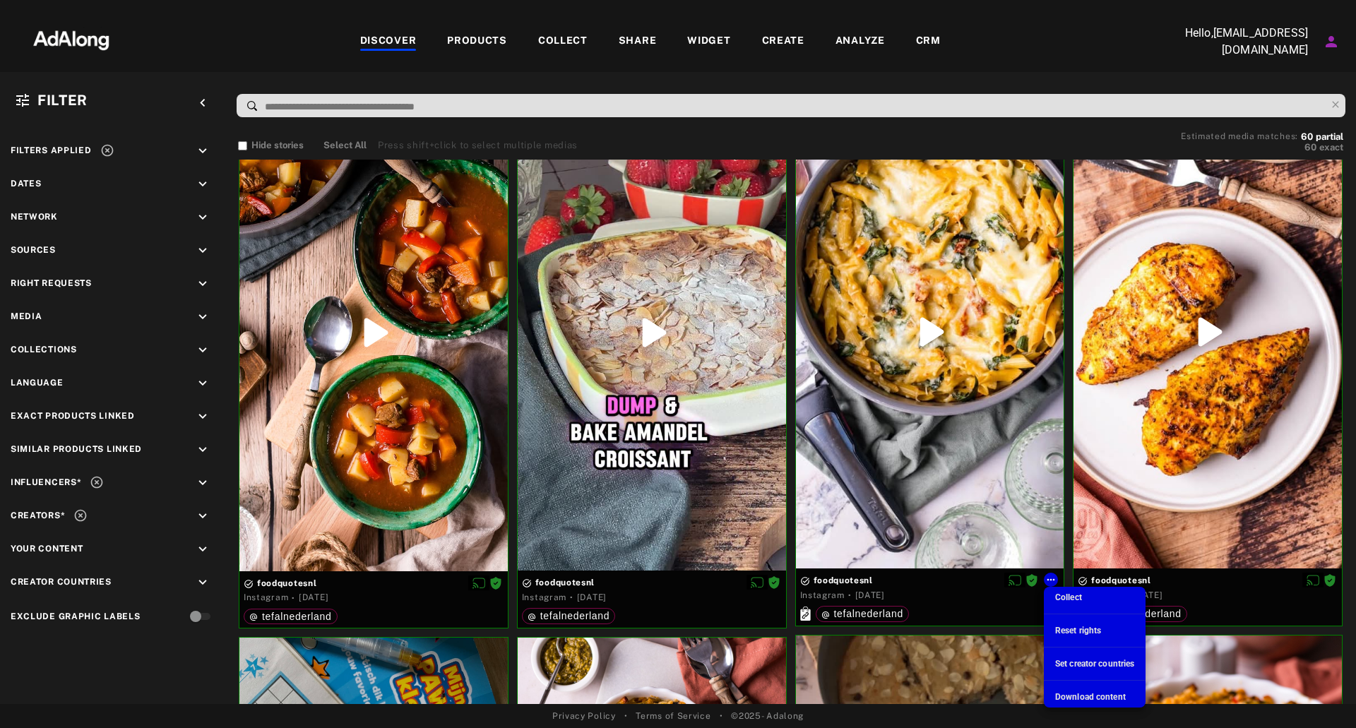
click at [1072, 592] on div "Collect" at bounding box center [1068, 597] width 27 height 13
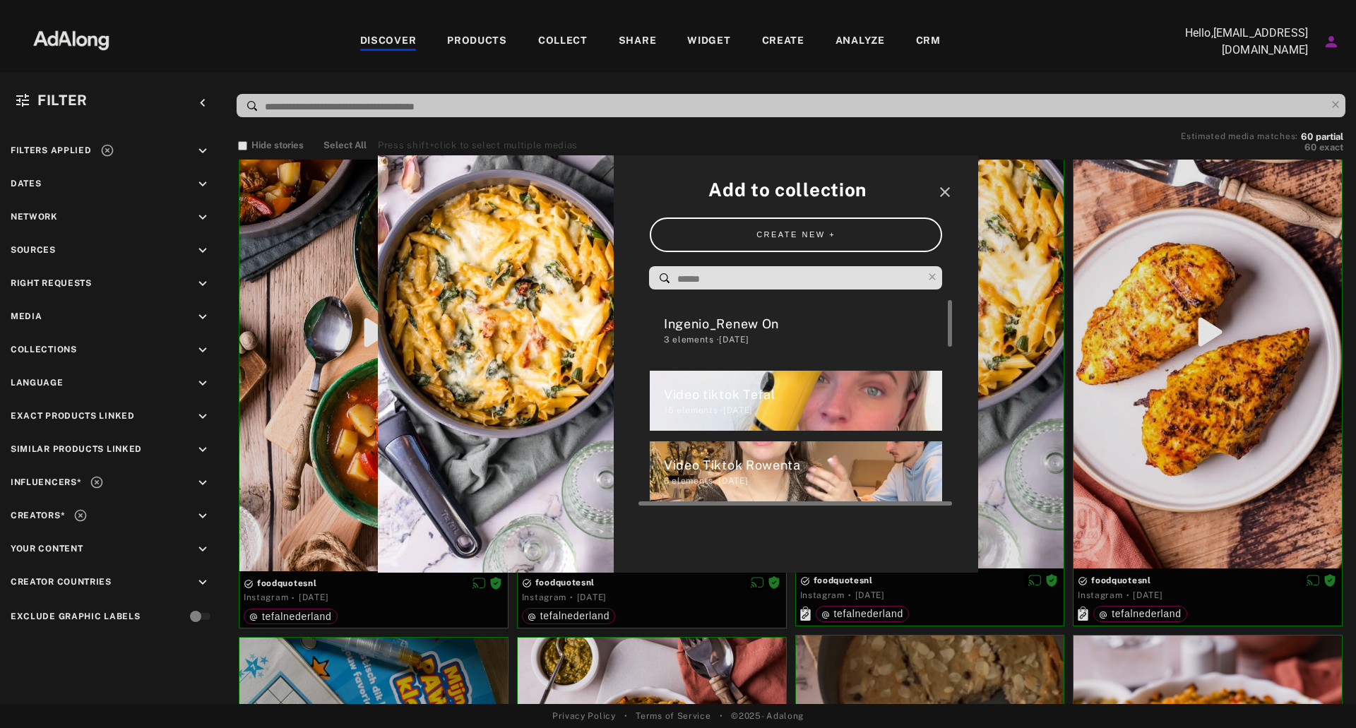
click at [781, 319] on div "Ingenio_Renew On" at bounding box center [803, 323] width 279 height 19
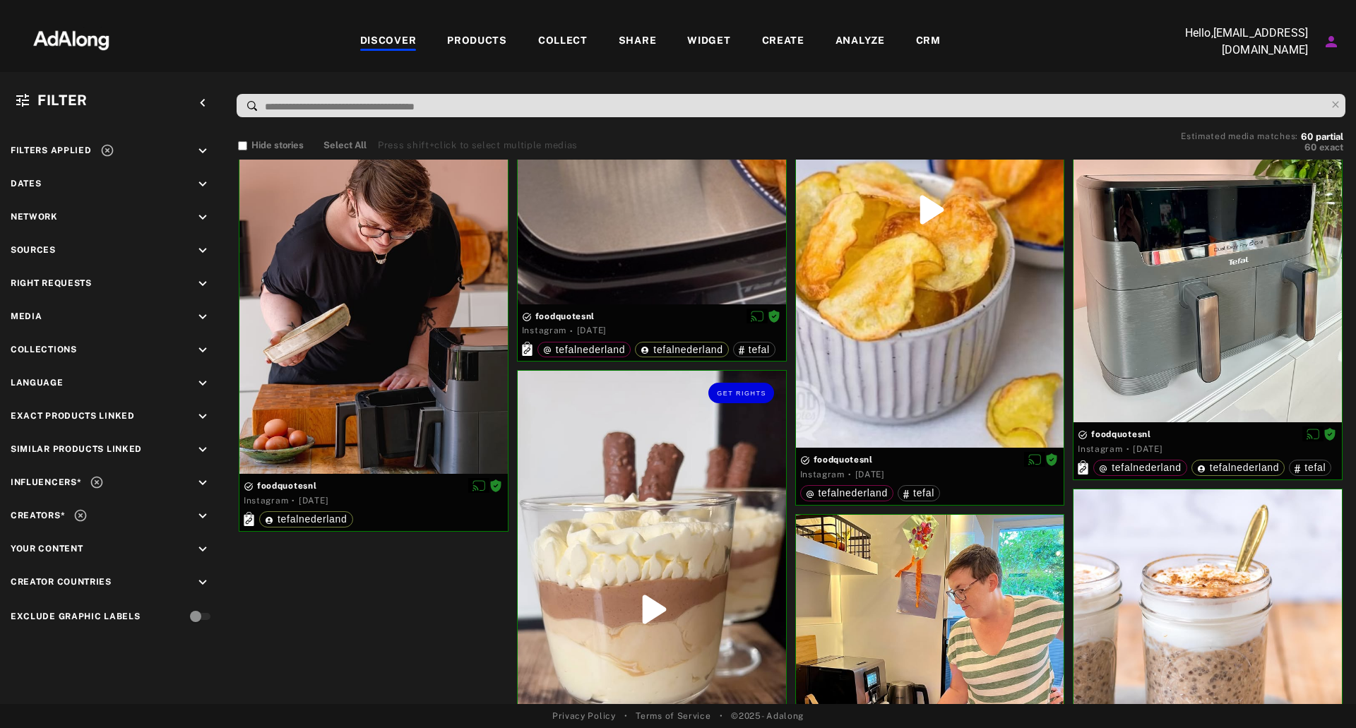
scroll to position [6851, 0]
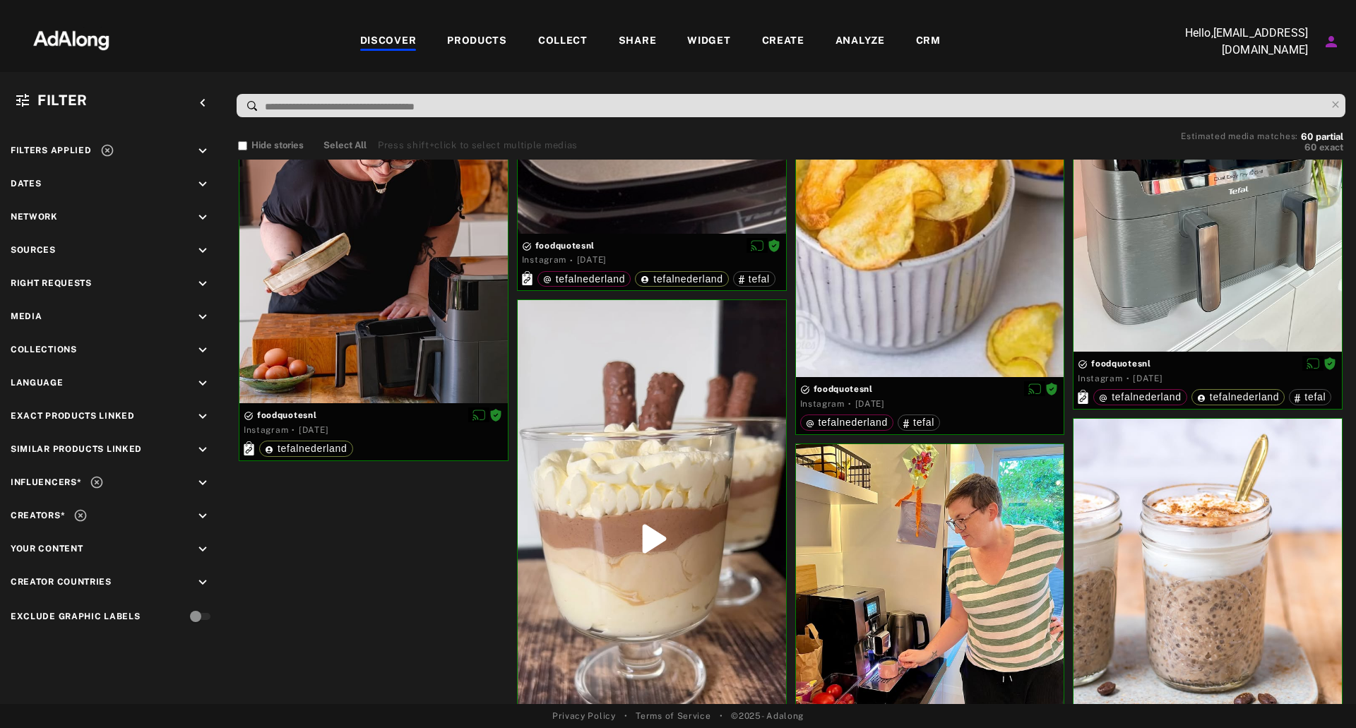
click at [552, 39] on div "COLLECT" at bounding box center [562, 41] width 49 height 17
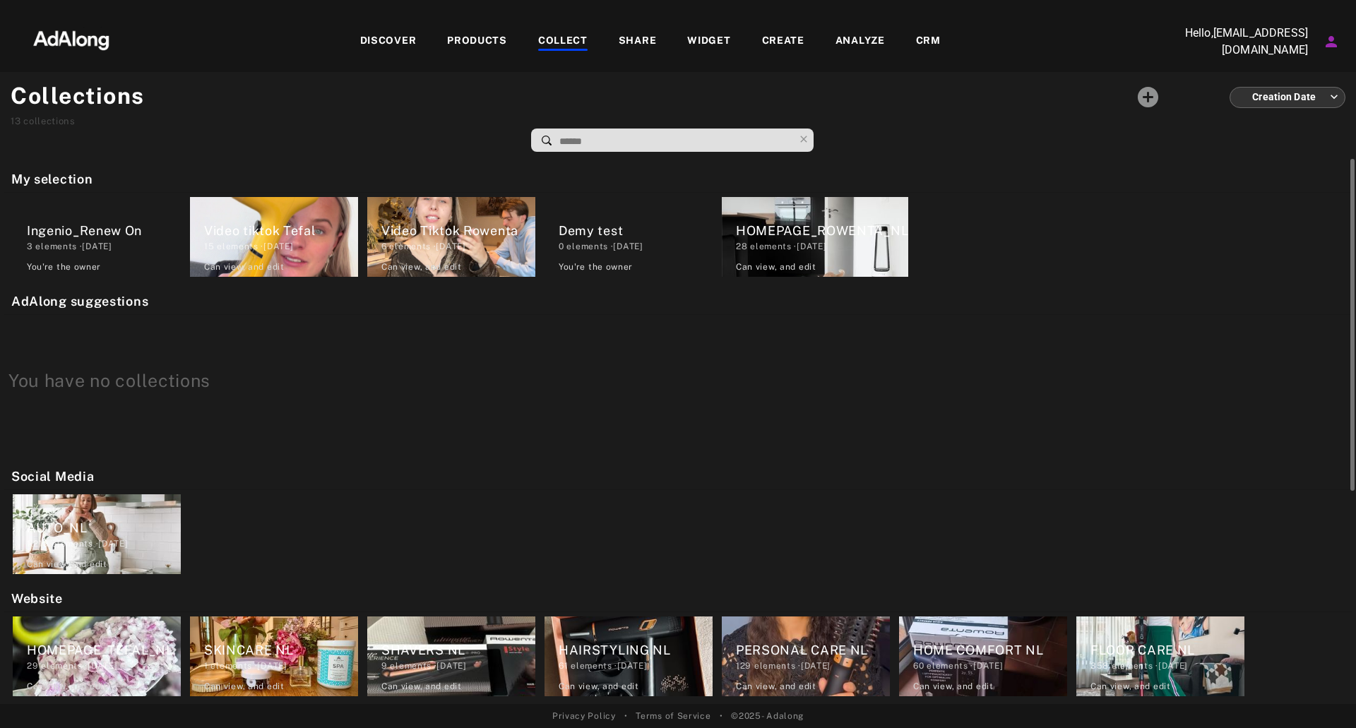
click at [129, 234] on div "Ingenio_Renew On" at bounding box center [104, 230] width 154 height 19
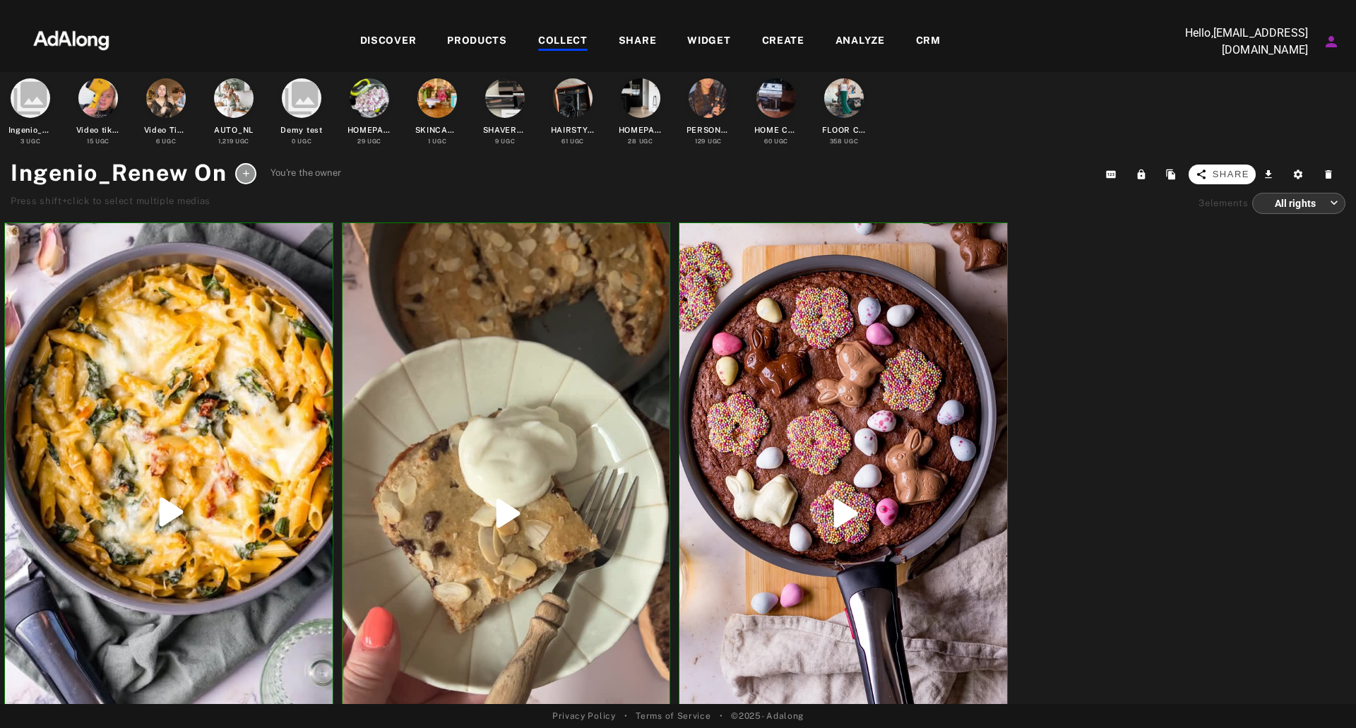
click at [1236, 177] on span "Share" at bounding box center [1231, 174] width 37 height 14
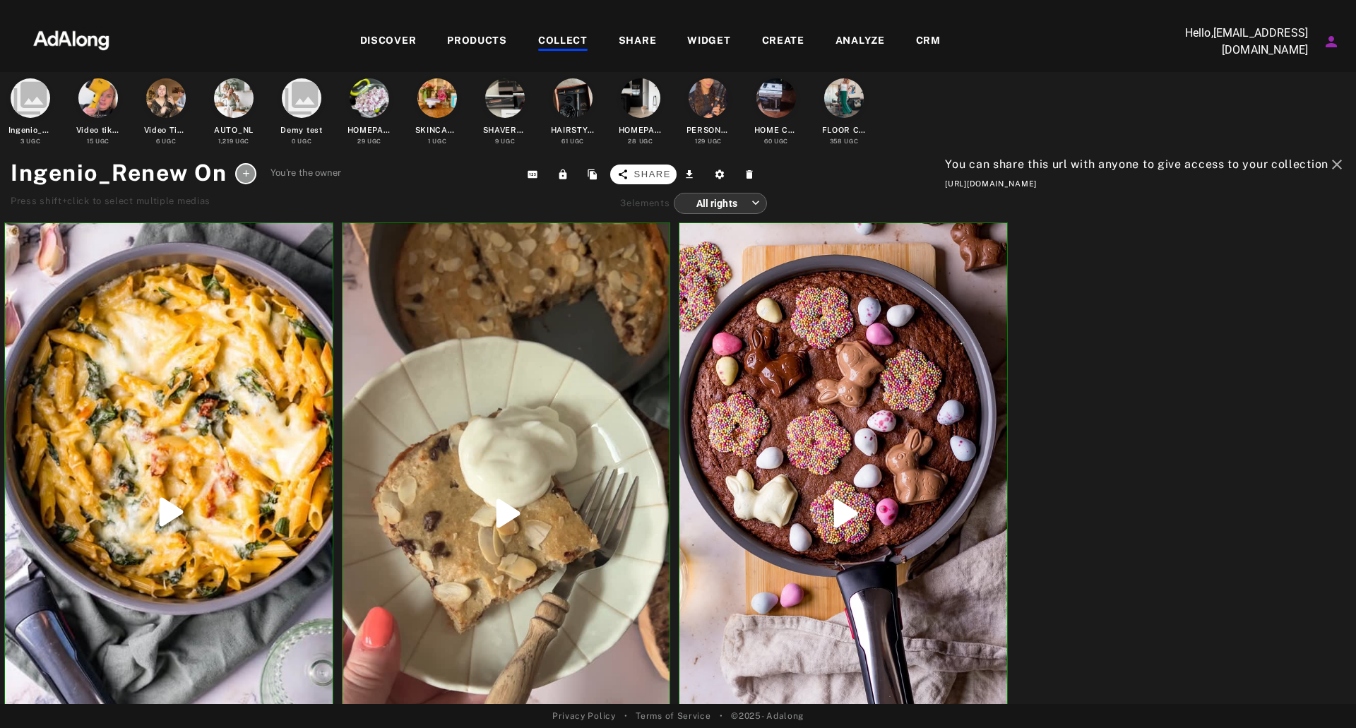
click at [617, 174] on icon at bounding box center [622, 174] width 11 height 11
click at [1329, 160] on icon "close" at bounding box center [1337, 164] width 17 height 17
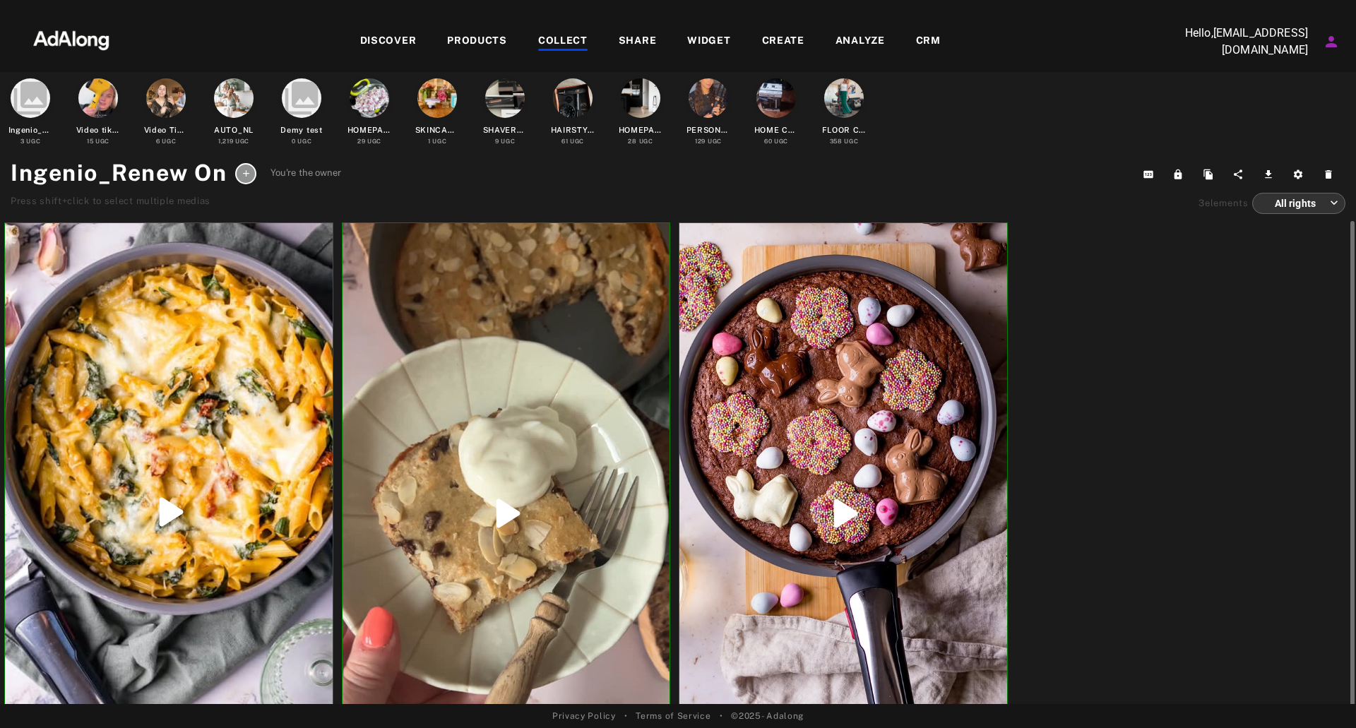
scroll to position [18, 0]
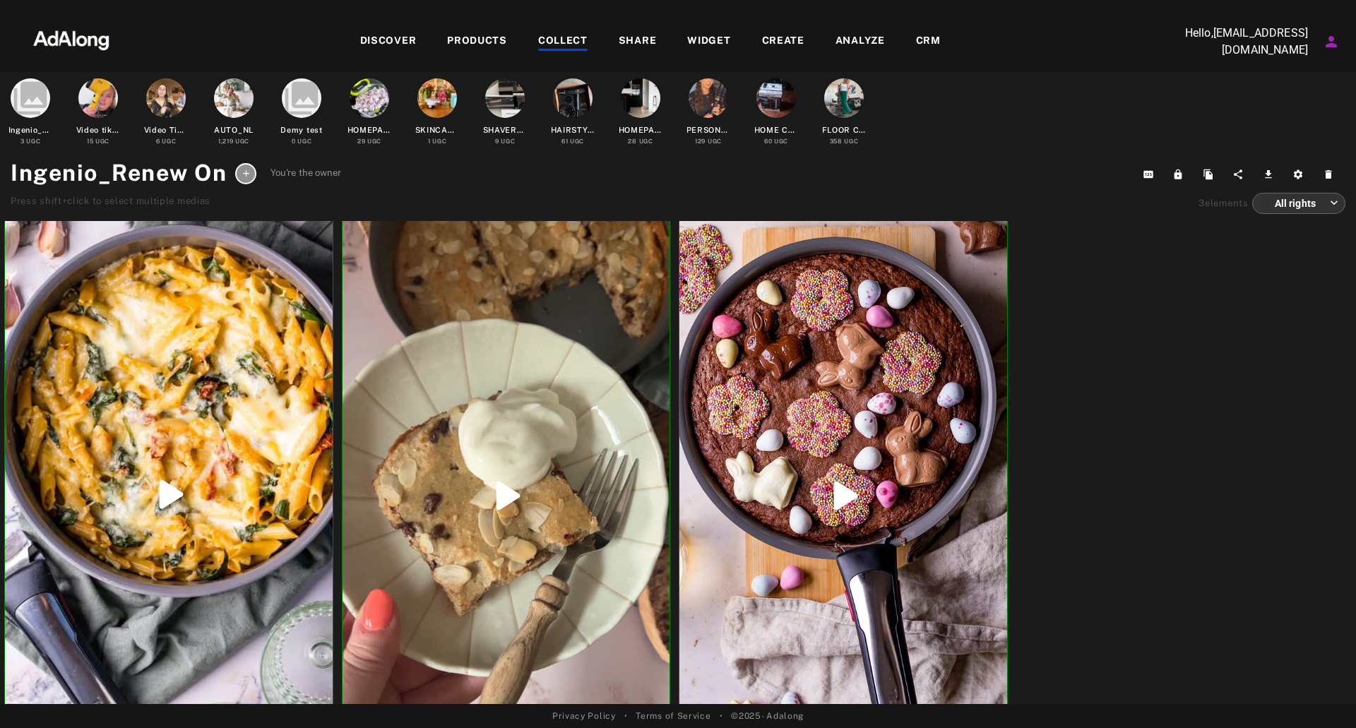
click at [731, 37] on div "WIDGET" at bounding box center [709, 41] width 74 height 17
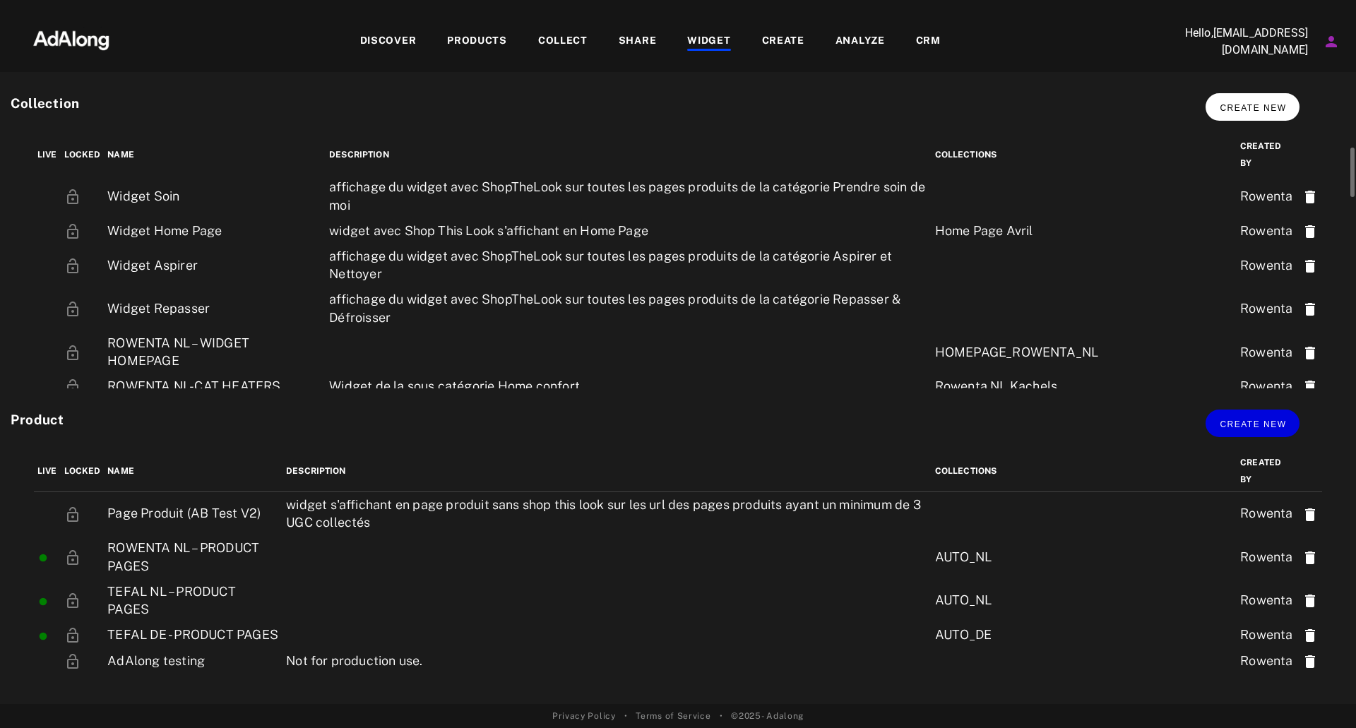
scroll to position [141, 0]
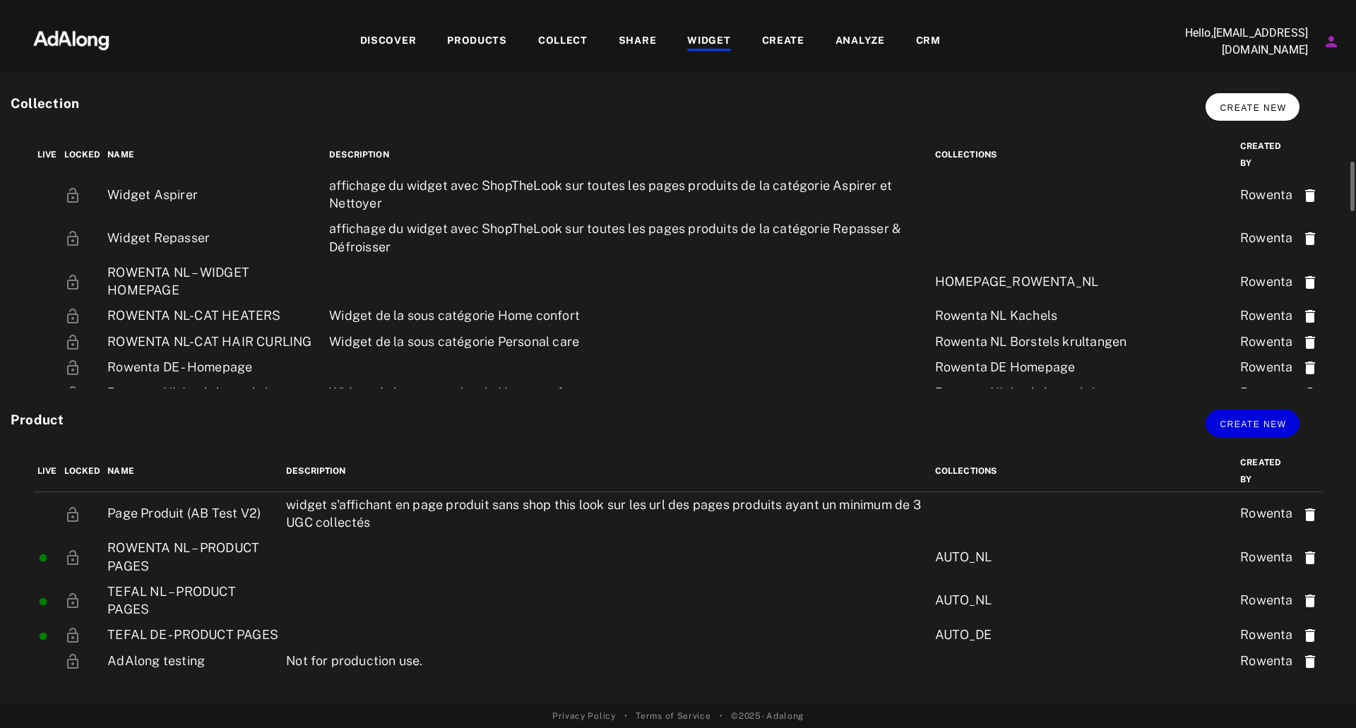
click at [1280, 102] on button "Create new" at bounding box center [1253, 107] width 94 height 28
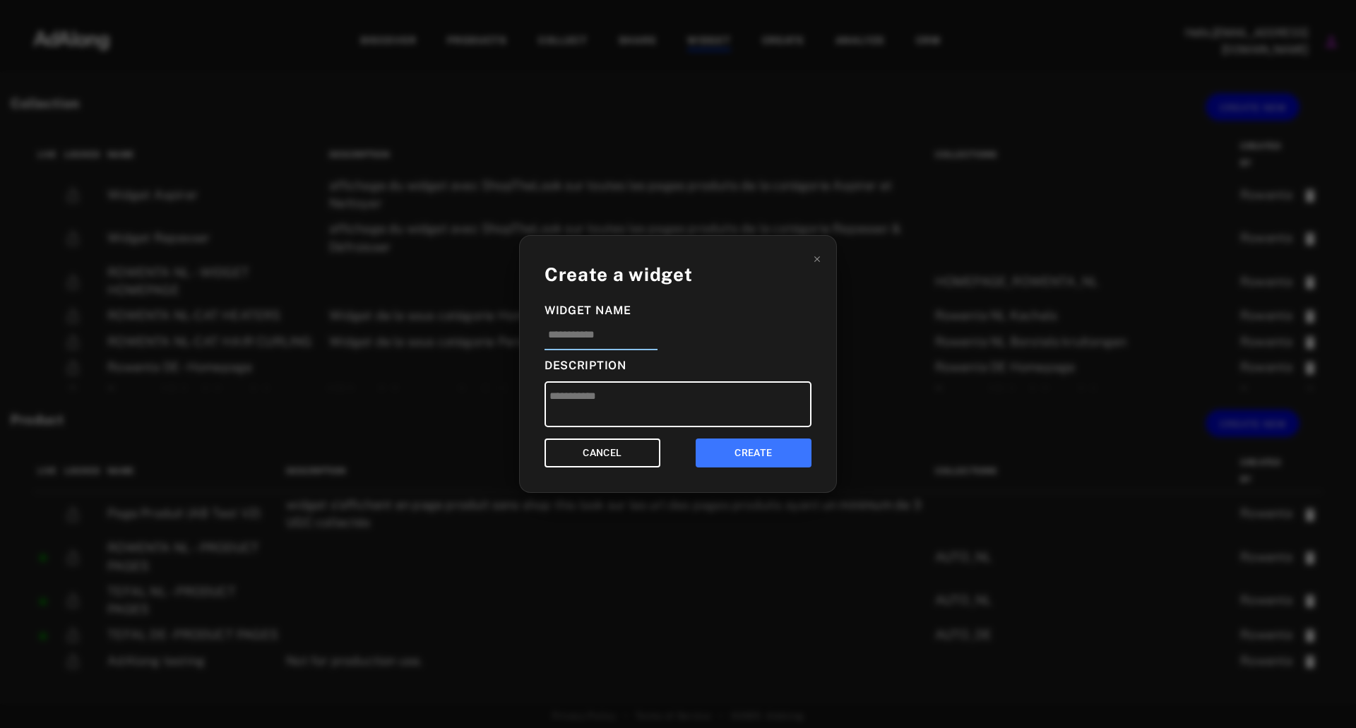
click at [610, 331] on input at bounding box center [601, 338] width 113 height 23
type input "*"
type input "**********"
click at [756, 463] on button "CREATE" at bounding box center [754, 453] width 116 height 29
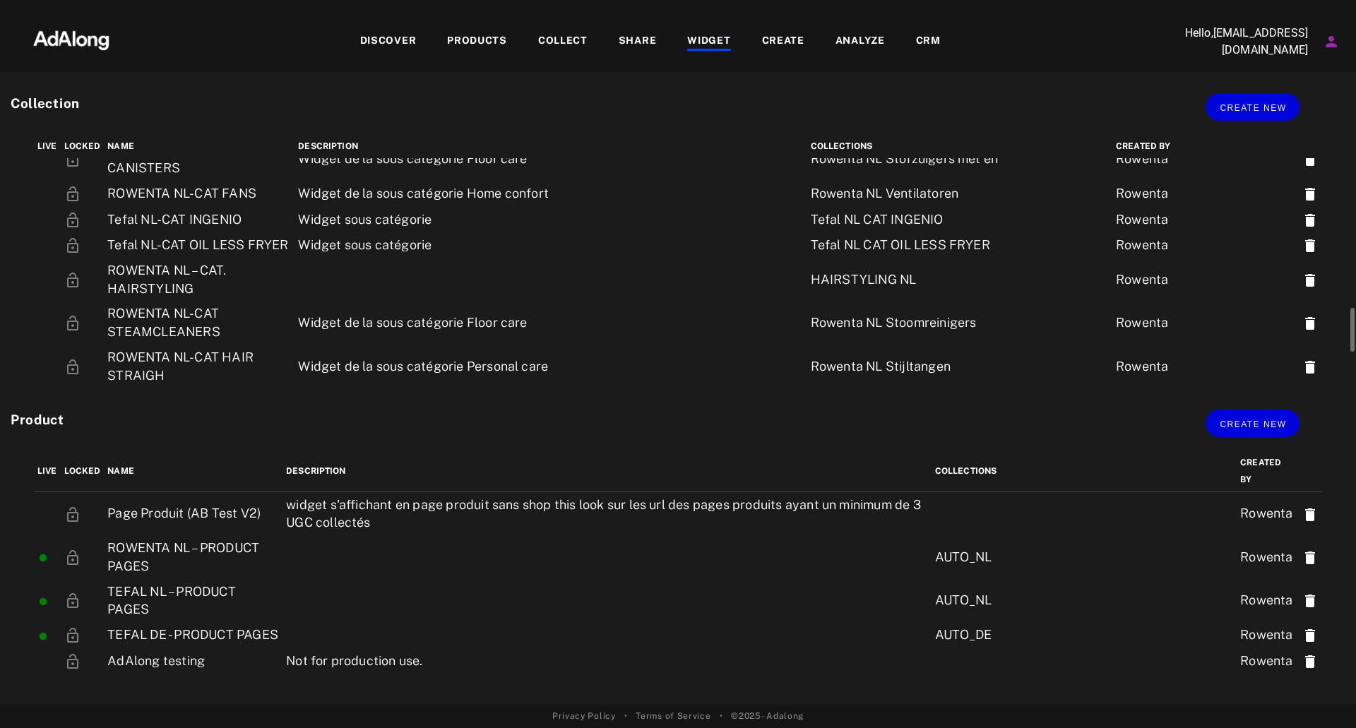
scroll to position [1192, 0]
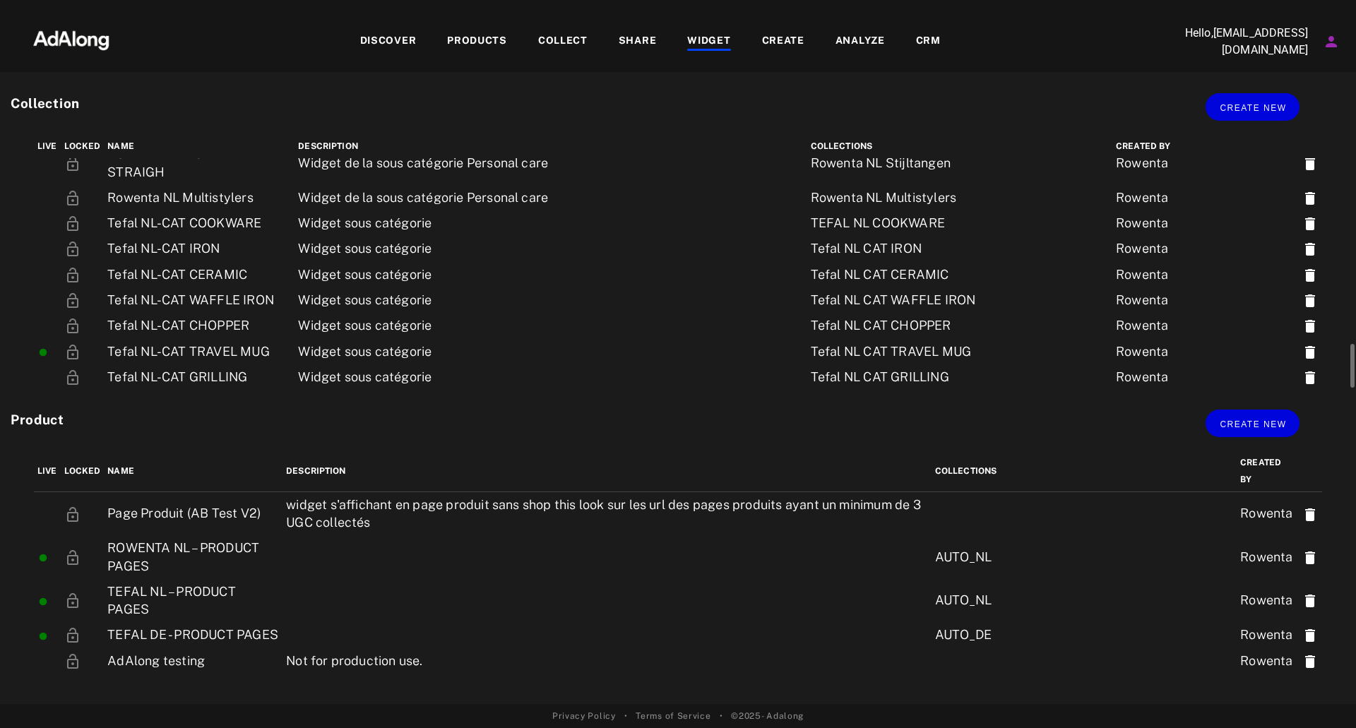
click at [239, 415] on td "Ingenio Renew On" at bounding box center [199, 436] width 191 height 43
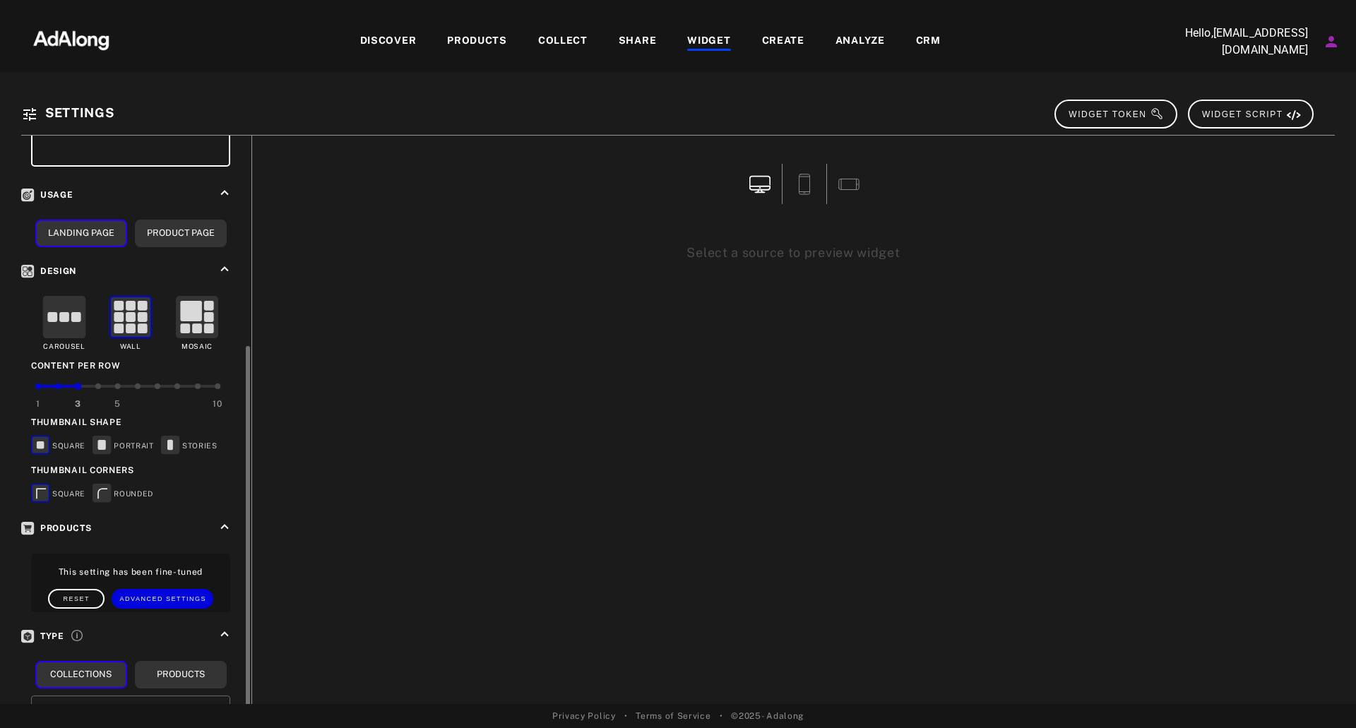
scroll to position [212, 0]
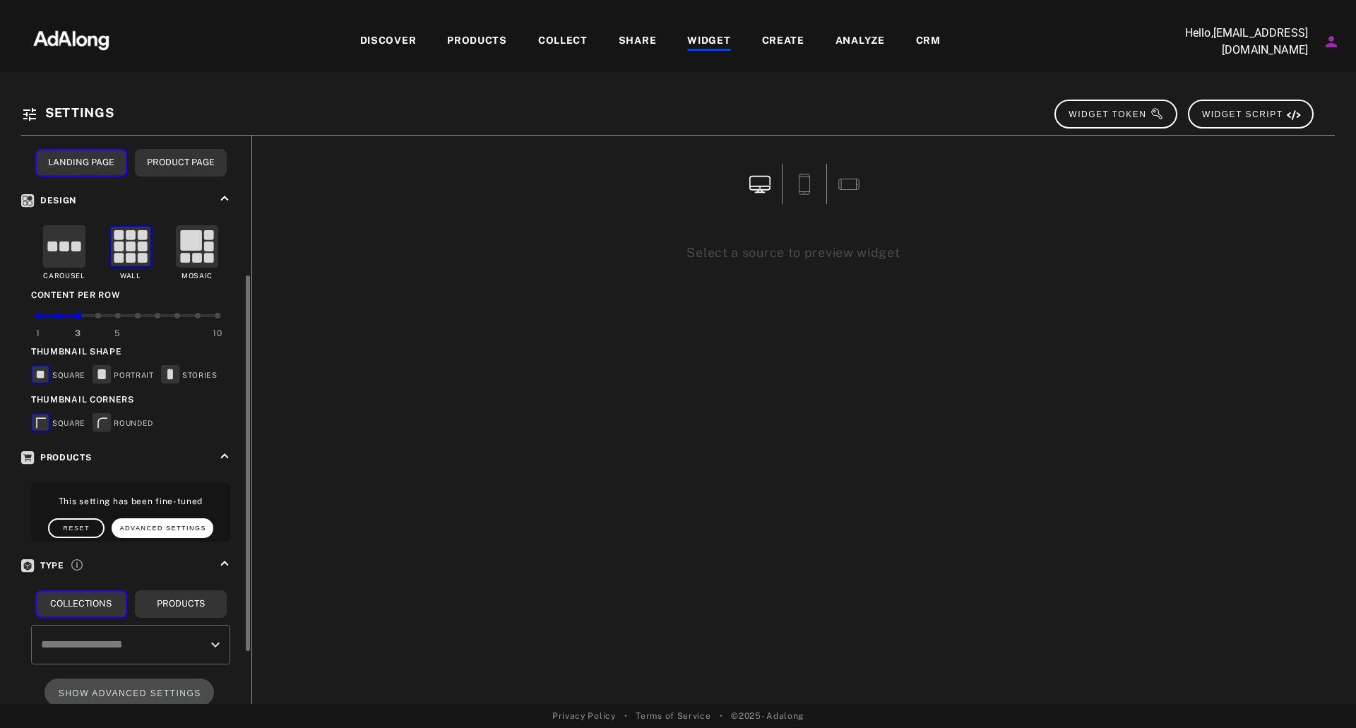
click at [177, 531] on button "Advanced Settings" at bounding box center [163, 528] width 102 height 20
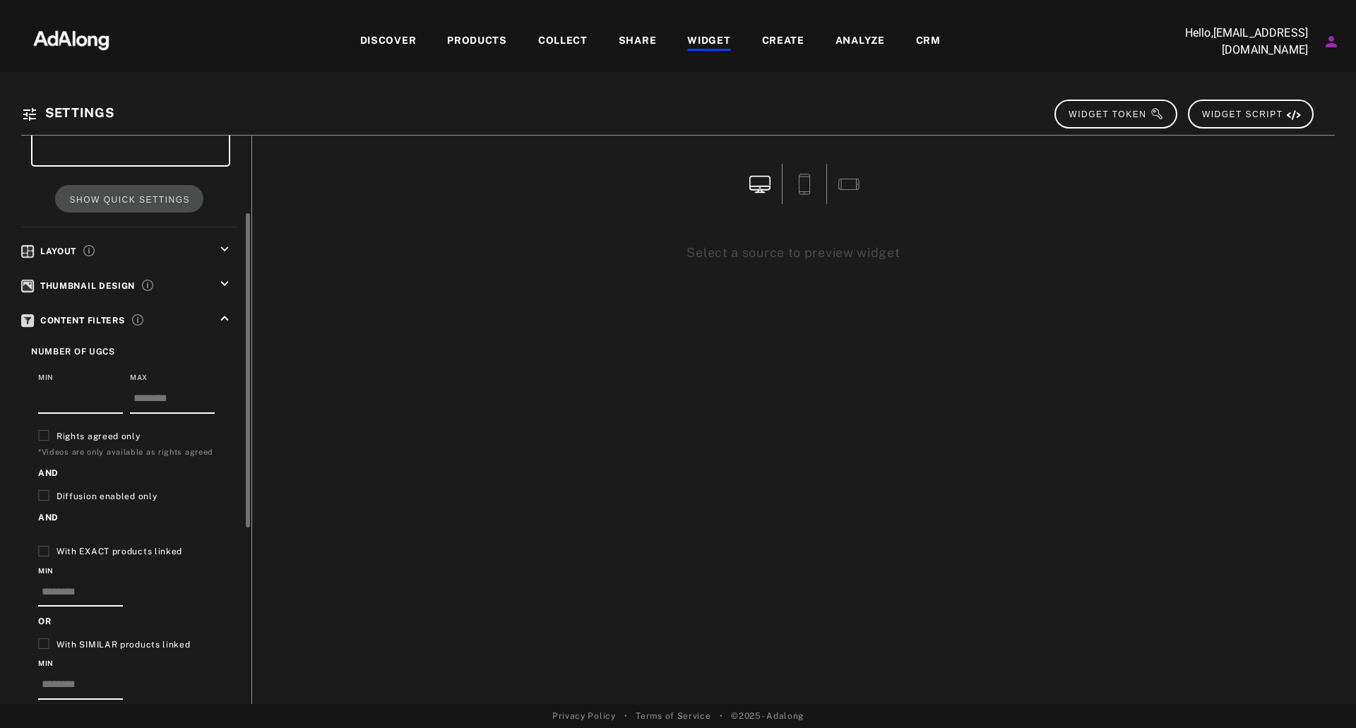
scroll to position [0, 0]
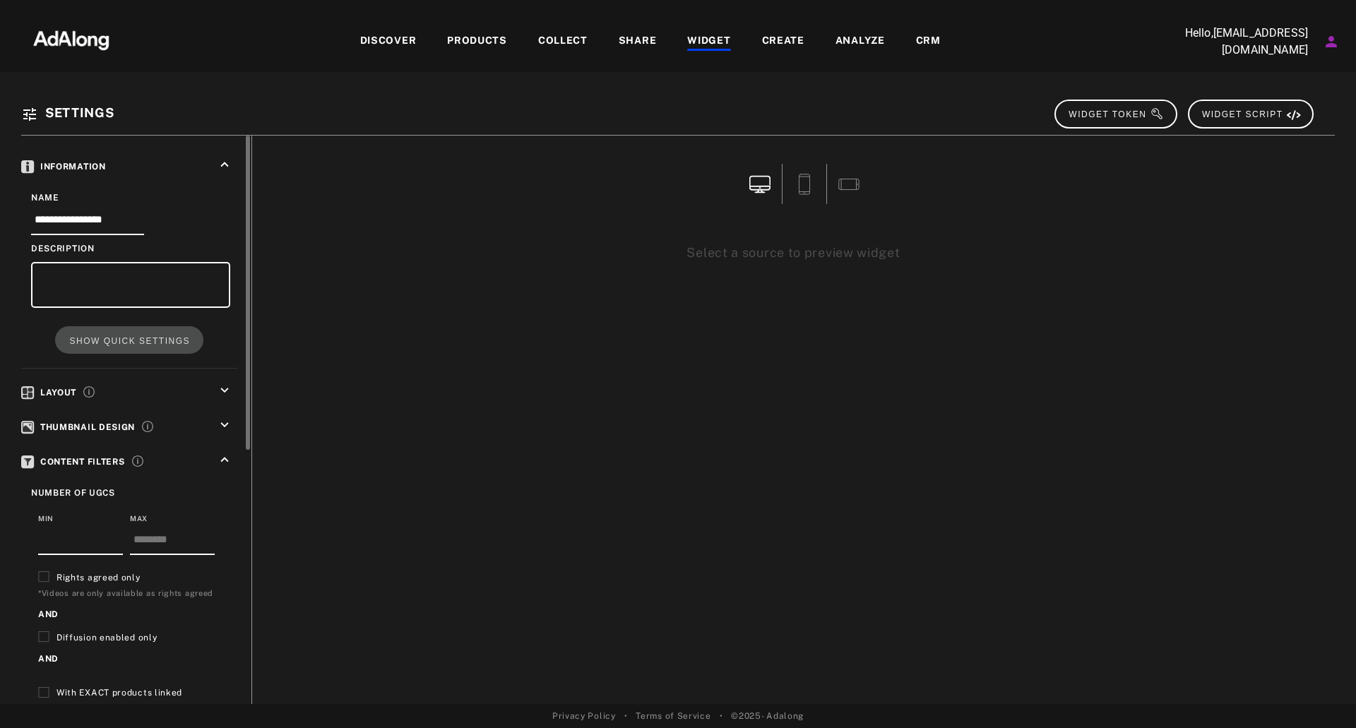
click at [563, 316] on div "Select a source to preview widget" at bounding box center [793, 420] width 1083 height 569
click at [706, 44] on div "WIDGET" at bounding box center [708, 41] width 43 height 17
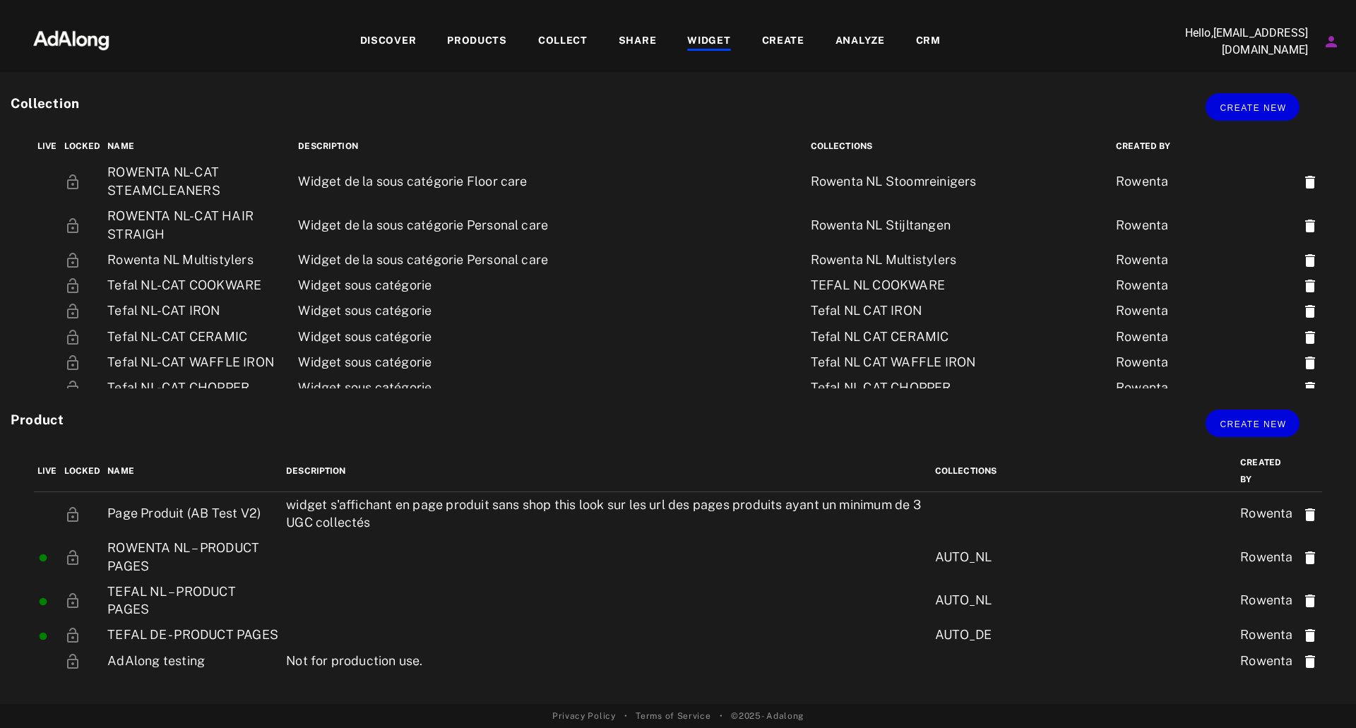
scroll to position [1192, 0]
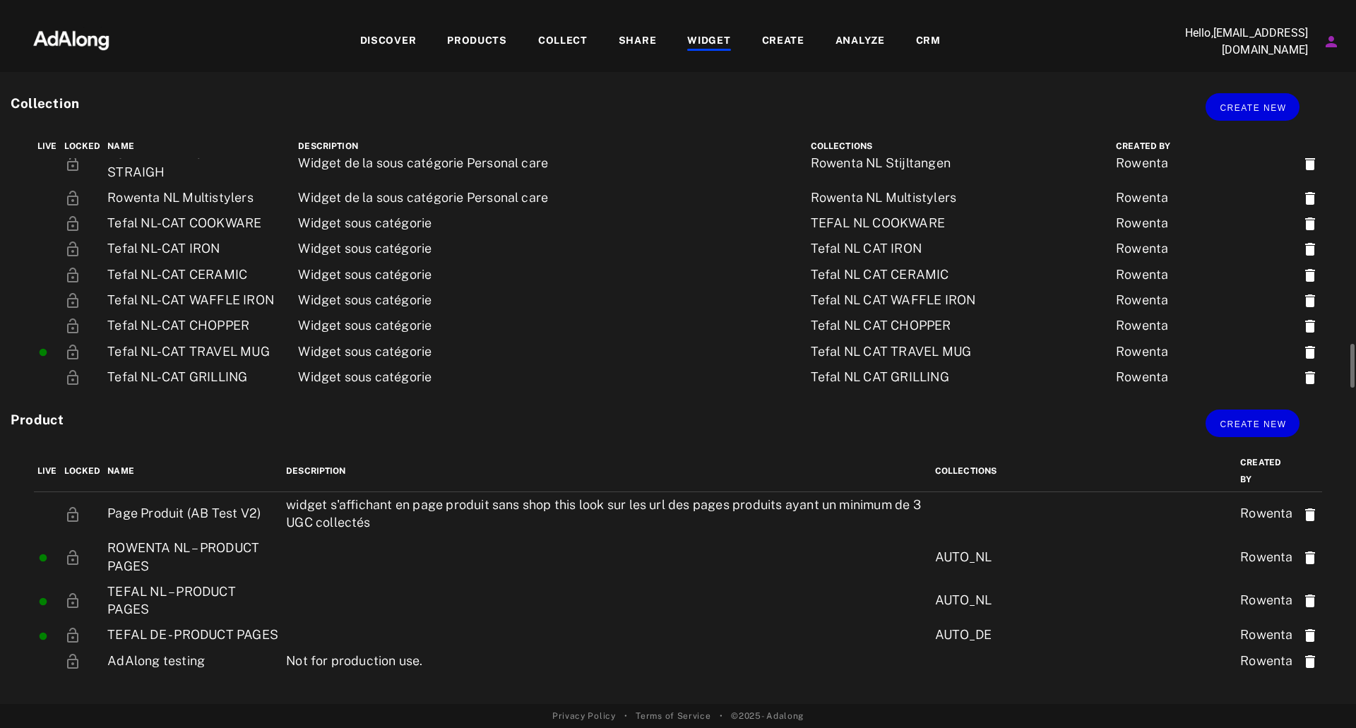
click at [290, 415] on td "Ingenio Renew On" at bounding box center [199, 436] width 191 height 43
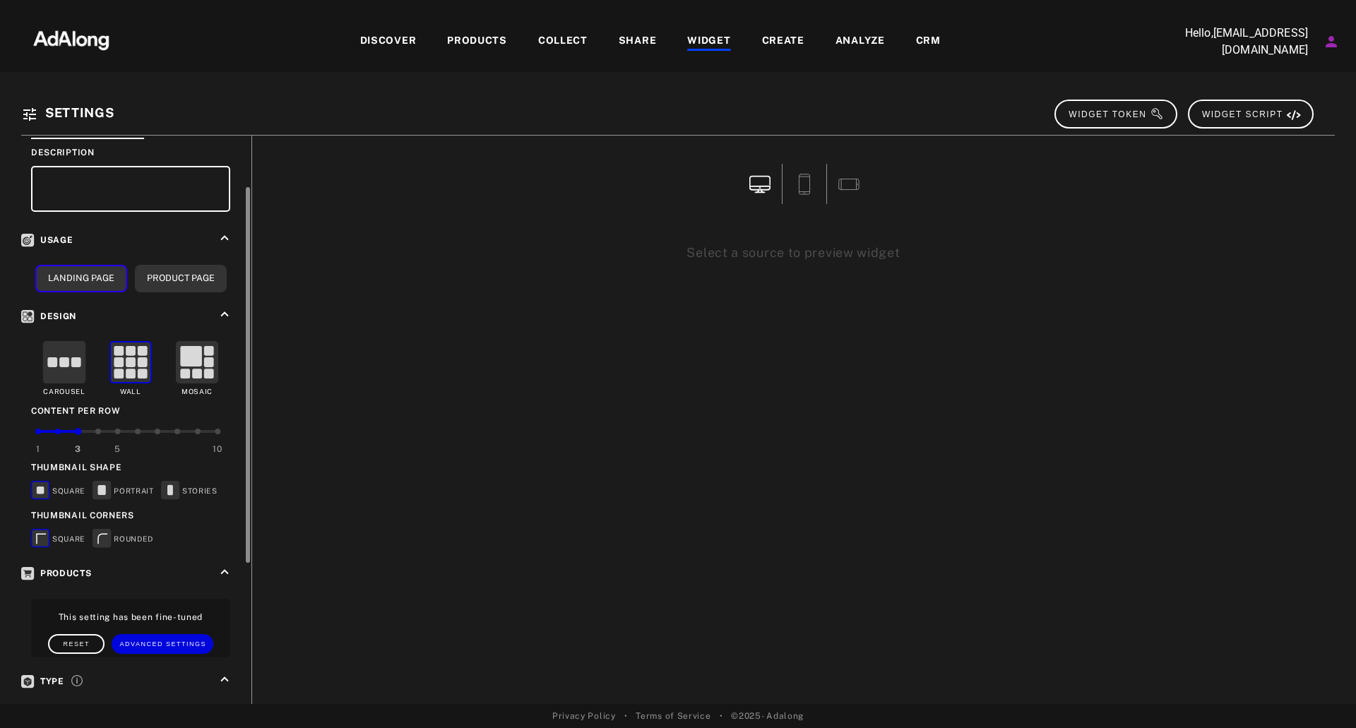
scroll to position [114, 0]
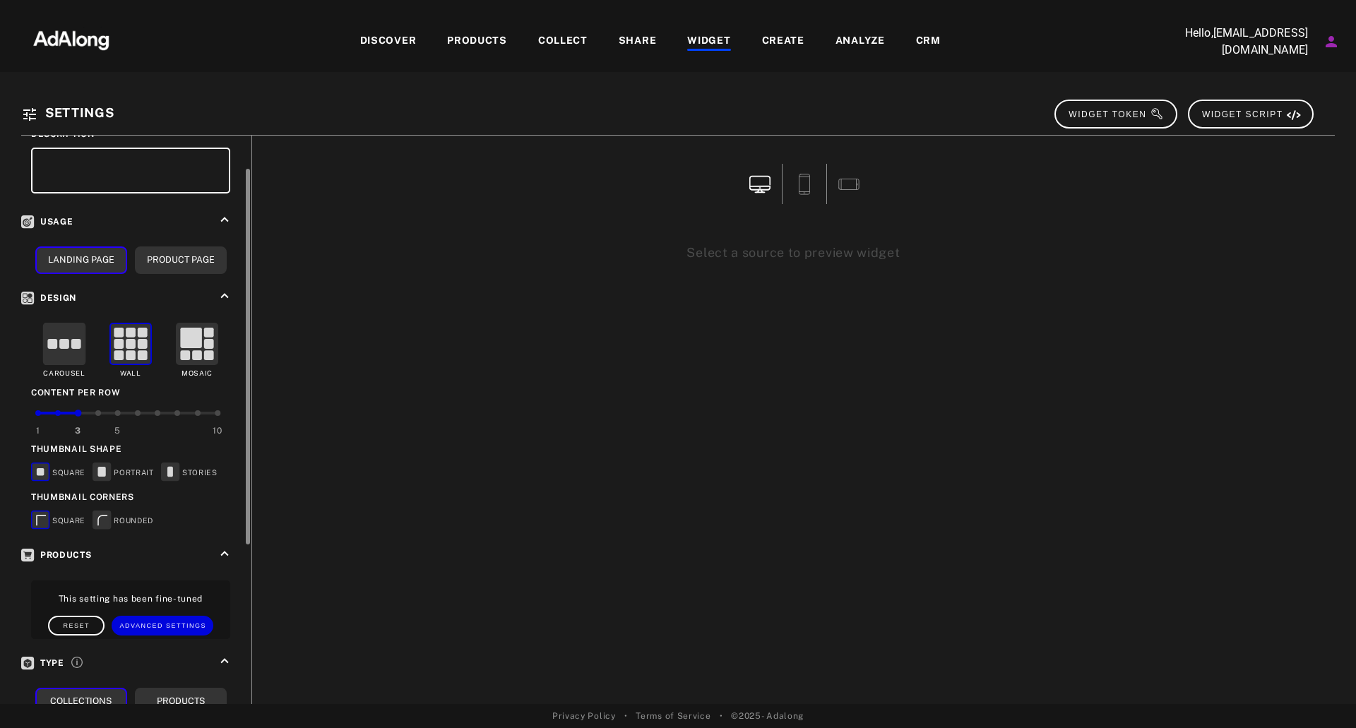
drag, startPoint x: 246, startPoint y: 352, endPoint x: 228, endPoint y: 428, distance: 77.8
click at [228, 428] on div "**********" at bounding box center [136, 420] width 230 height 569
click at [74, 352] on rect at bounding box center [65, 344] width 42 height 42
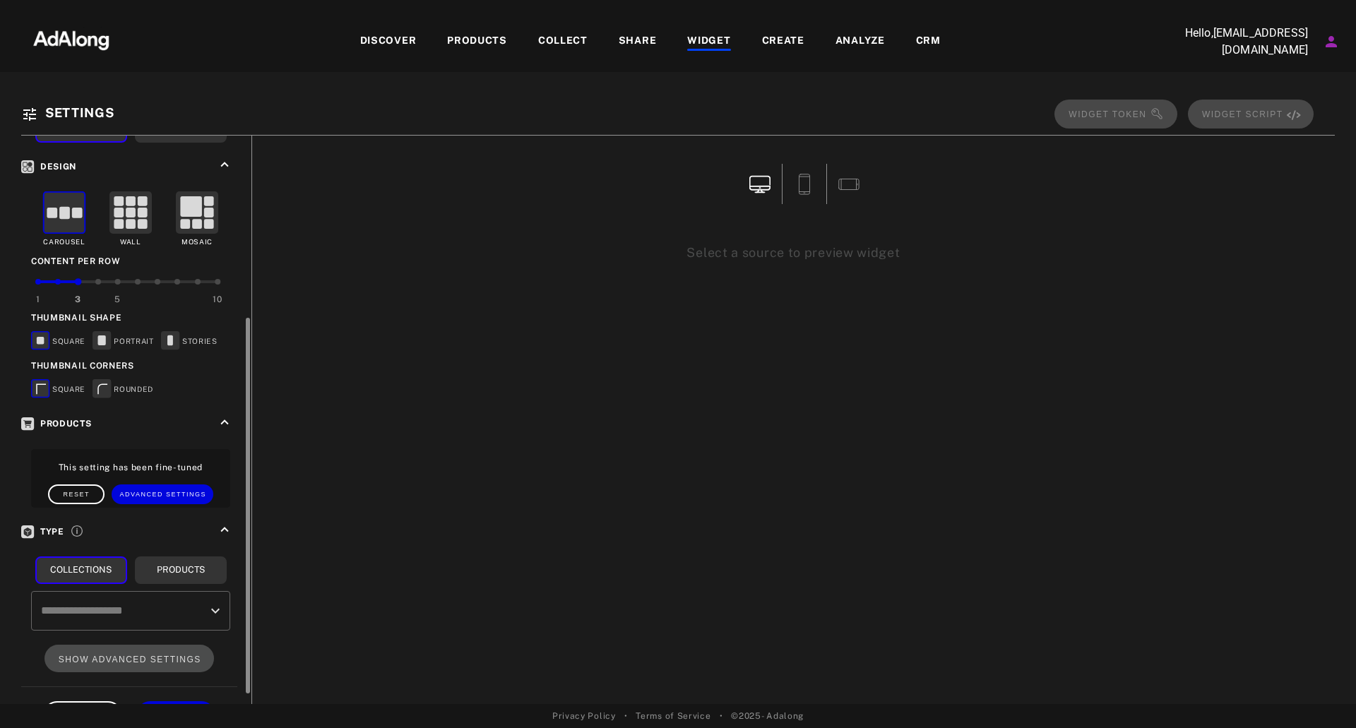
scroll to position [292, 0]
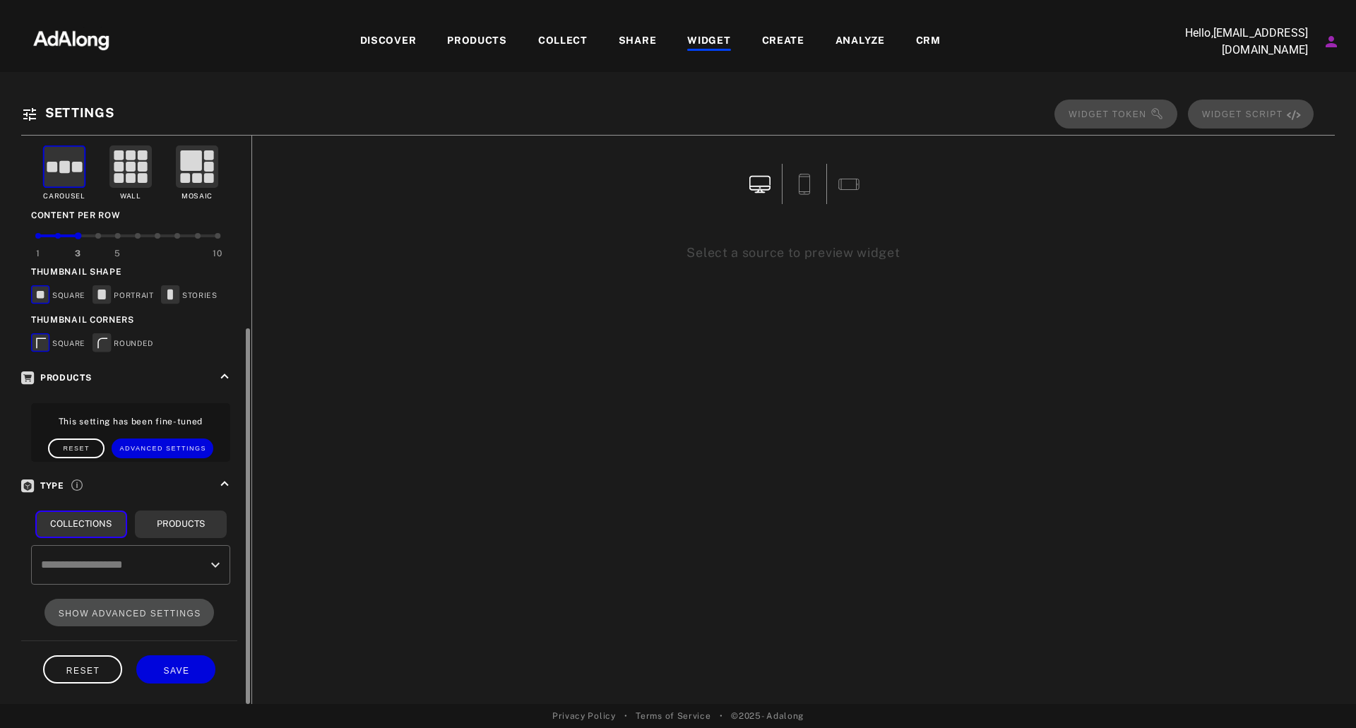
drag, startPoint x: 246, startPoint y: 440, endPoint x: 259, endPoint y: 591, distance: 151.7
click at [259, 591] on div "**********" at bounding box center [678, 398] width 1314 height 611
click at [198, 564] on input "text" at bounding box center [119, 565] width 165 height 27
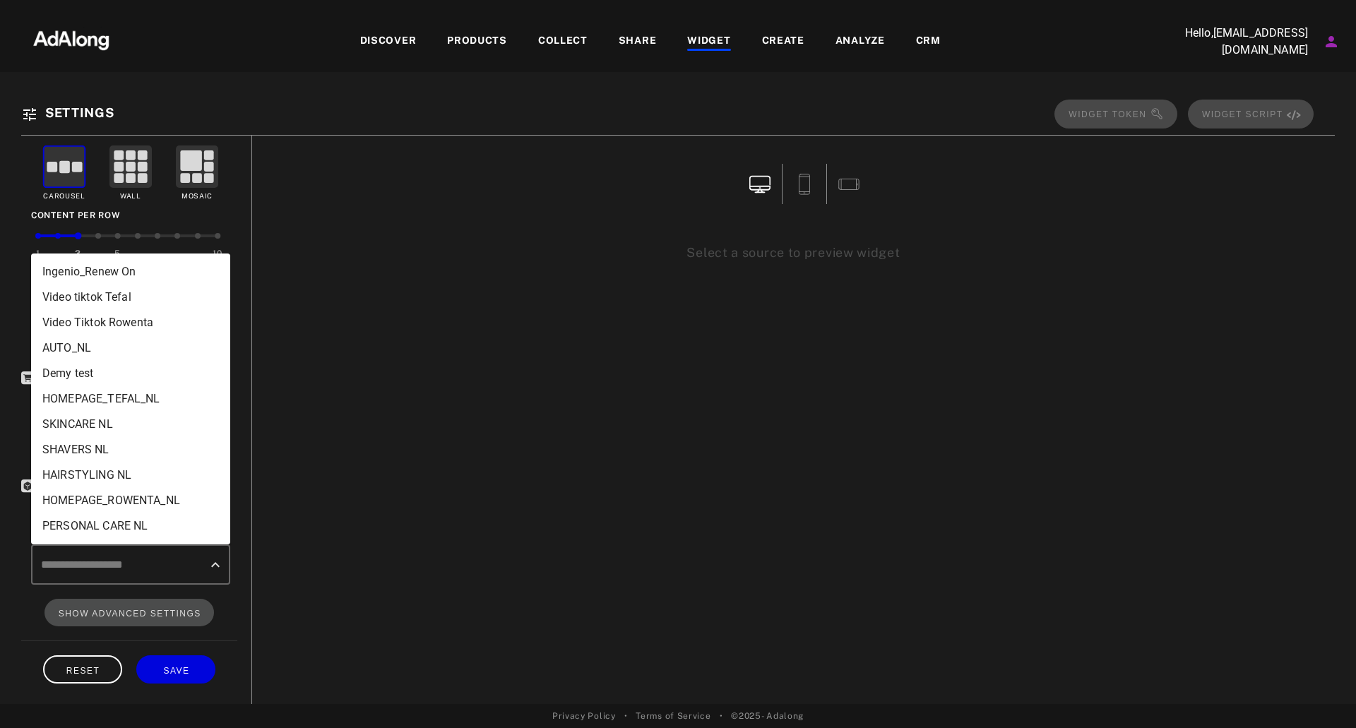
click at [156, 268] on li "Ingenio_Renew On" at bounding box center [130, 271] width 199 height 25
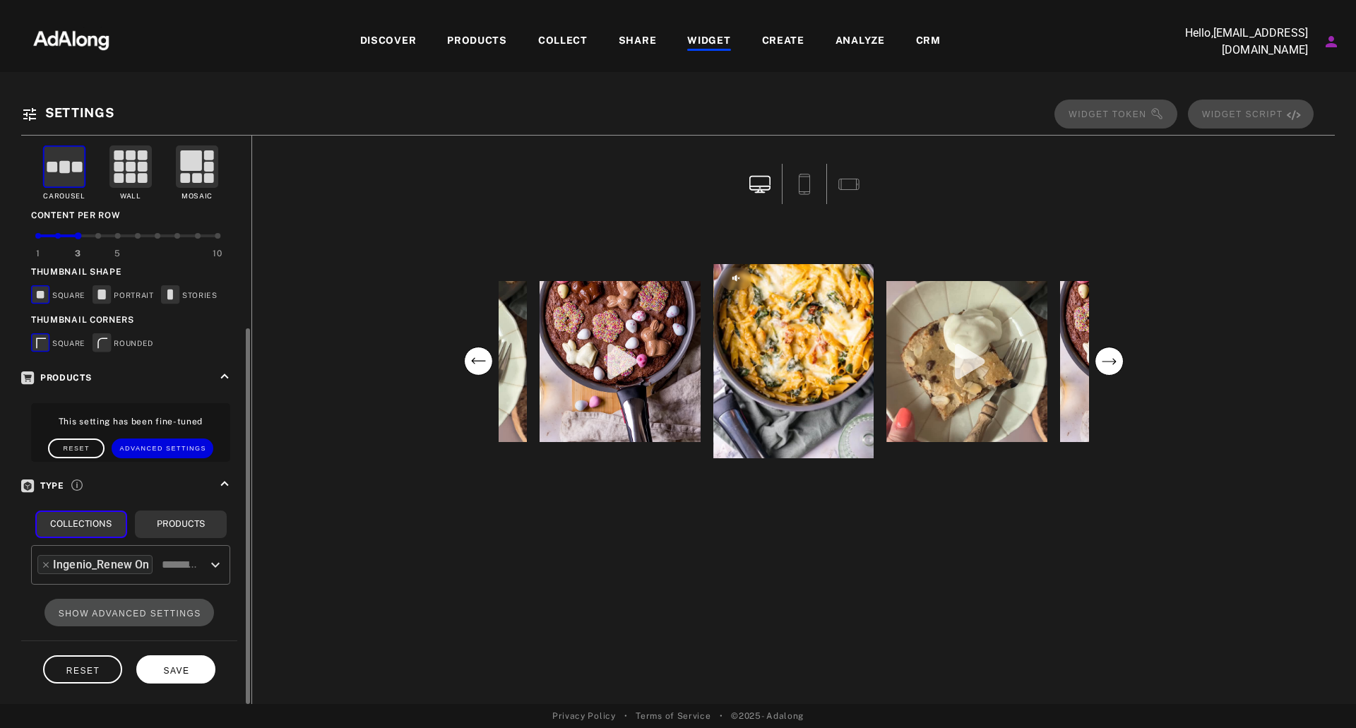
click at [171, 681] on button "SAVE" at bounding box center [175, 669] width 79 height 28
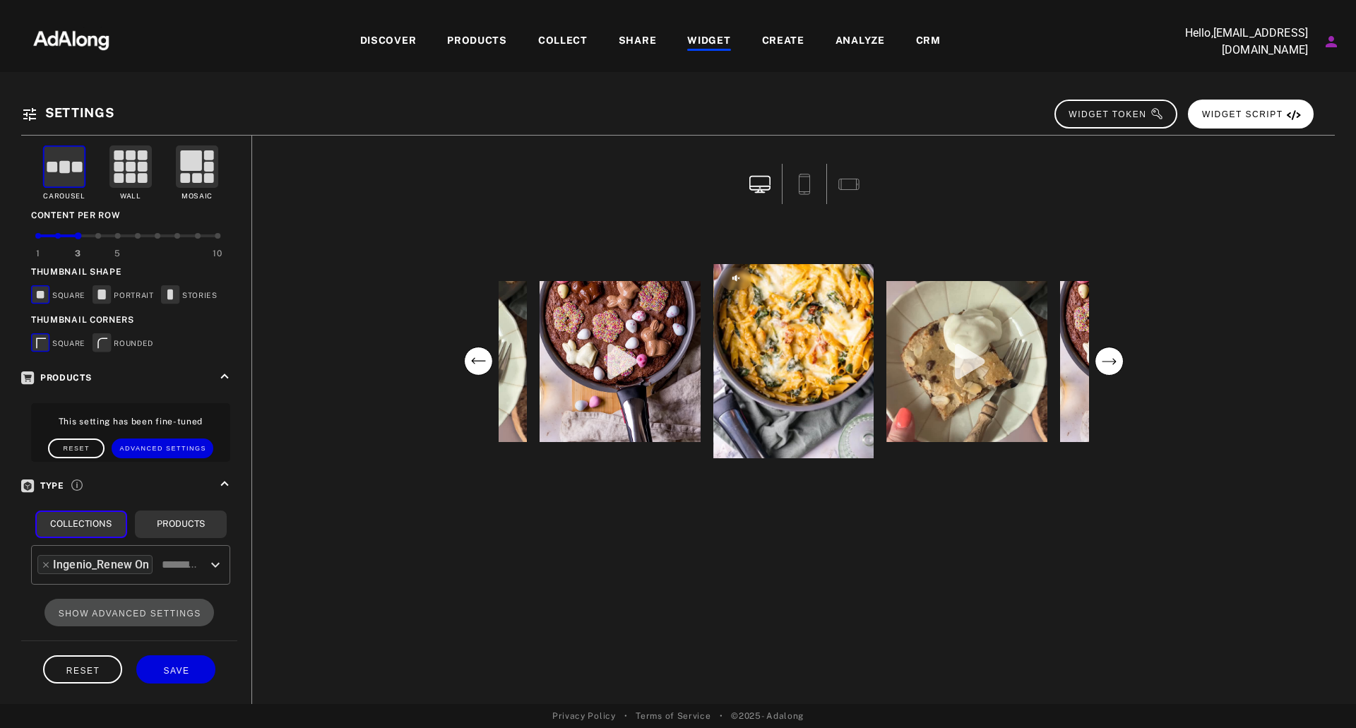
click at [1247, 117] on span "WIDGET SCRIPT" at bounding box center [1251, 114] width 99 height 10
click at [1267, 113] on span "COPIED!" at bounding box center [1271, 114] width 60 height 10
drag, startPoint x: 1230, startPoint y: 218, endPoint x: 1280, endPoint y: 146, distance: 87.8
click at [1232, 218] on div at bounding box center [794, 187] width 1062 height 83
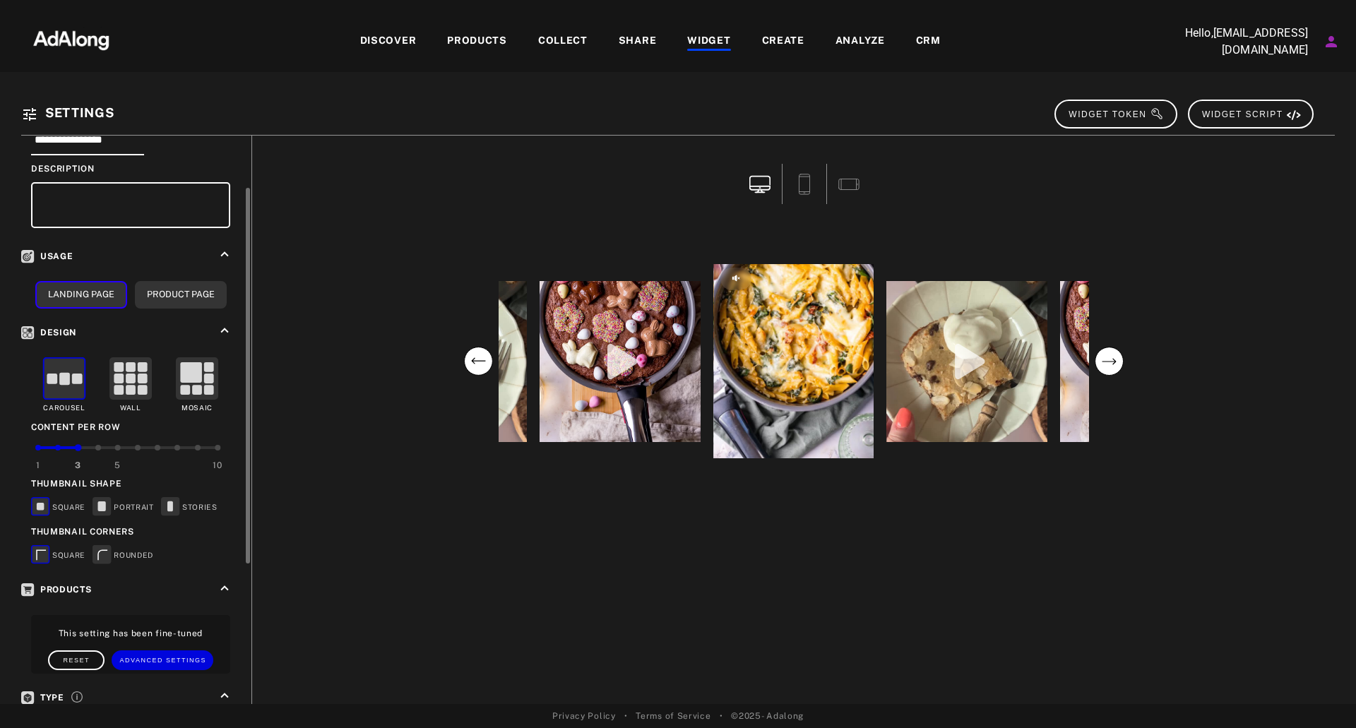
scroll to position [0, 0]
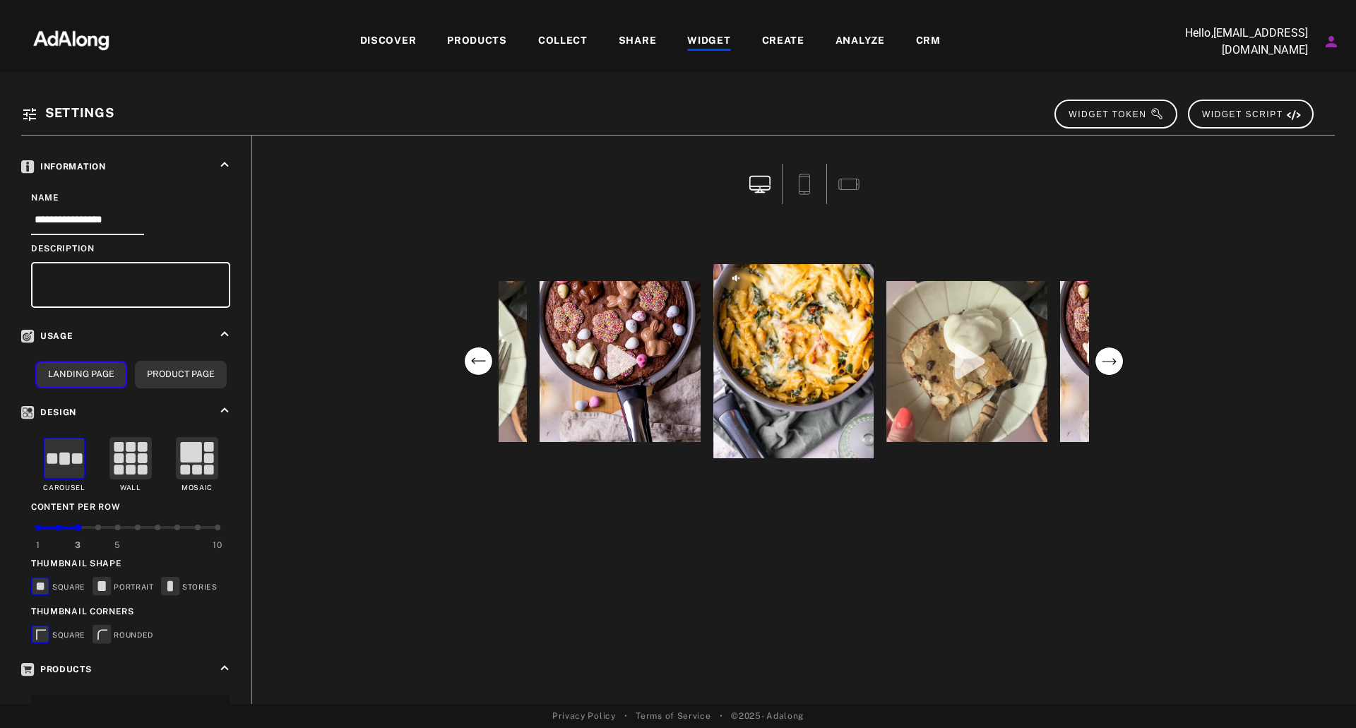
click at [711, 37] on div "WIDGET" at bounding box center [708, 41] width 43 height 17
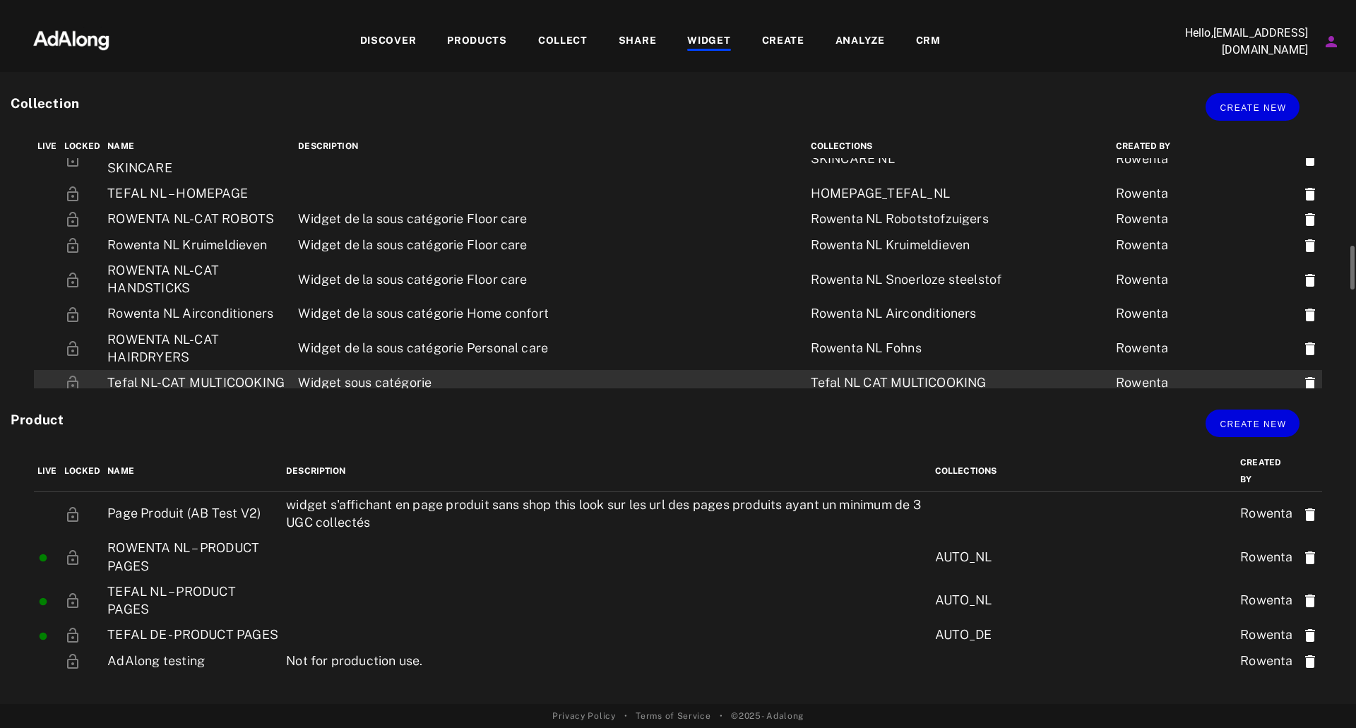
scroll to position [494, 0]
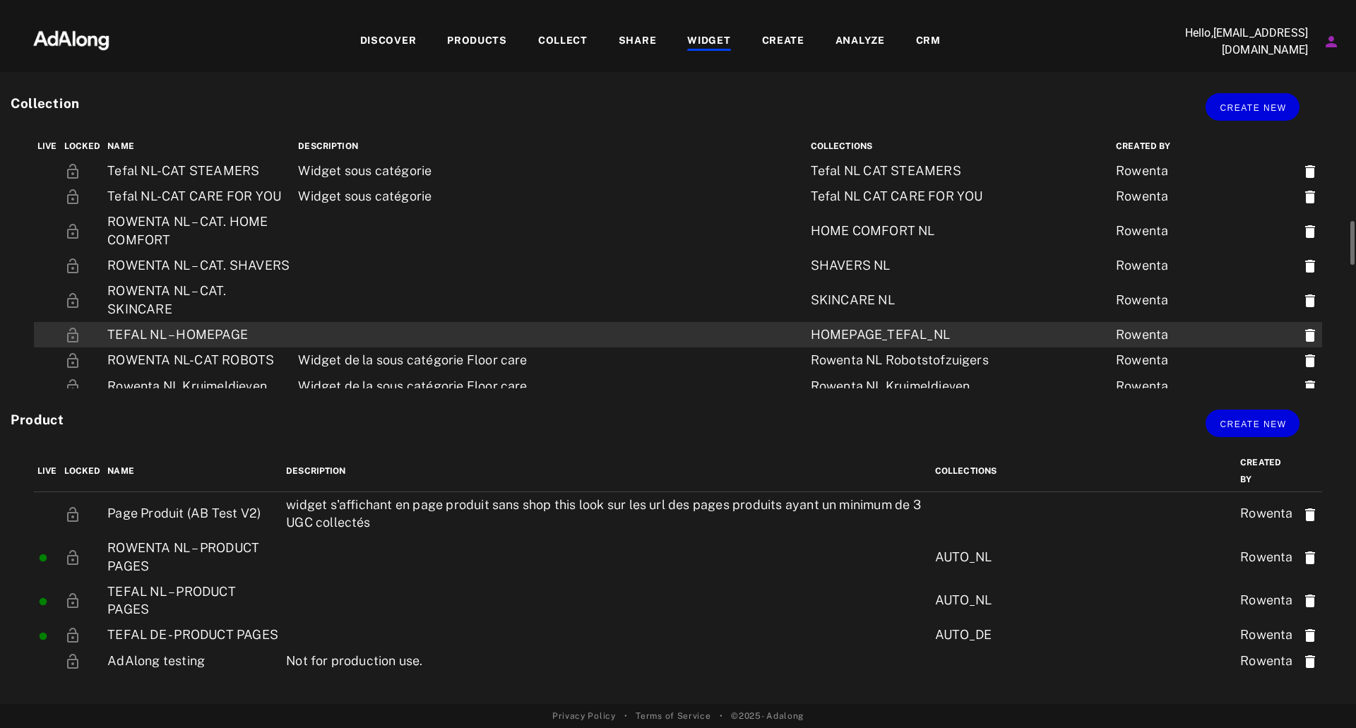
click at [311, 322] on td at bounding box center [551, 334] width 512 height 25
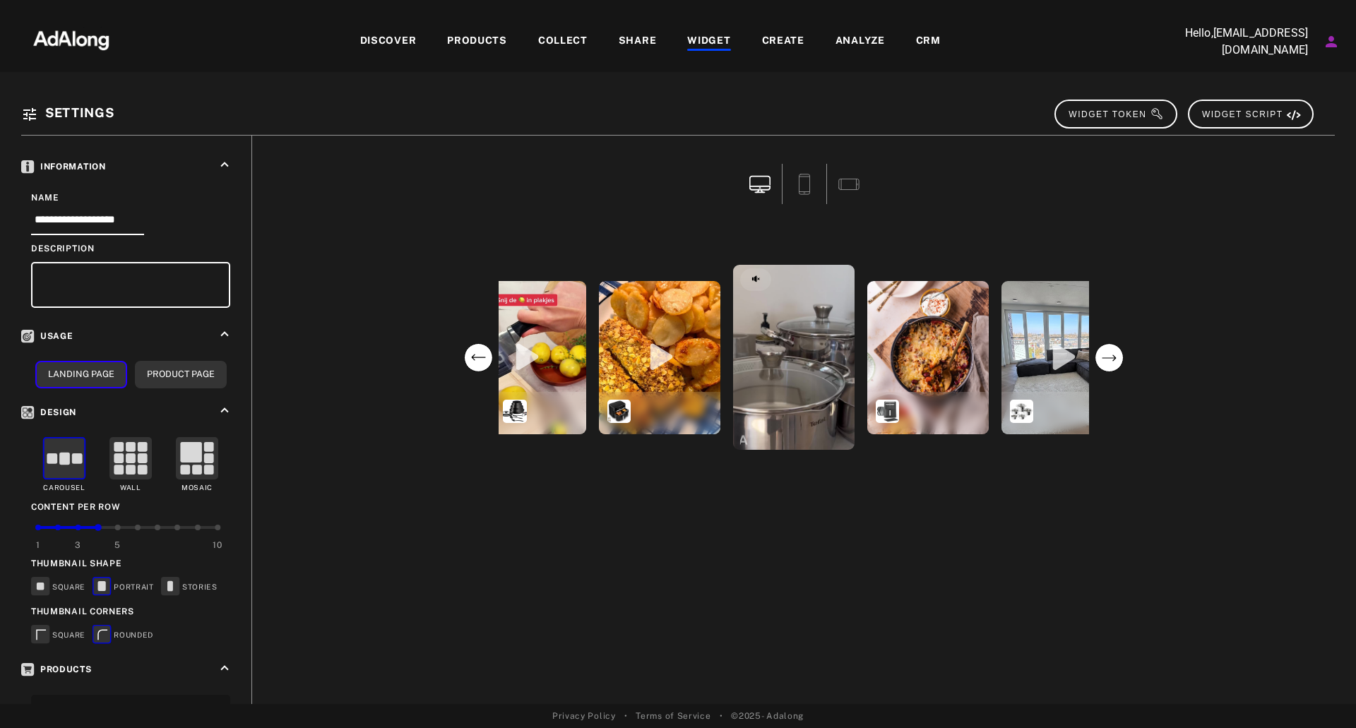
drag, startPoint x: 1004, startPoint y: 199, endPoint x: 998, endPoint y: 217, distance: 18.5
click at [1004, 199] on div at bounding box center [794, 187] width 1062 height 83
click at [1115, 356] on icon "next" at bounding box center [1109, 357] width 29 height 29
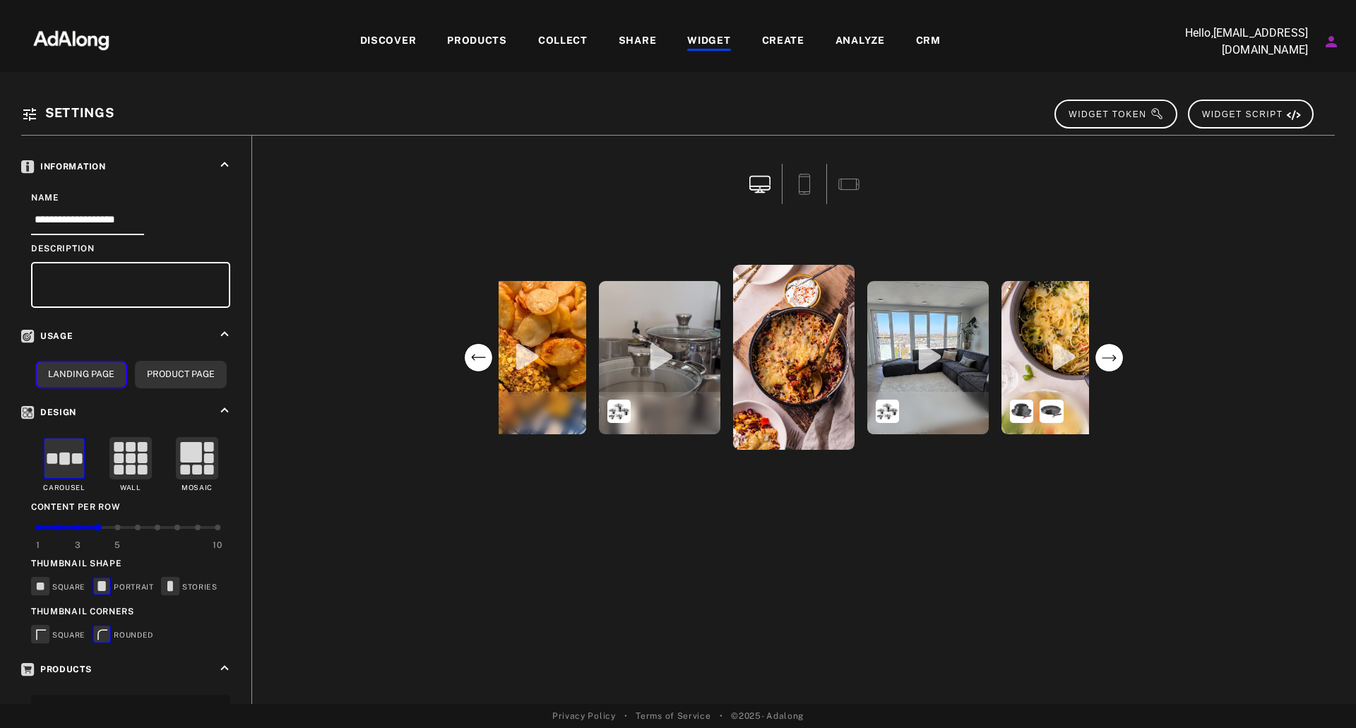
click at [1115, 356] on circle "next" at bounding box center [1109, 357] width 28 height 28
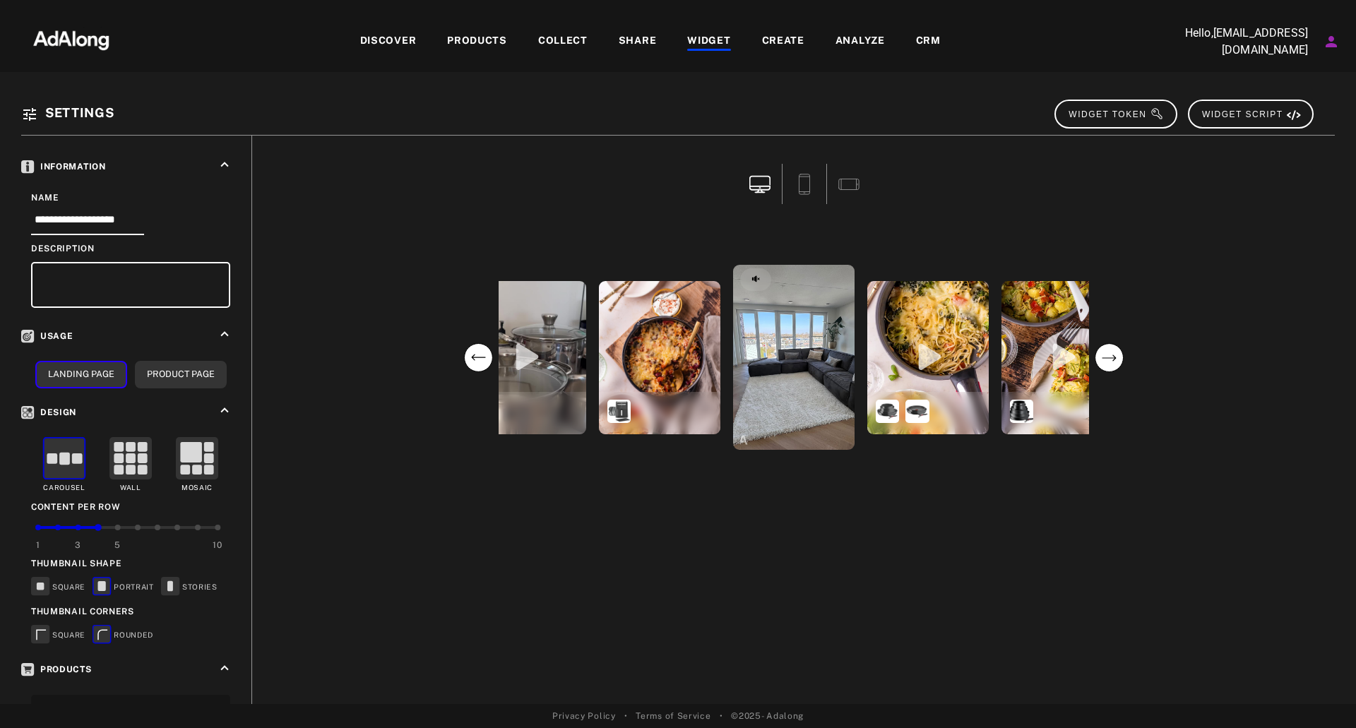
click at [1115, 356] on circle "next" at bounding box center [1109, 357] width 28 height 28
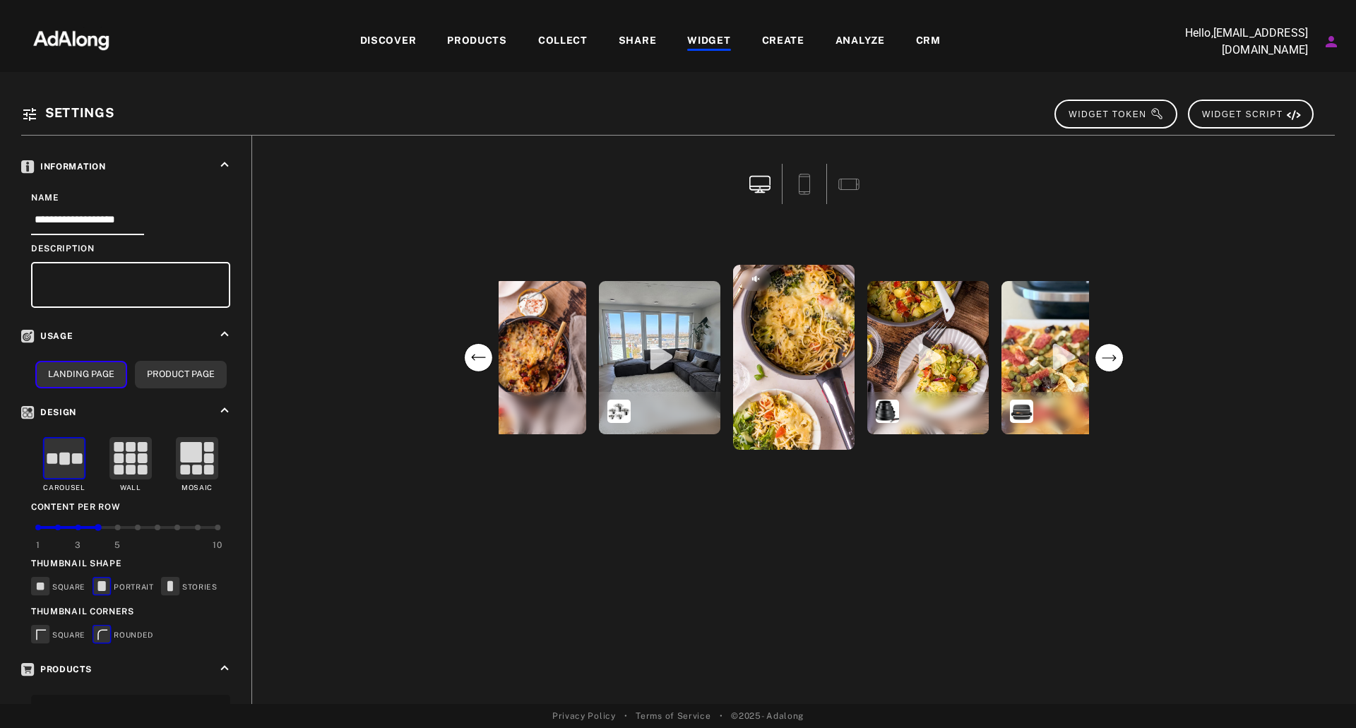
click at [1115, 356] on circle "next" at bounding box center [1109, 357] width 28 height 28
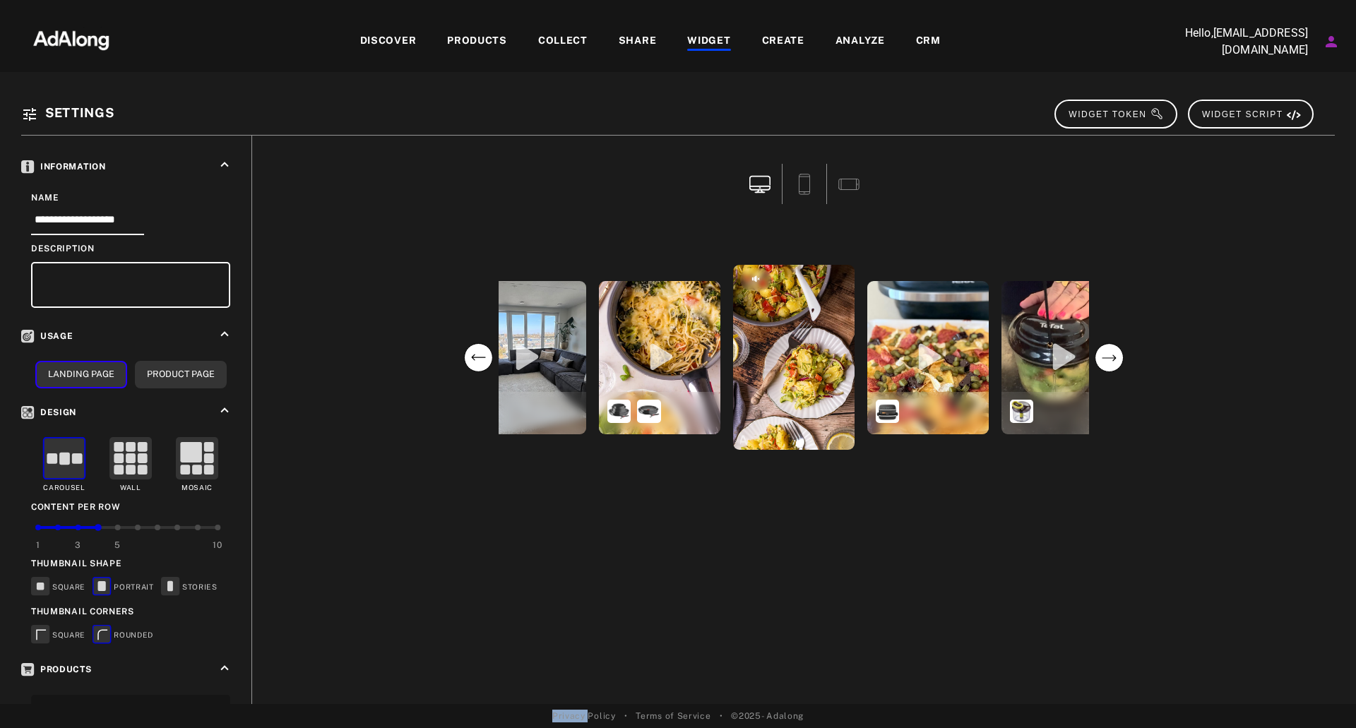
click at [1115, 356] on circle "next" at bounding box center [1109, 357] width 28 height 28
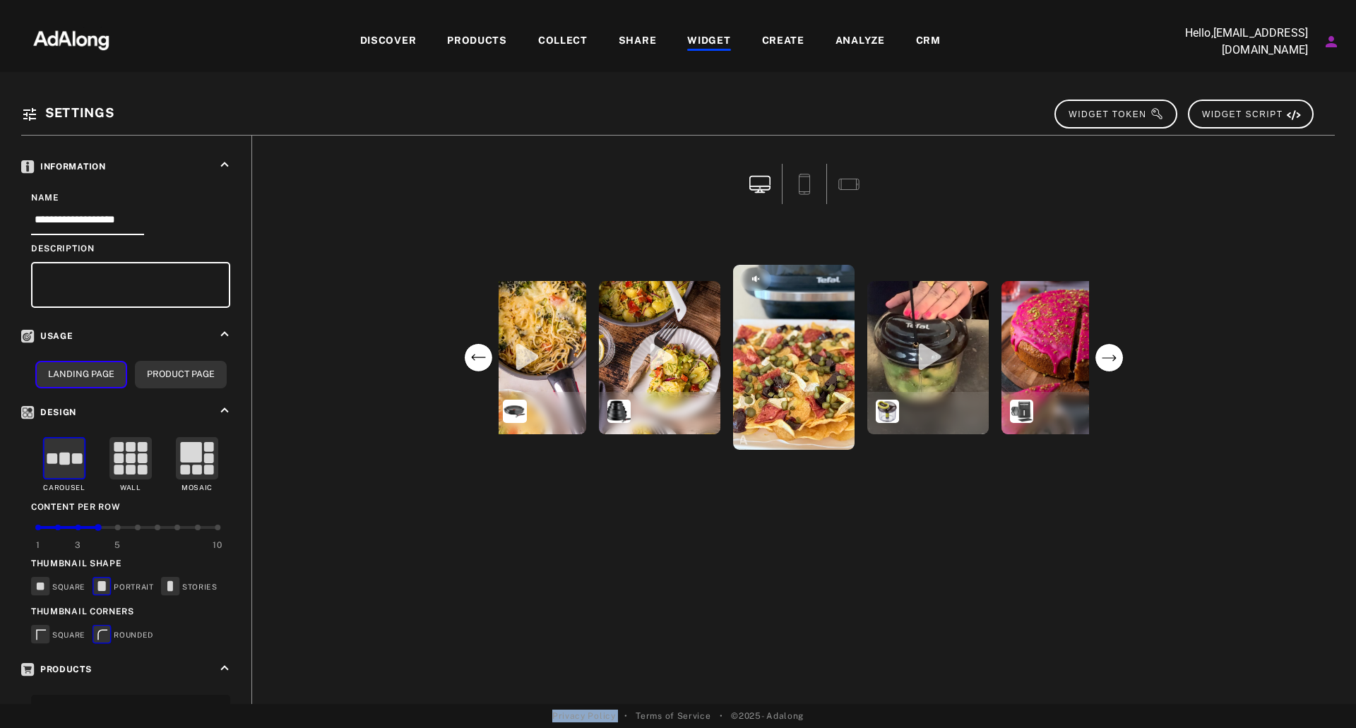
click at [1115, 356] on circle "next" at bounding box center [1109, 357] width 28 height 28
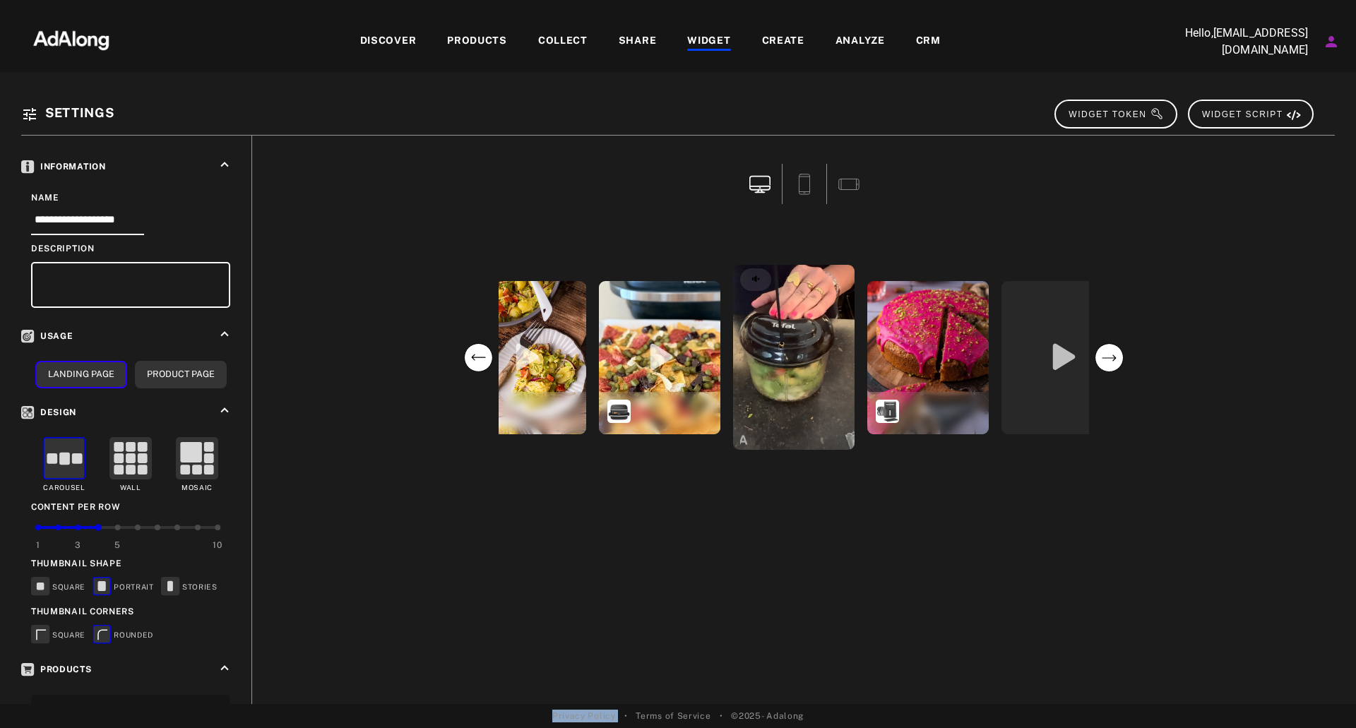
click at [1115, 356] on circle "next" at bounding box center [1109, 357] width 28 height 28
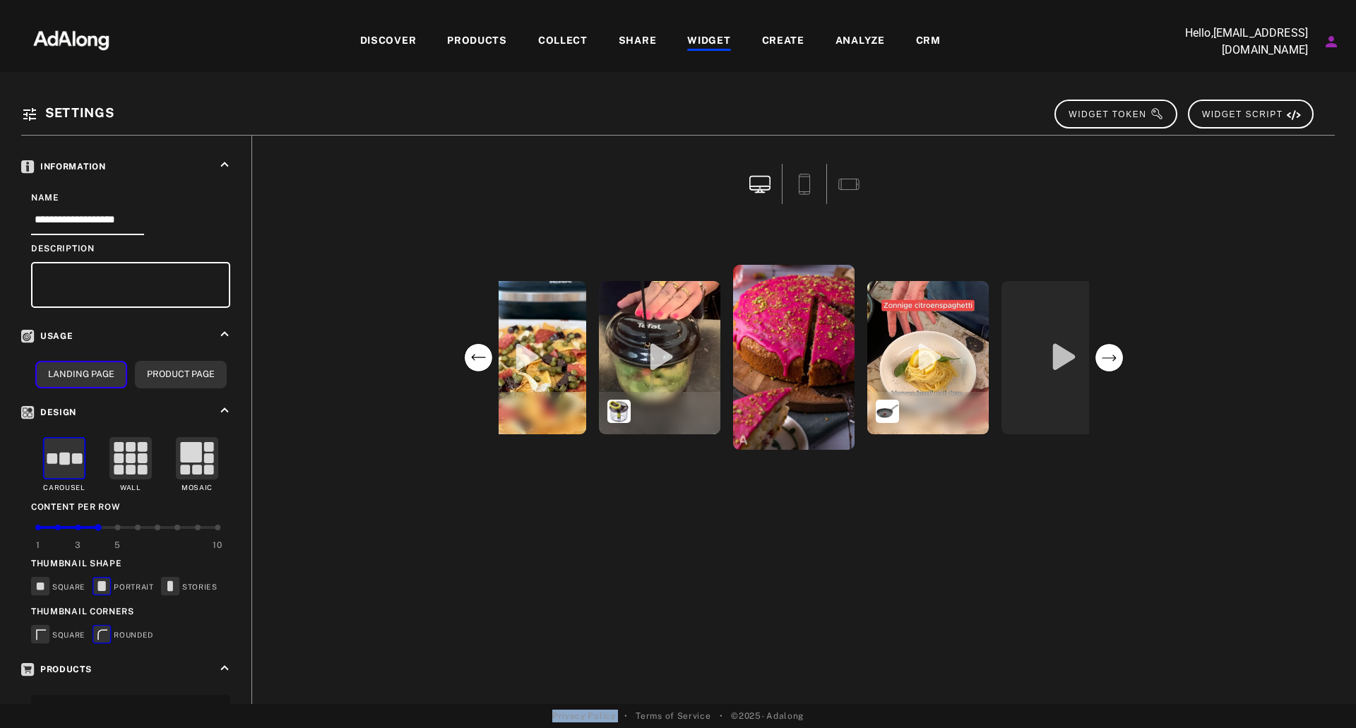
click at [1115, 356] on circle "next" at bounding box center [1109, 357] width 28 height 28
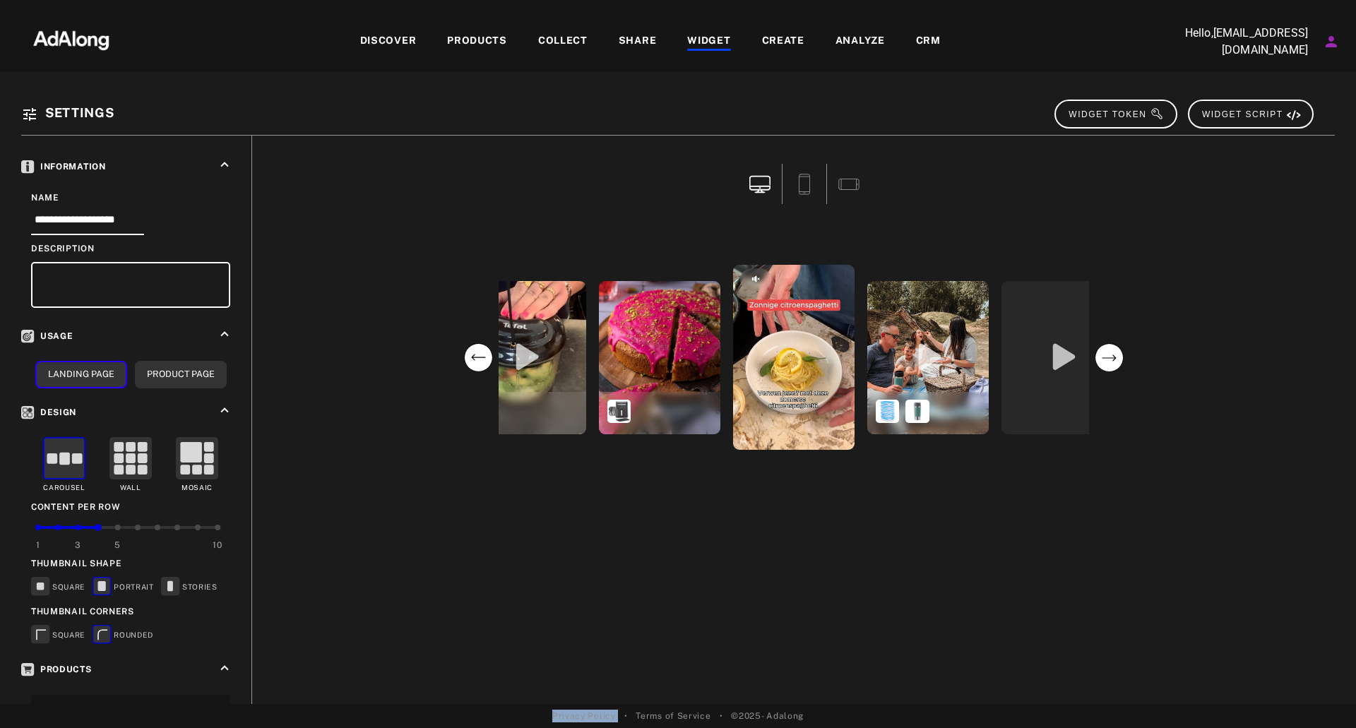
click at [1115, 356] on circle "next" at bounding box center [1109, 357] width 28 height 28
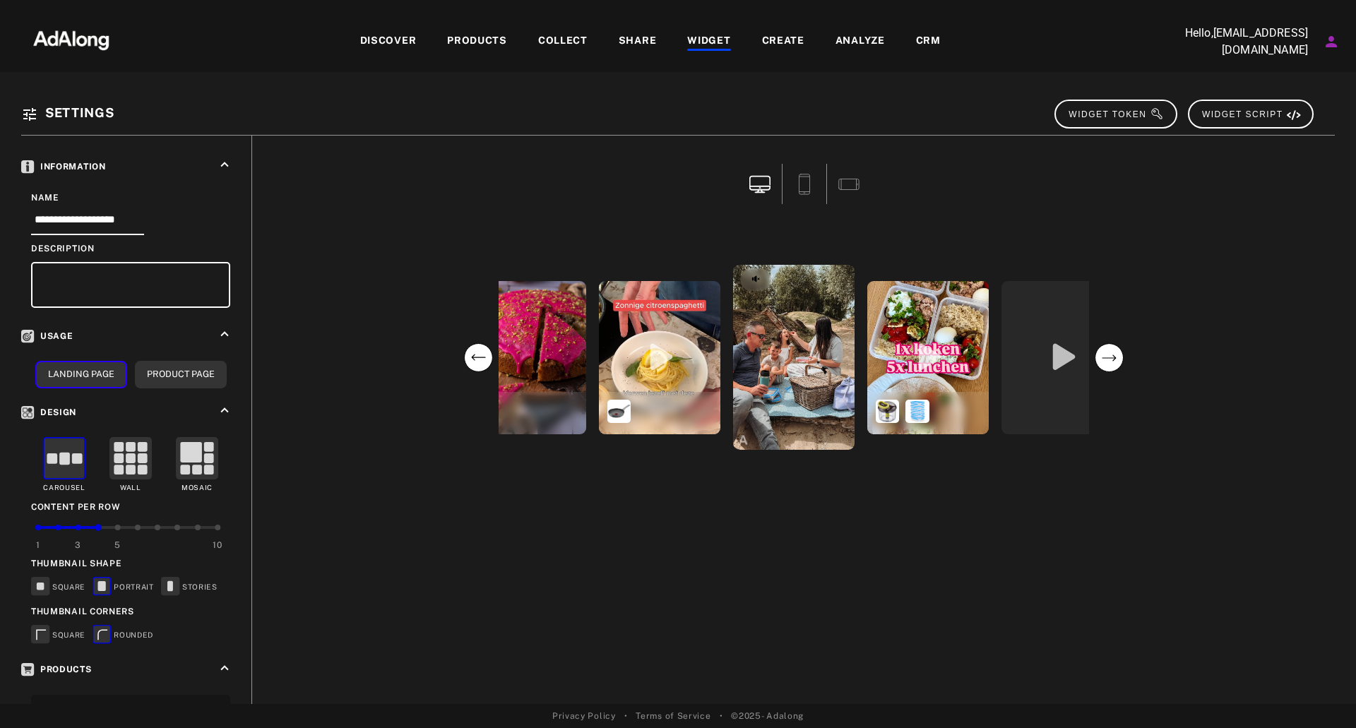
click at [1115, 356] on circle "next" at bounding box center [1109, 357] width 28 height 28
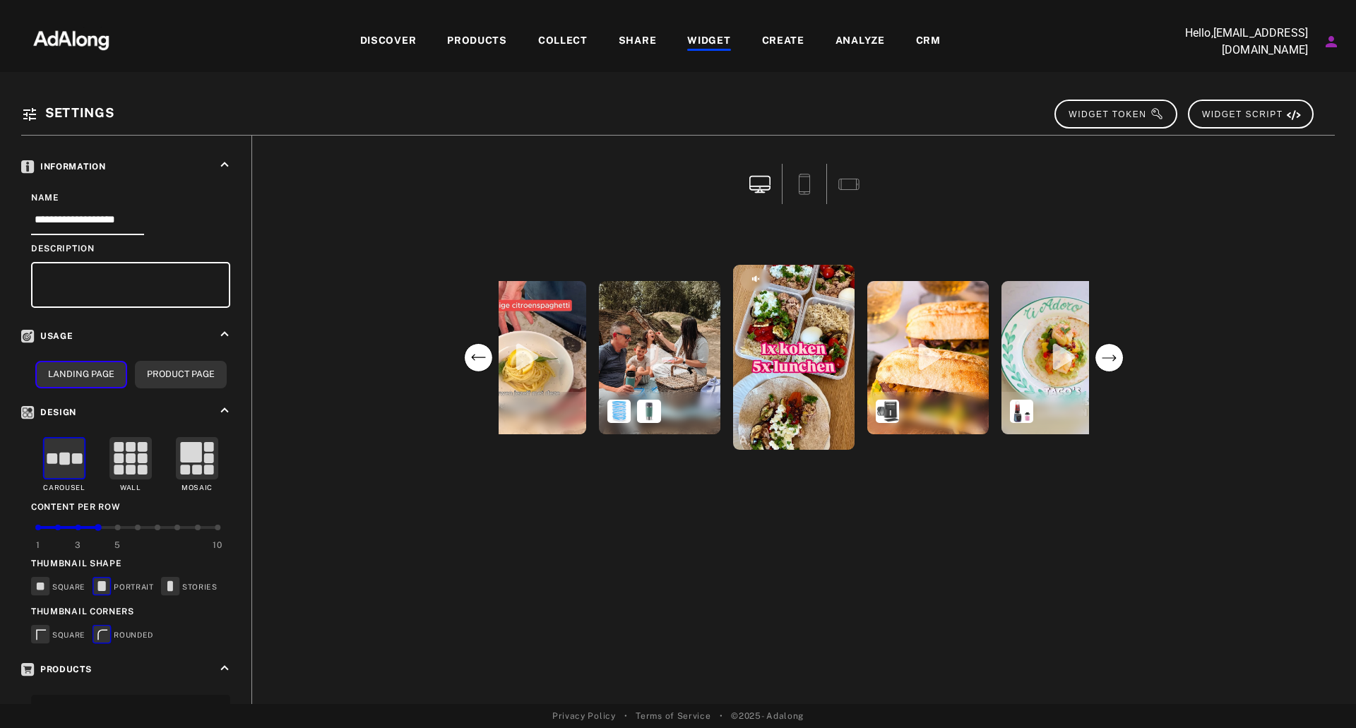
click at [715, 42] on div "WIDGET" at bounding box center [708, 41] width 43 height 17
